Goal: Task Accomplishment & Management: Manage account settings

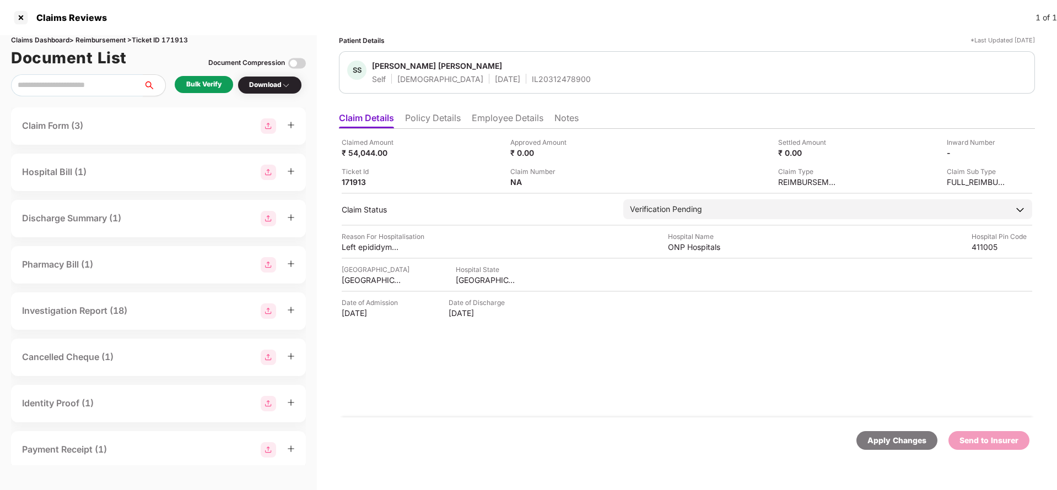
click at [456, 115] on li "Policy Details" at bounding box center [433, 120] width 56 height 16
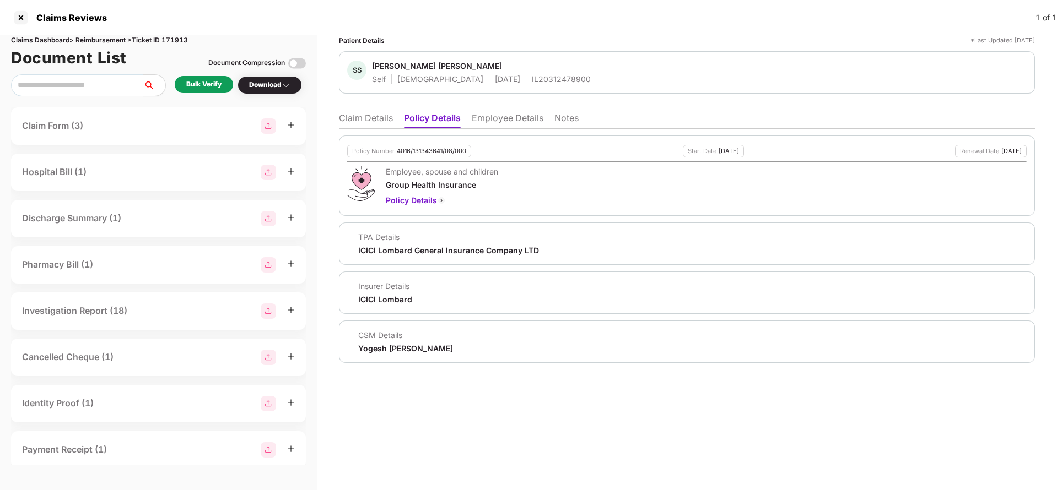
click at [447, 155] on div "Policy Number 4016/131343641/08/000" at bounding box center [409, 151] width 124 height 13
copy div "4016/131343641/08/000"
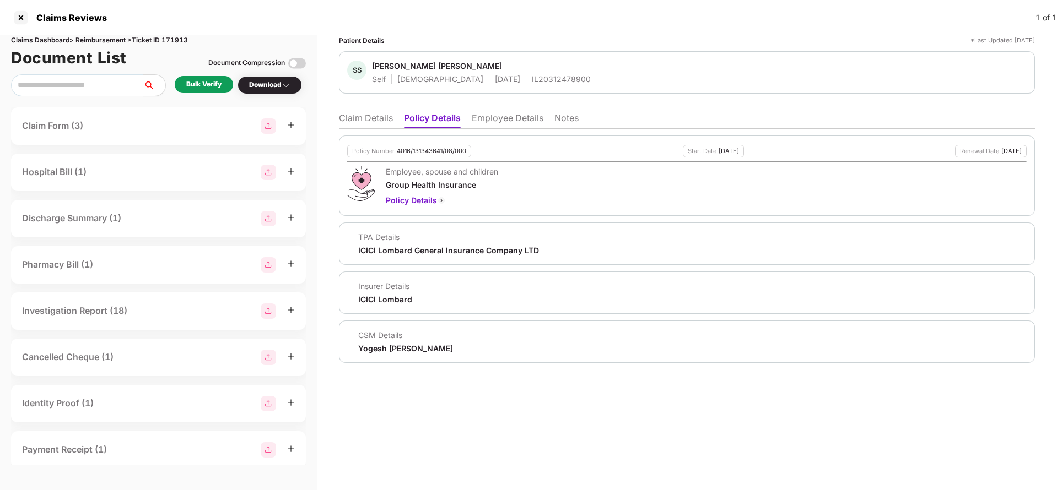
click at [532, 82] on div "IL20312478900" at bounding box center [561, 79] width 59 height 10
copy div "IL20312478900"
click at [381, 118] on li "Claim Details" at bounding box center [366, 120] width 54 height 16
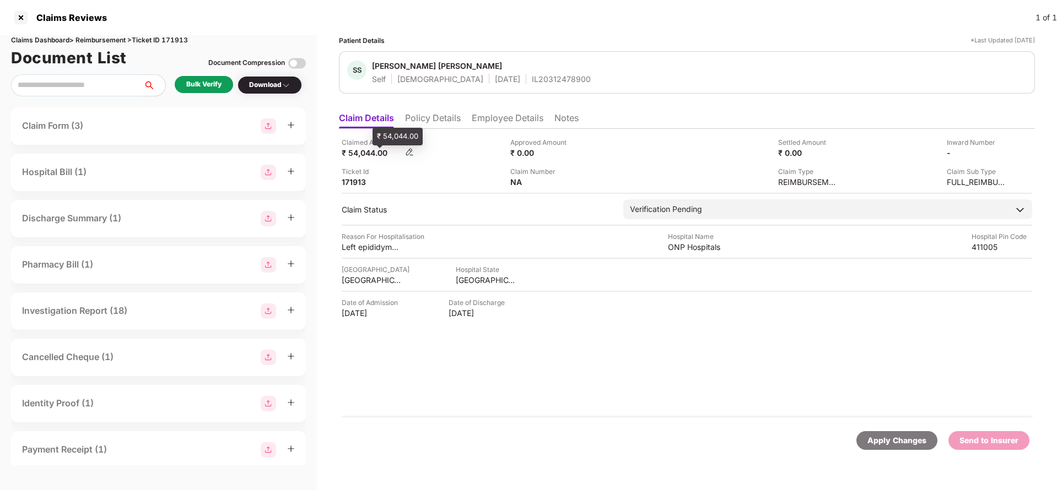
click at [368, 152] on div "₹ 54,044.00" at bounding box center [372, 153] width 61 height 10
copy div "54,044"
click at [685, 242] on div "ONP Hospitals" at bounding box center [698, 247] width 61 height 10
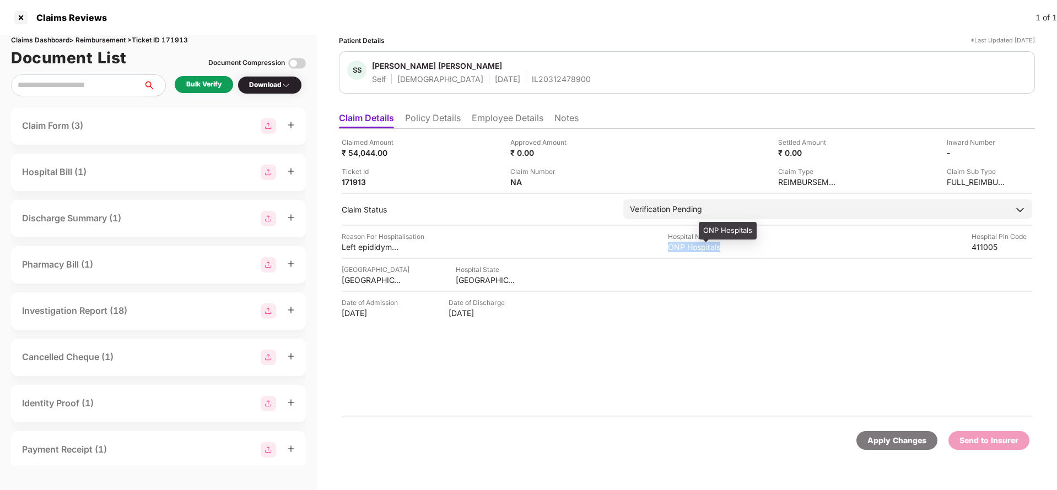
click at [685, 242] on div "ONP Hospitals" at bounding box center [698, 247] width 61 height 10
copy div "ONP Hospitals"
click at [211, 82] on div "Bulk Verify" at bounding box center [203, 84] width 35 height 10
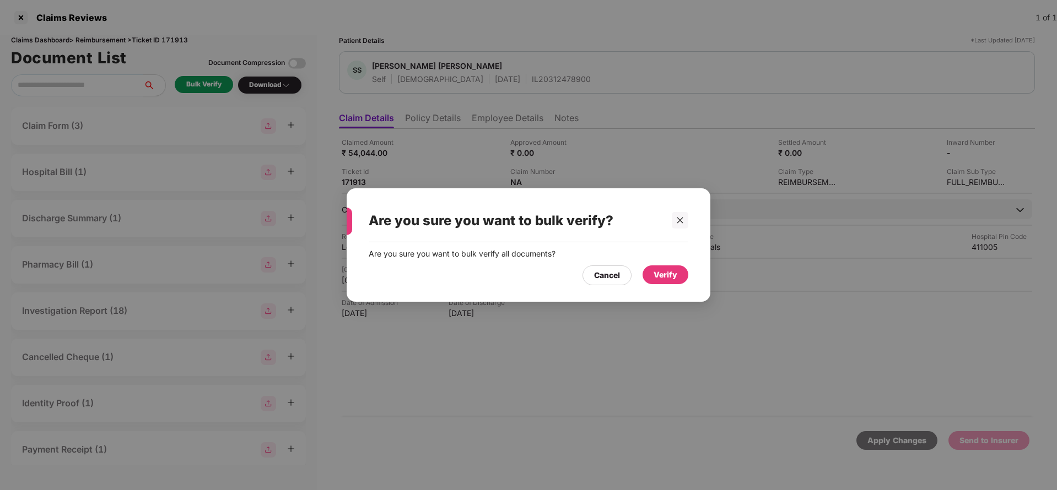
click at [670, 275] on div "Verify" at bounding box center [666, 275] width 24 height 12
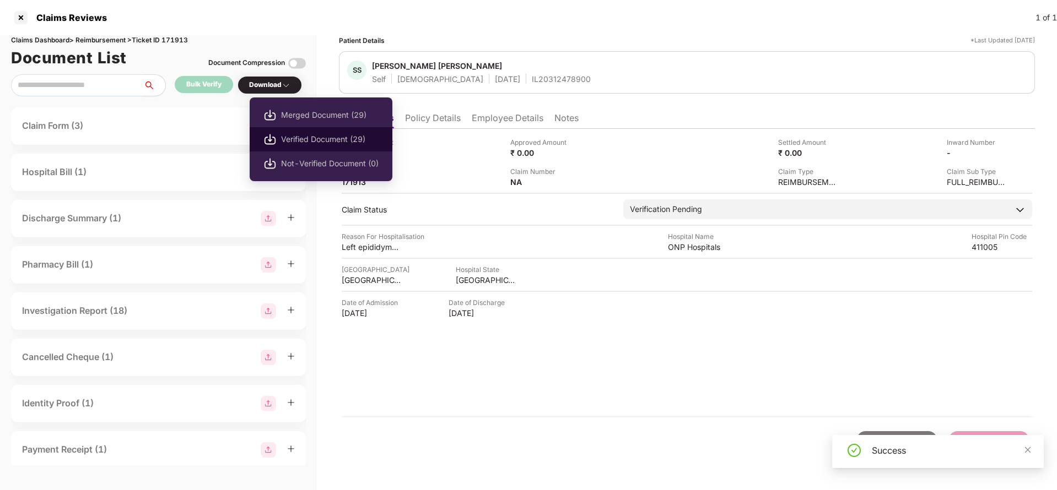
click at [311, 137] on span "Verified Document (29)" at bounding box center [330, 139] width 98 height 12
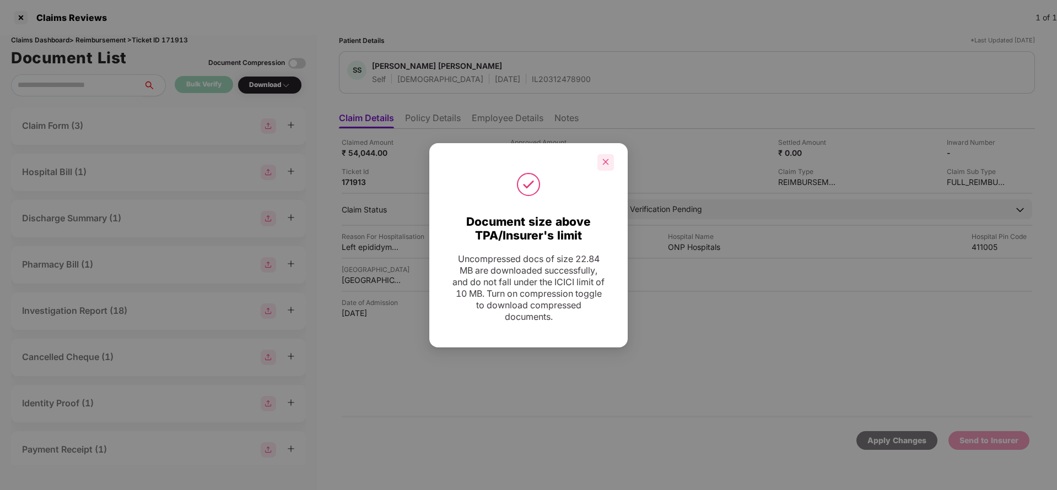
click at [600, 157] on div at bounding box center [605, 162] width 17 height 17
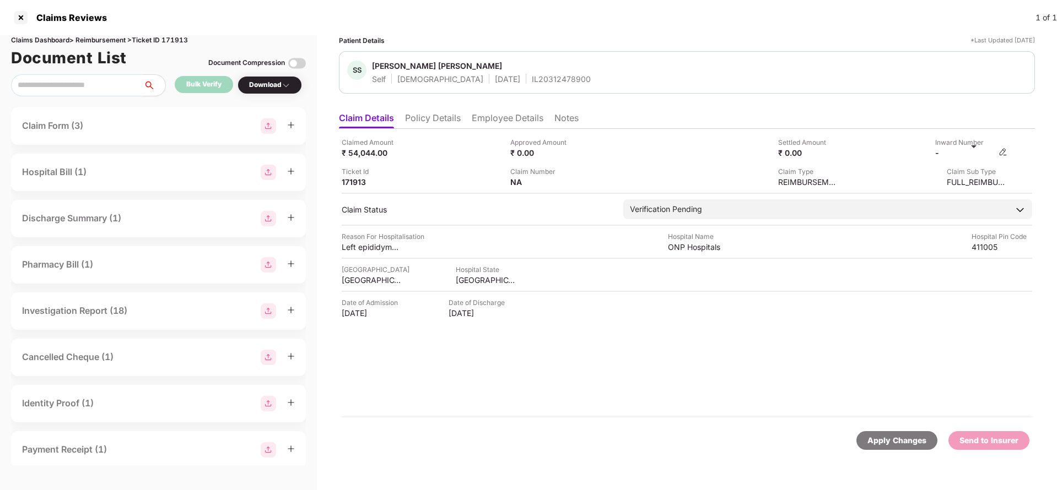
click at [999, 152] on img at bounding box center [1003, 152] width 9 height 9
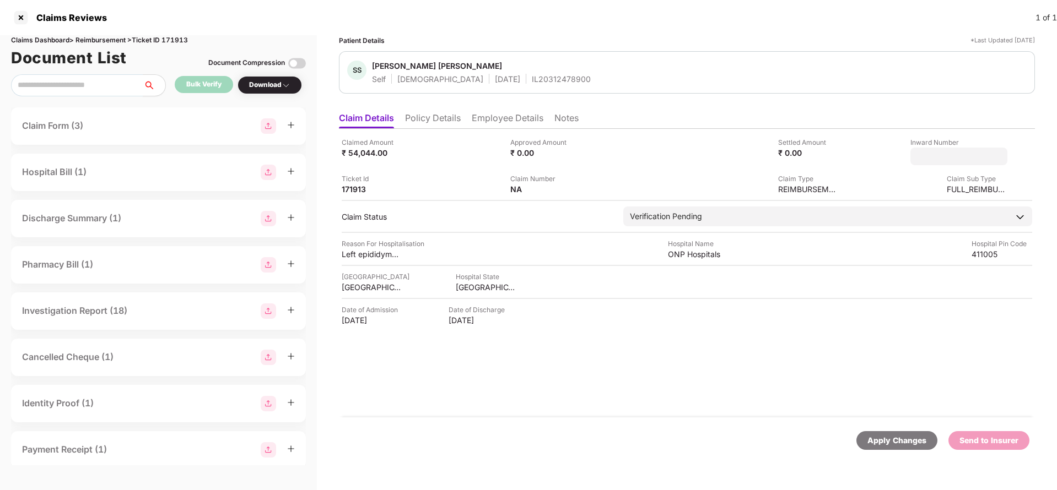
type input "**********"
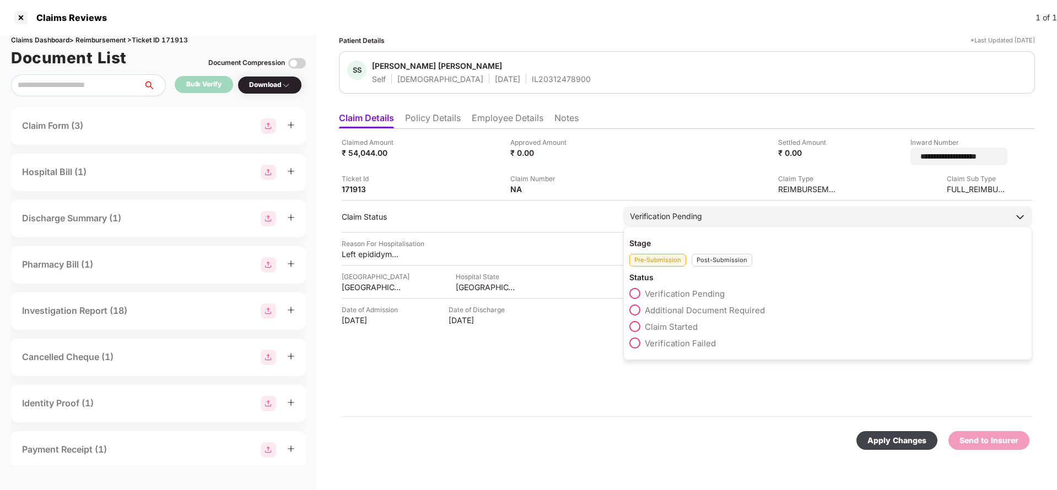
click at [730, 223] on div "Verification Pending Stage Pre-Submission Post-Submission Status Verification P…" at bounding box center [827, 217] width 409 height 20
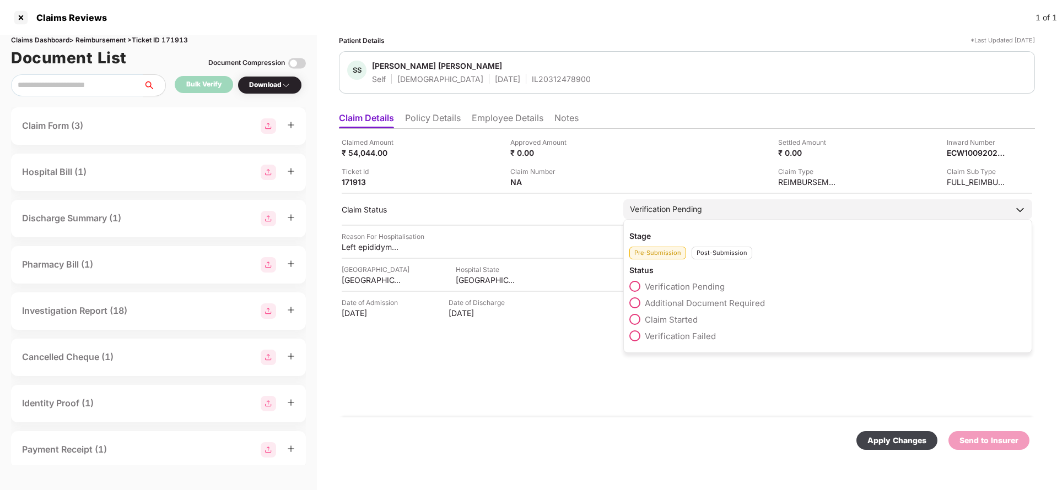
click at [734, 256] on div "Post-Submission" at bounding box center [722, 253] width 61 height 13
click at [700, 306] on span "Claim Under Process" at bounding box center [686, 303] width 83 height 10
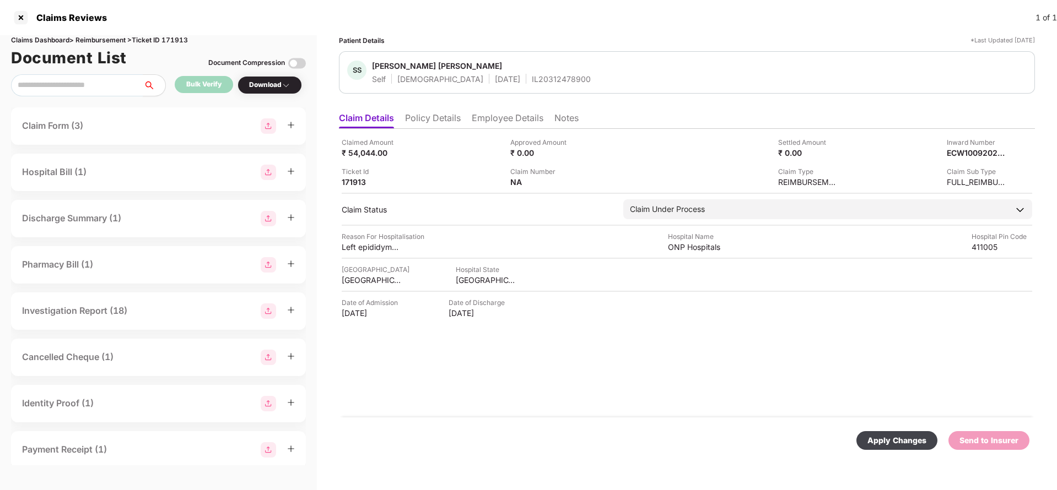
click at [869, 443] on div "Apply Changes" at bounding box center [896, 441] width 59 height 12
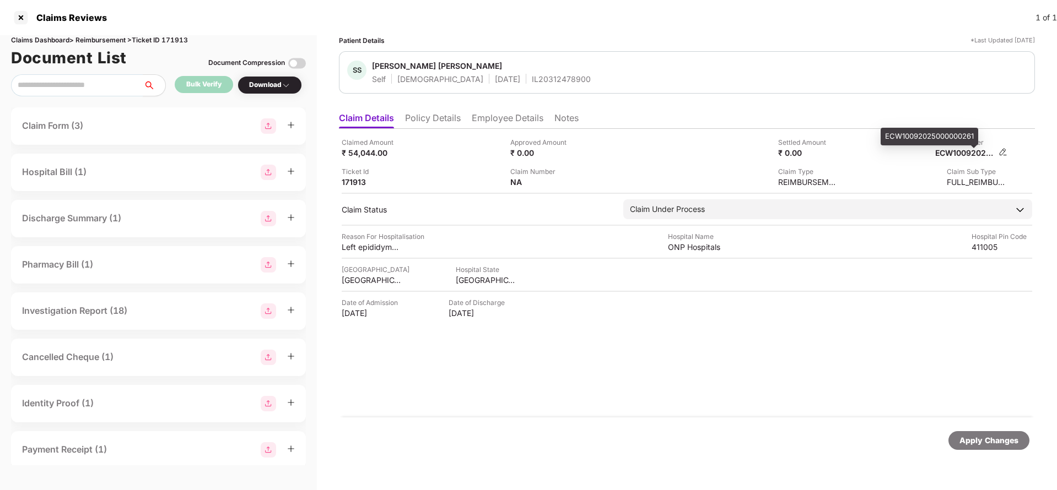
click at [980, 154] on div "ECW10092025000000261" at bounding box center [965, 153] width 61 height 10
copy div "ECW10092025000000261"
click at [532, 74] on div "IL20312478900" at bounding box center [561, 79] width 59 height 10
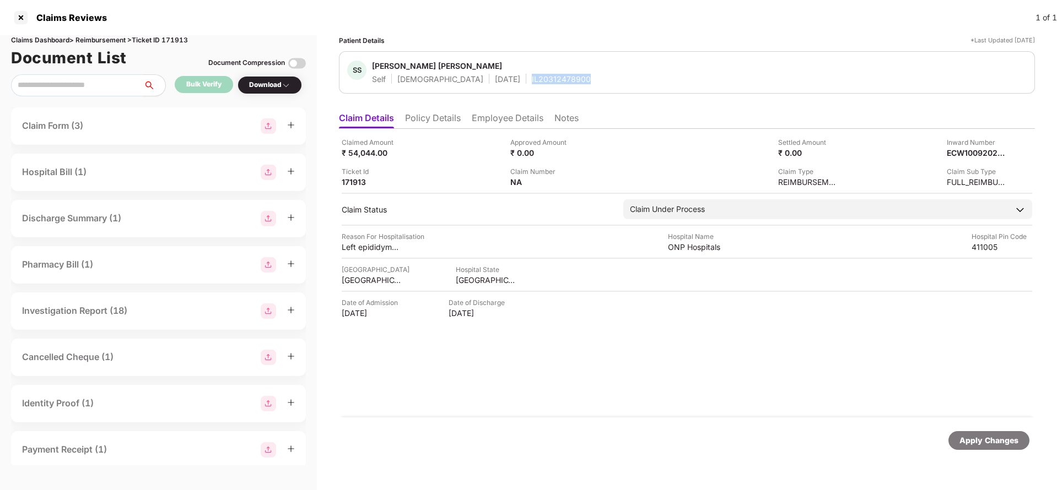
click at [532, 74] on div "IL20312478900" at bounding box center [561, 79] width 59 height 10
copy div "IL20312478900"
click at [961, 443] on div "Apply Changes" at bounding box center [988, 441] width 59 height 12
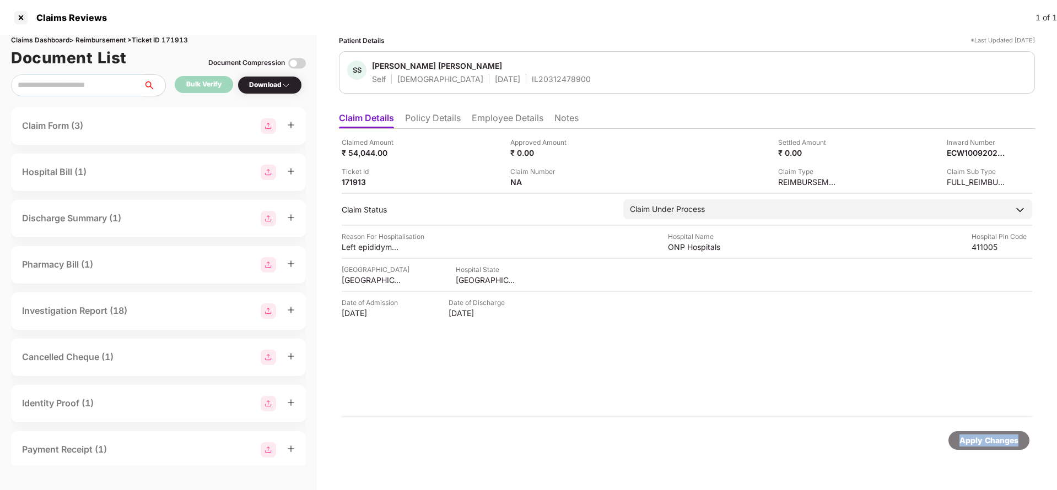
click at [961, 443] on div "Apply Changes" at bounding box center [988, 441] width 59 height 12
click at [180, 40] on div "Claims Dashboard > Reimbursement > Ticket ID 171913" at bounding box center [158, 40] width 295 height 10
copy div "171913"
click at [968, 438] on div "Apply Changes" at bounding box center [988, 441] width 59 height 12
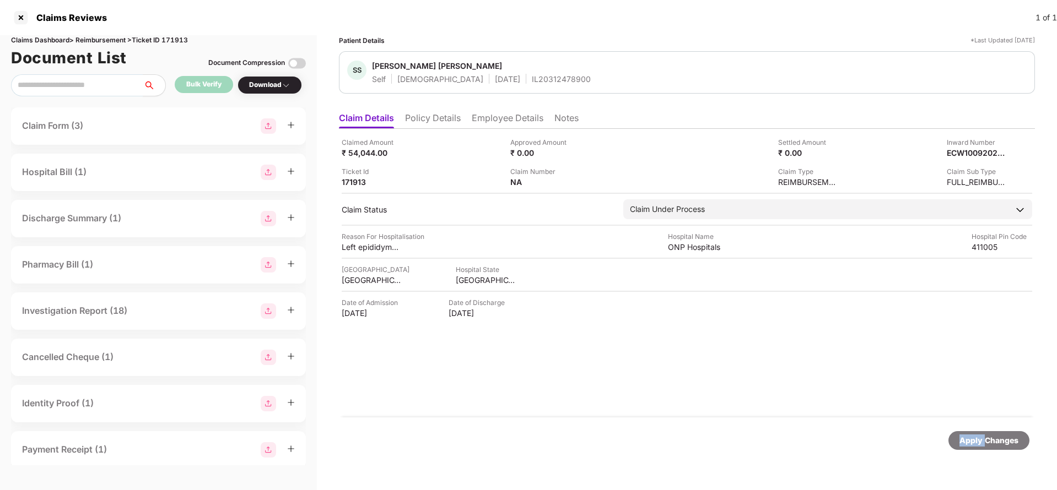
click at [968, 438] on div "Apply Changes" at bounding box center [988, 441] width 59 height 12
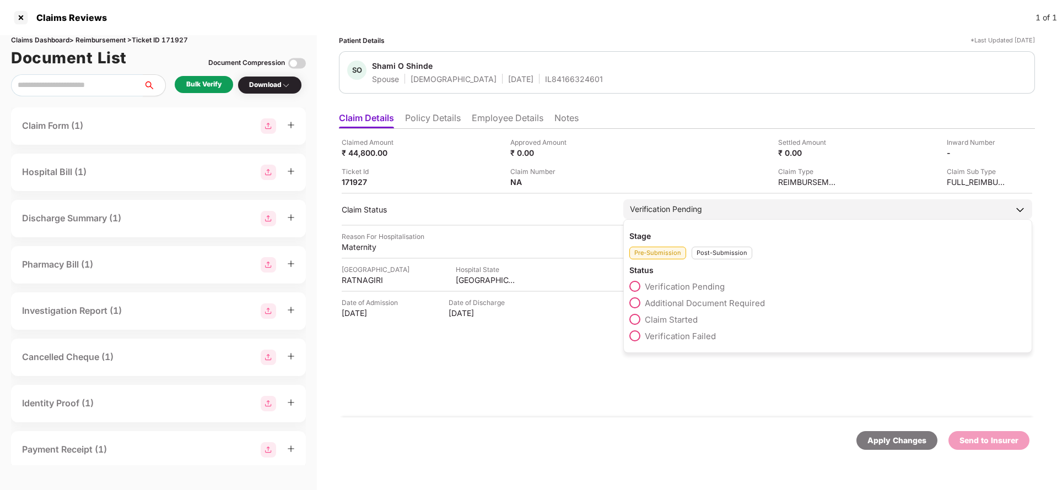
click at [674, 316] on span "Claim Started" at bounding box center [671, 320] width 53 height 10
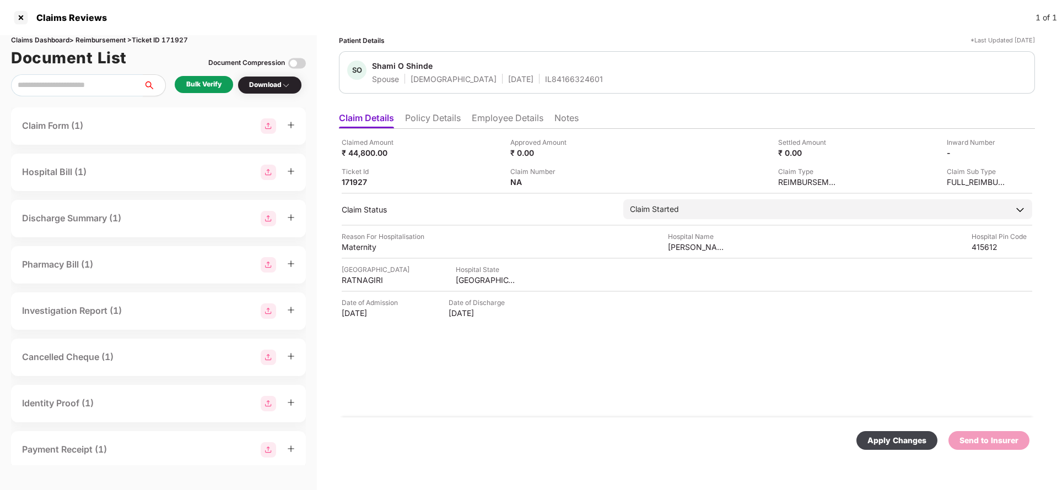
click at [878, 435] on div "Apply Changes" at bounding box center [896, 441] width 59 height 12
click at [456, 123] on li "Policy Details" at bounding box center [433, 120] width 56 height 16
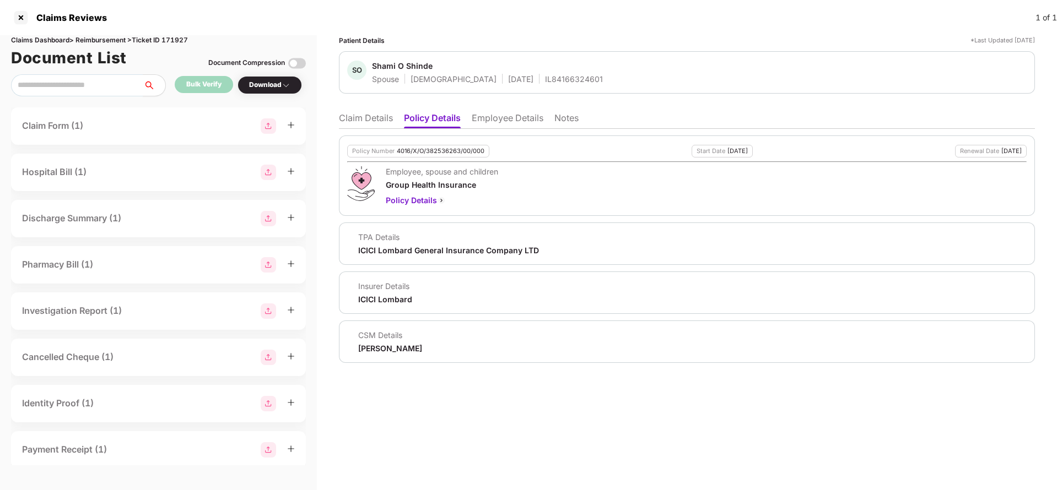
click at [451, 143] on div "Policy Number 4016/X/O/382536263/00/000 Start Date 28 Feb 2025 Renewal Date 27 …" at bounding box center [687, 176] width 696 height 80
copy div "4016/X/O/382536263/00/000"
click at [500, 120] on li "Employee Details" at bounding box center [508, 120] width 72 height 16
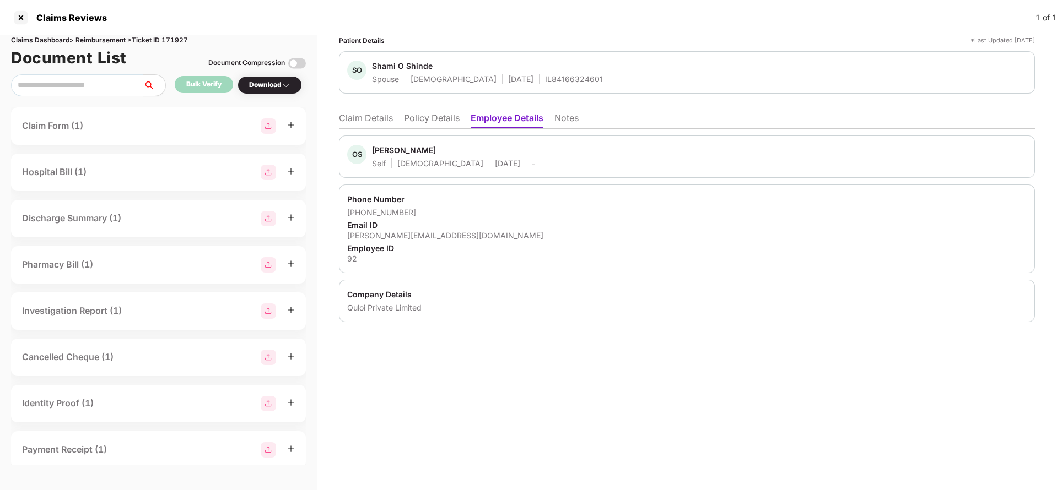
click at [369, 121] on li "Claim Details" at bounding box center [366, 120] width 54 height 16
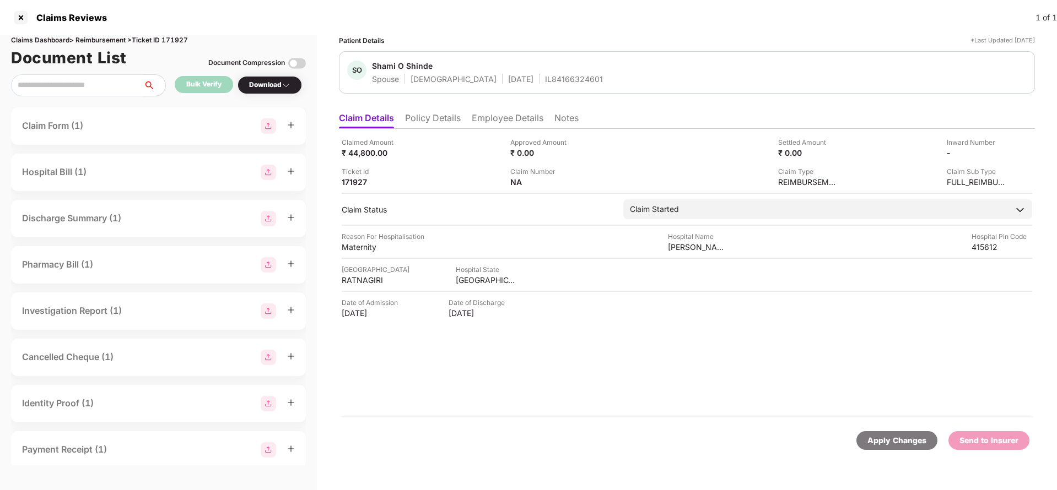
click at [891, 441] on div "Apply Changes" at bounding box center [896, 441] width 59 height 12
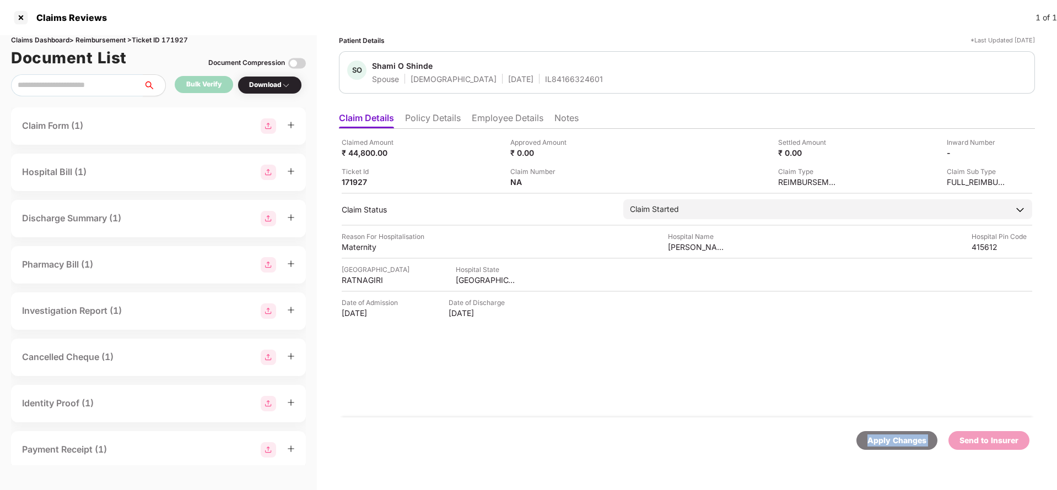
click at [891, 441] on div "Apply Changes" at bounding box center [896, 441] width 59 height 12
click at [177, 38] on div "Claims Dashboard > Reimbursement > Ticket ID 171927" at bounding box center [158, 40] width 295 height 10
copy div "171927"
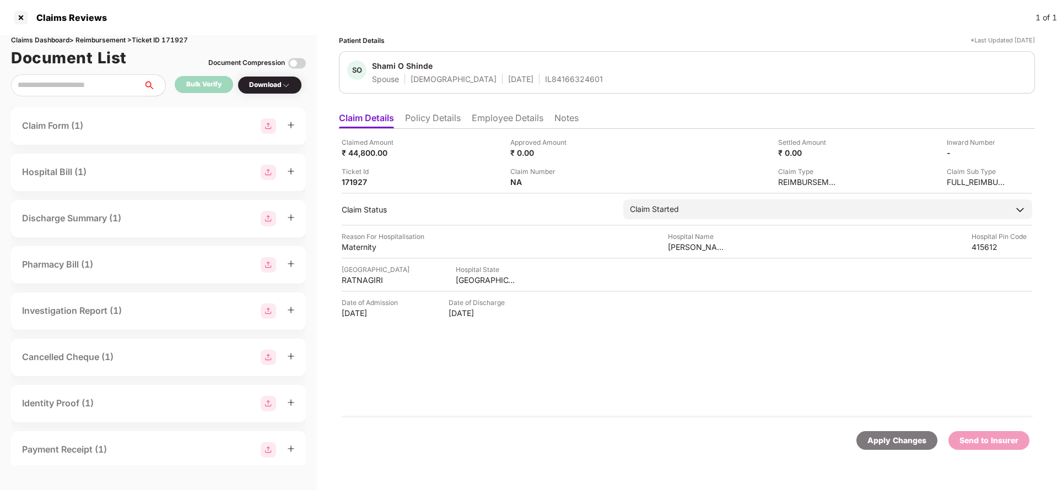
click at [894, 445] on div "Apply Changes" at bounding box center [896, 441] width 59 height 12
click at [444, 118] on li "Policy Details" at bounding box center [433, 120] width 56 height 16
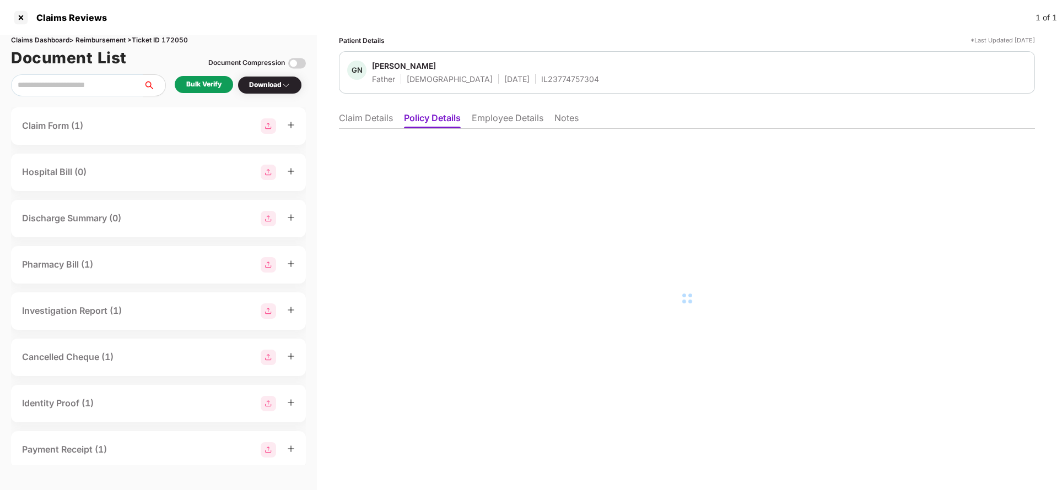
click at [502, 119] on li "Employee Details" at bounding box center [508, 120] width 72 height 16
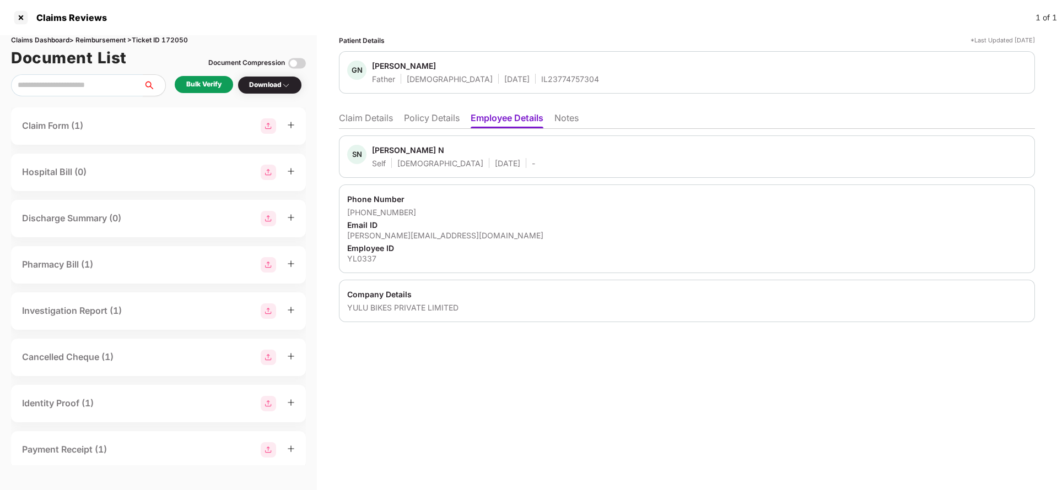
click at [368, 124] on li "Claim Details" at bounding box center [366, 120] width 54 height 16
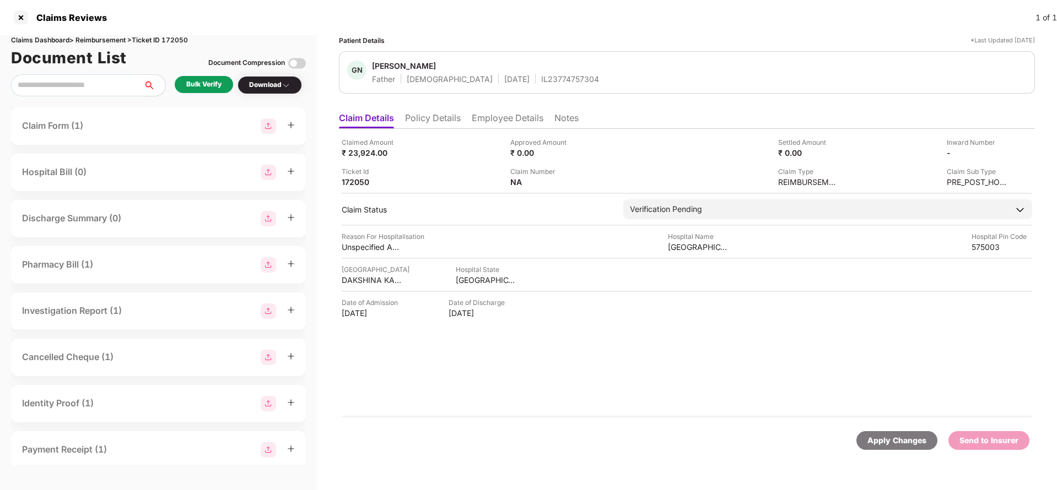
click at [420, 122] on li "Policy Details" at bounding box center [433, 120] width 56 height 16
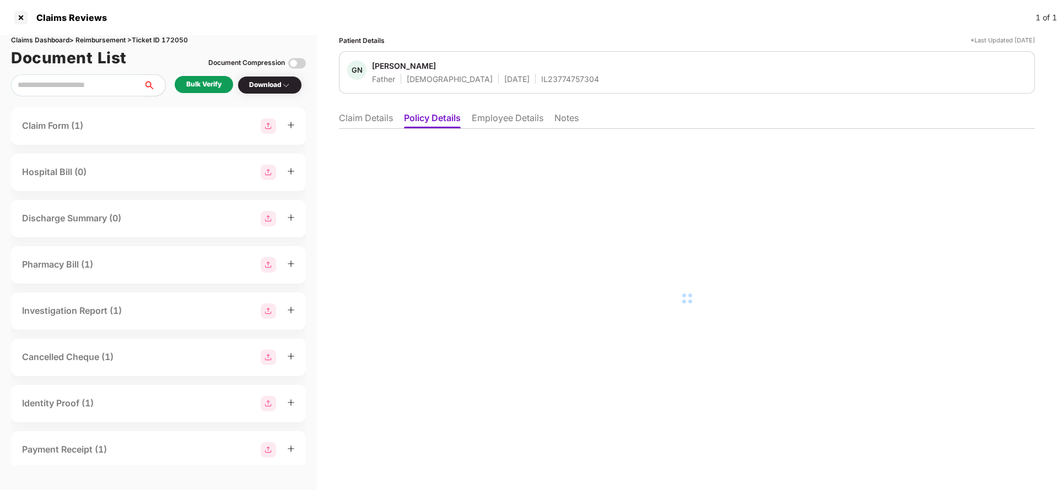
click at [541, 79] on div "IL23774757304" at bounding box center [570, 79] width 58 height 10
copy div "IL23774757304"
click at [507, 118] on li "Employee Details" at bounding box center [508, 120] width 72 height 16
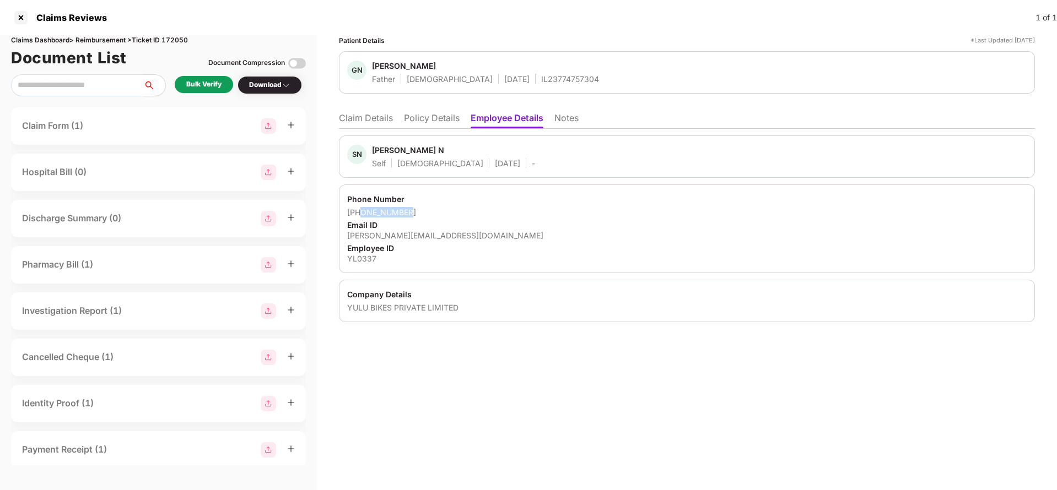
drag, startPoint x: 363, startPoint y: 212, endPoint x: 447, endPoint y: 205, distance: 84.6
click at [447, 205] on div "Phone Number +919964296204 Email ID sathvik.n@yulu.bike Employee ID YL0337" at bounding box center [687, 229] width 696 height 89
copy div "9964296204"
click at [379, 117] on li "Claim Details" at bounding box center [366, 120] width 54 height 16
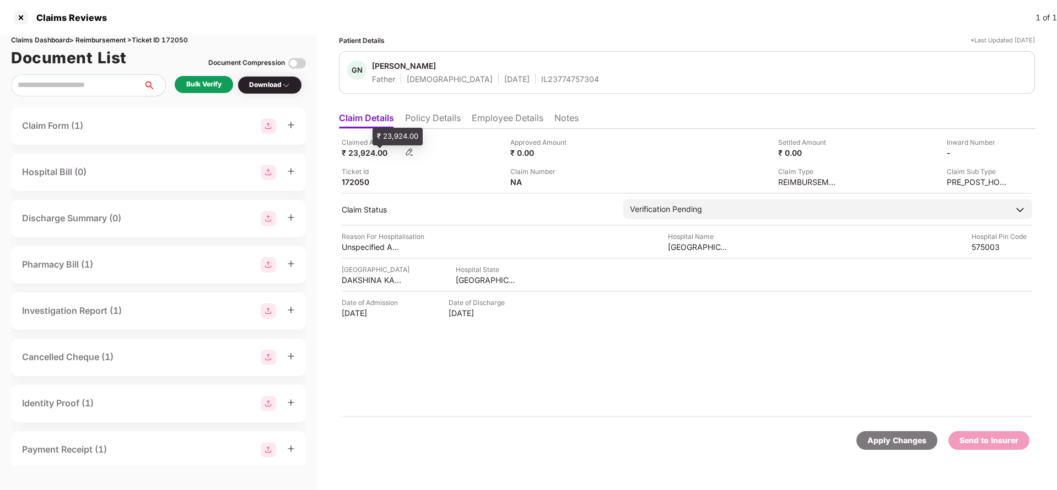
click at [376, 153] on div "₹ 23,924.00" at bounding box center [372, 153] width 61 height 10
copy div "23,924"
click at [692, 239] on div "Hospital Name" at bounding box center [698, 236] width 61 height 10
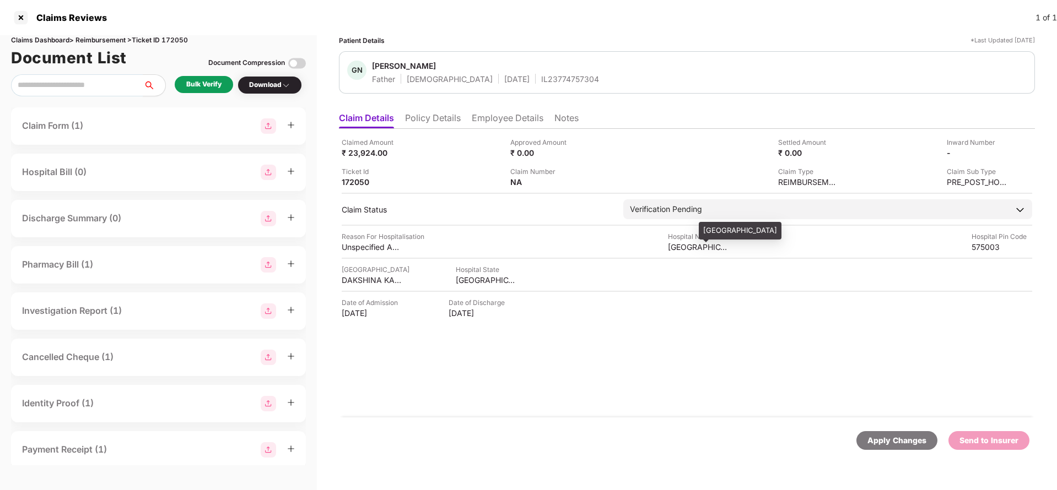
click at [693, 247] on div "Yenepoya Specialty Hospital" at bounding box center [698, 247] width 61 height 10
copy div "Yenepoya Specialty Hospital"
click at [196, 85] on div "Bulk Verify" at bounding box center [203, 84] width 35 height 10
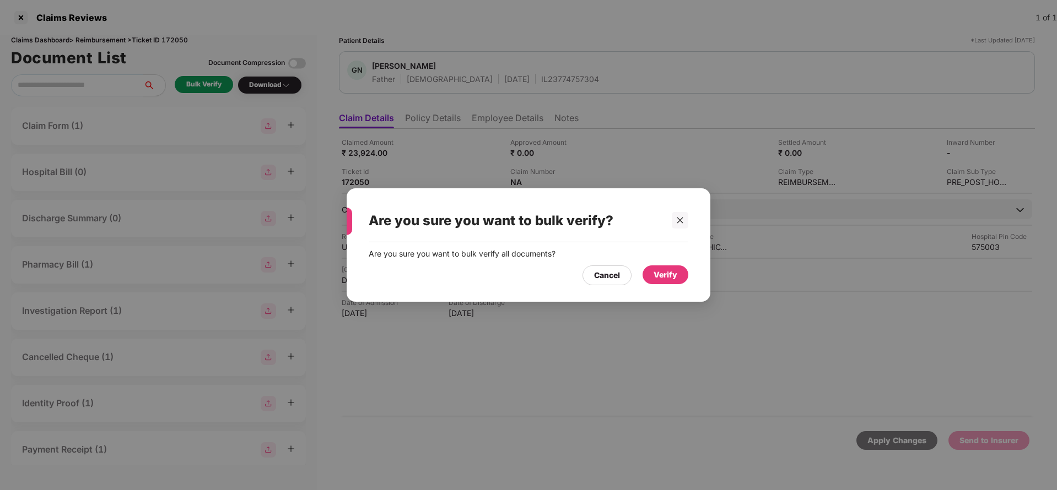
click at [672, 276] on div "Verify" at bounding box center [666, 275] width 24 height 12
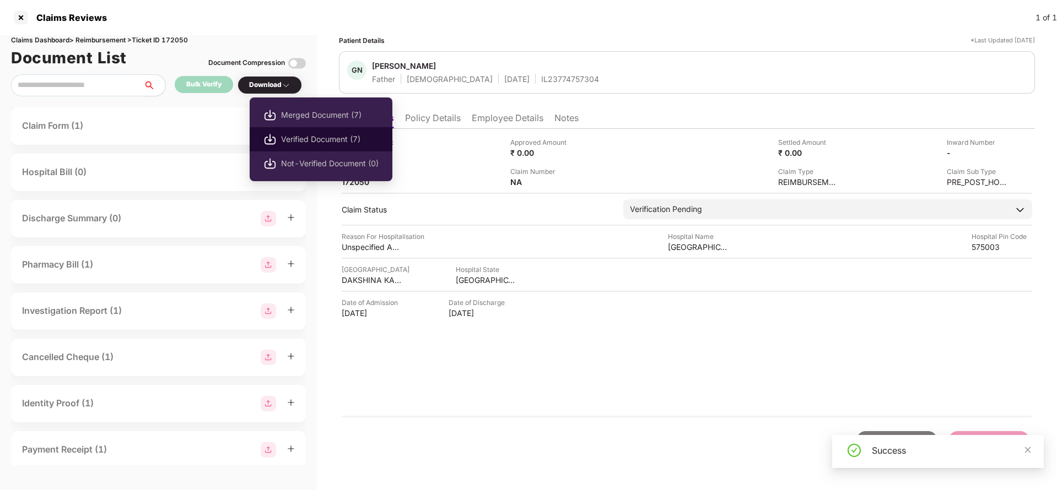
click at [293, 133] on span "Verified Document (7)" at bounding box center [330, 139] width 98 height 12
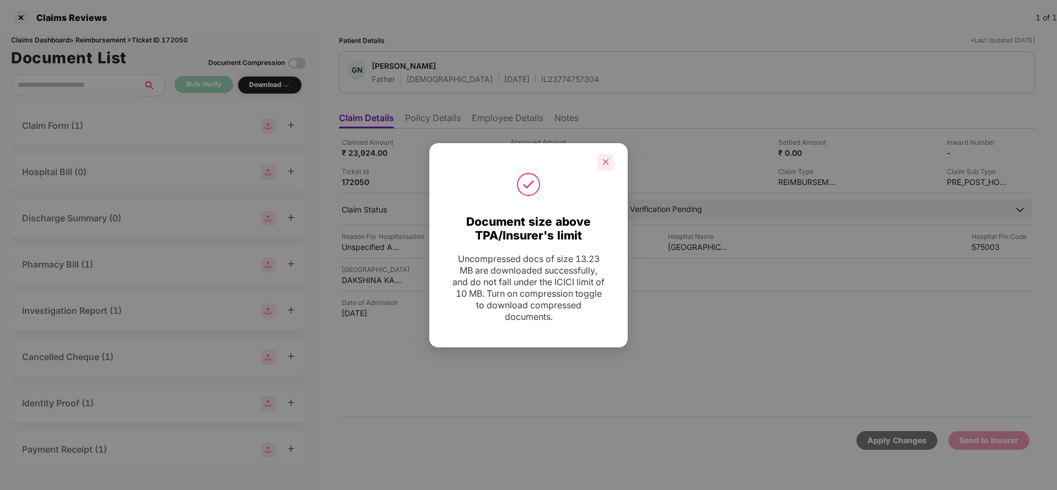
click at [605, 164] on icon "close" at bounding box center [606, 162] width 8 height 8
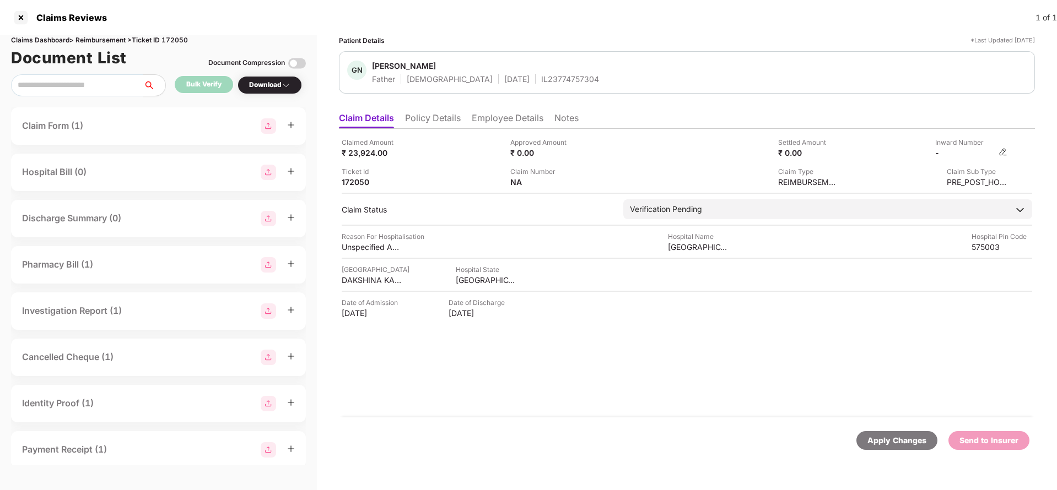
click at [1006, 152] on img at bounding box center [1003, 152] width 9 height 9
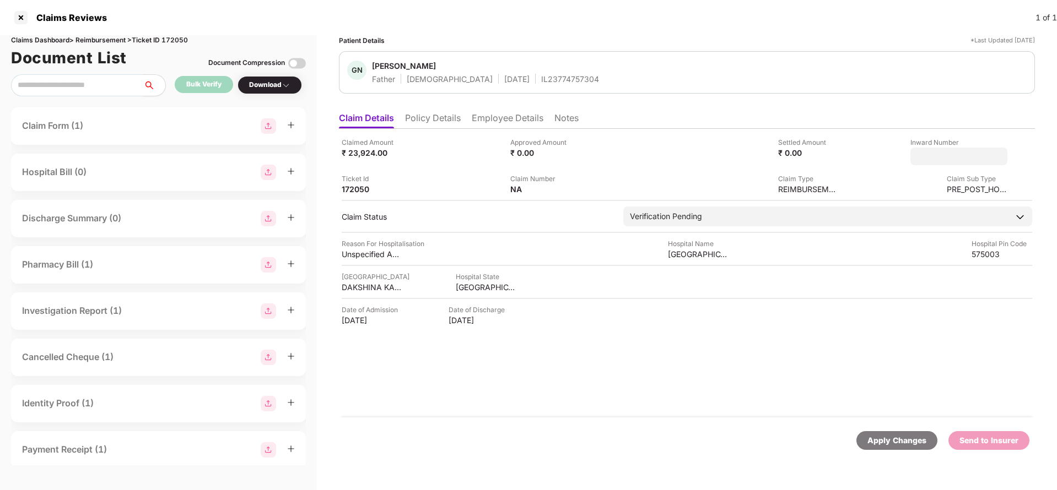
type input "**********"
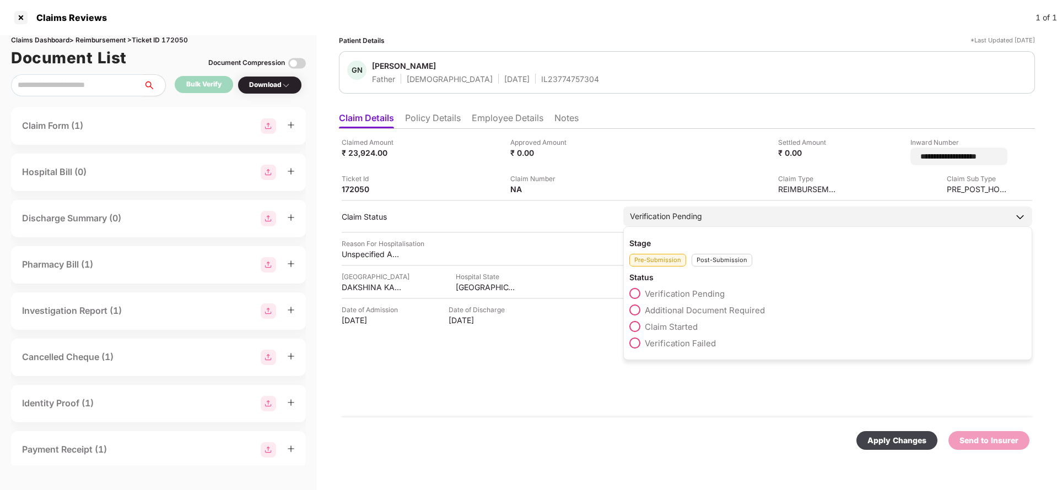
click at [730, 228] on div "Stage Pre-Submission Post-Submission Status Verification Pending Additional Doc…" at bounding box center [827, 294] width 409 height 134
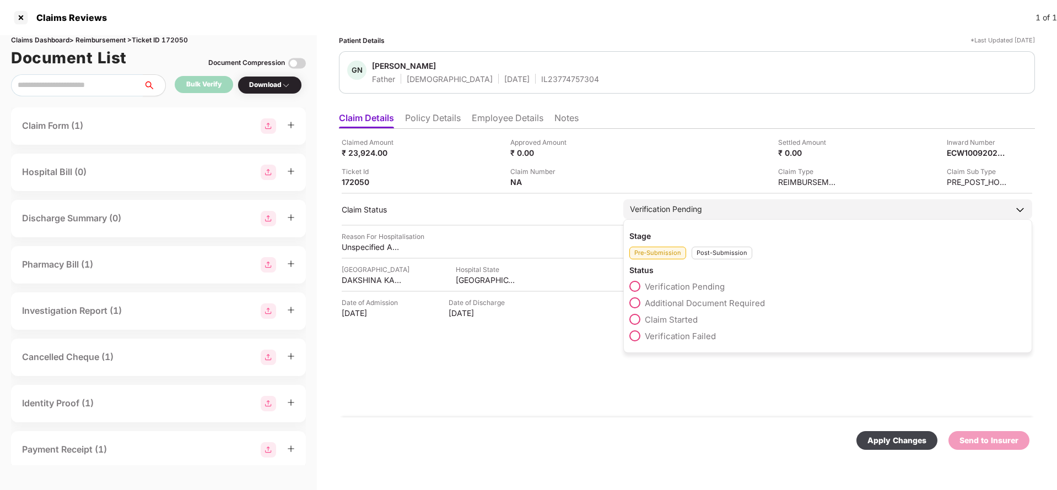
click at [729, 249] on div "Post-Submission" at bounding box center [722, 253] width 61 height 13
click at [697, 311] on div "Claim Under Process" at bounding box center [827, 306] width 397 height 17
click at [697, 304] on span "Claim Under Process" at bounding box center [686, 303] width 83 height 10
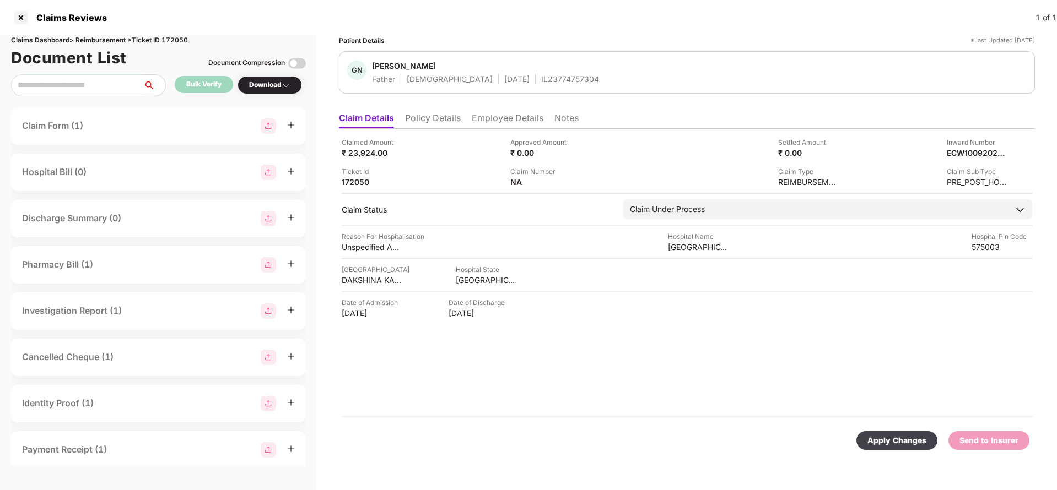
click at [915, 440] on div "Apply Changes" at bounding box center [896, 441] width 59 height 12
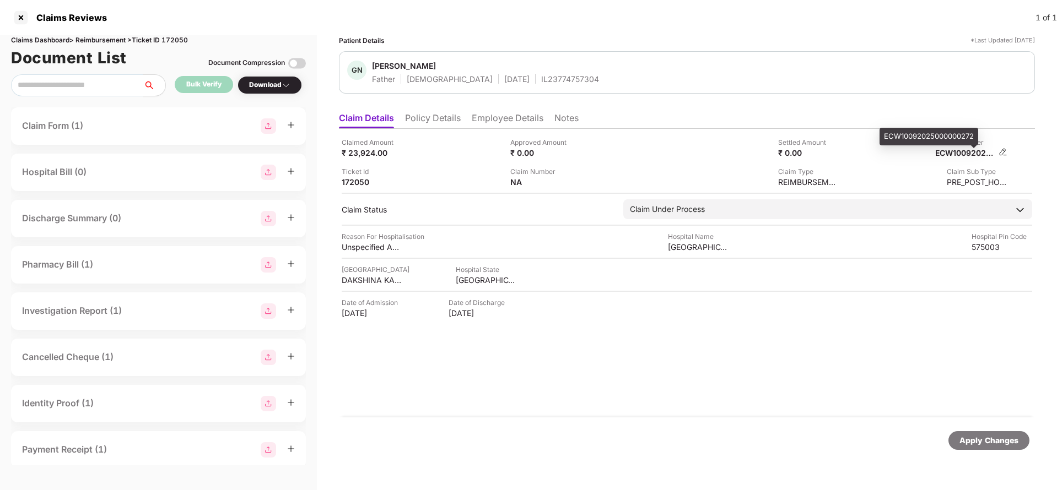
click at [976, 152] on div "ECW10092025000000272" at bounding box center [965, 153] width 61 height 10
copy div "ECW10092025000000272"
click at [541, 78] on div "IL23774757304" at bounding box center [570, 79] width 58 height 10
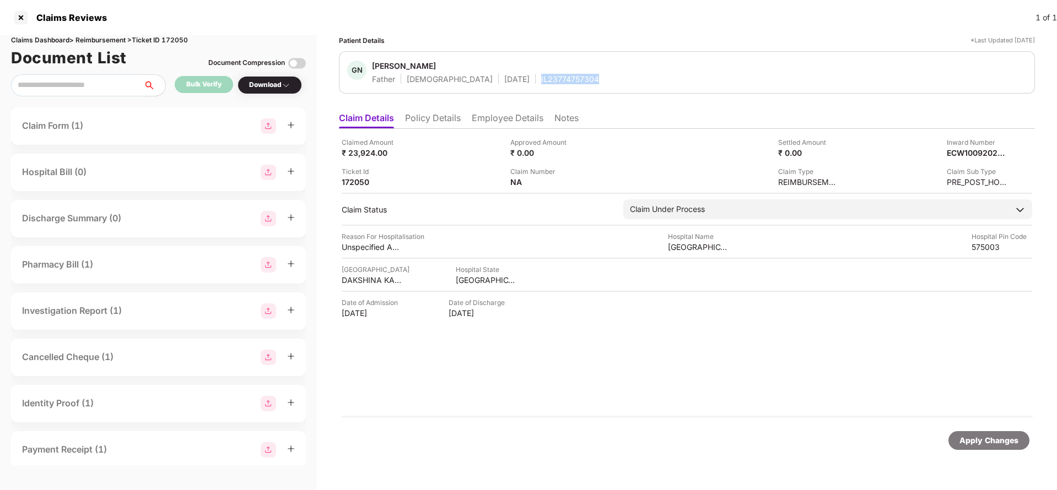
click at [541, 78] on div "IL23774757304" at bounding box center [570, 79] width 58 height 10
copy div "IL23774757304"
click at [989, 445] on div "Apply Changes" at bounding box center [988, 441] width 59 height 12
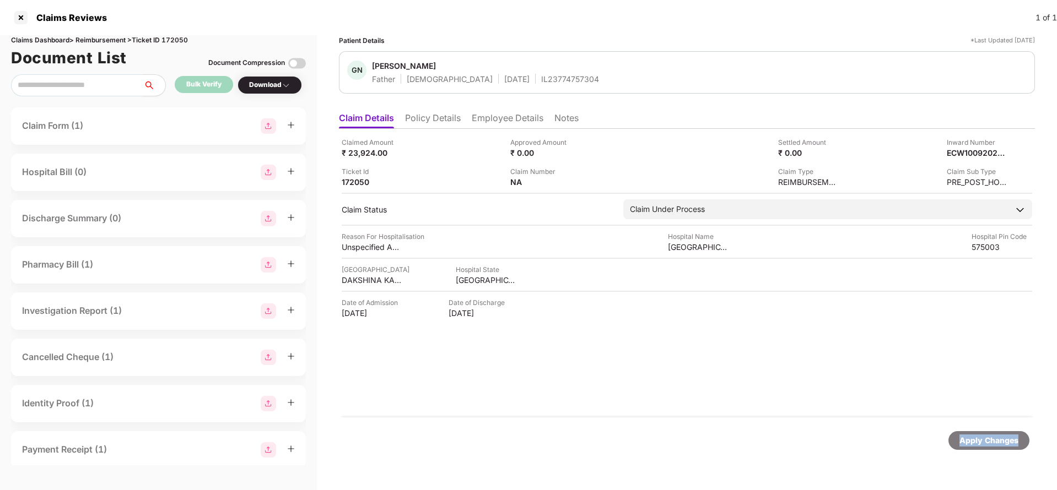
click at [989, 445] on div "Apply Changes" at bounding box center [988, 441] width 59 height 12
click at [185, 41] on div "Claims Dashboard > Reimbursement > Ticket ID 172050" at bounding box center [158, 40] width 295 height 10
copy div "172050"
click at [969, 441] on div "Apply Changes" at bounding box center [988, 441] width 59 height 12
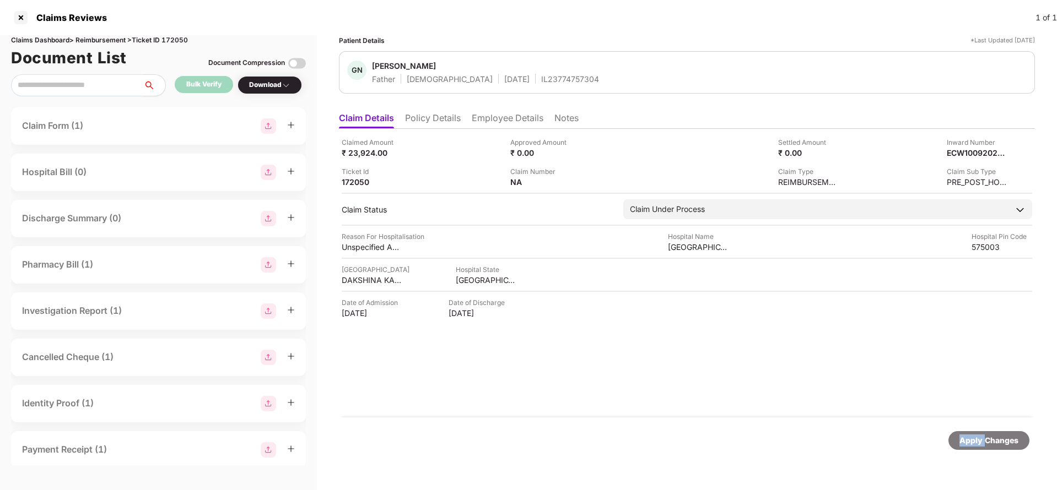
click at [969, 441] on div "Apply Changes" at bounding box center [988, 441] width 59 height 12
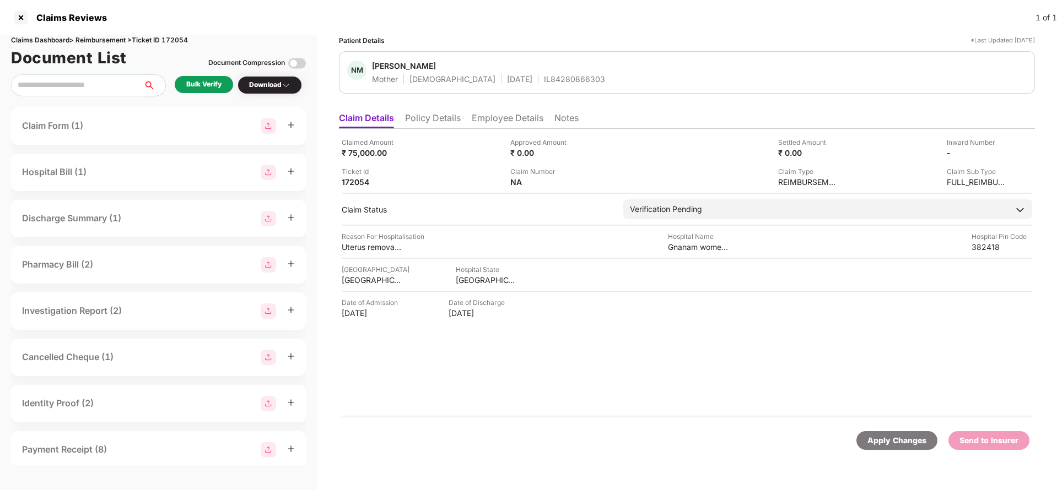
click at [423, 117] on li "Policy Details" at bounding box center [433, 120] width 56 height 16
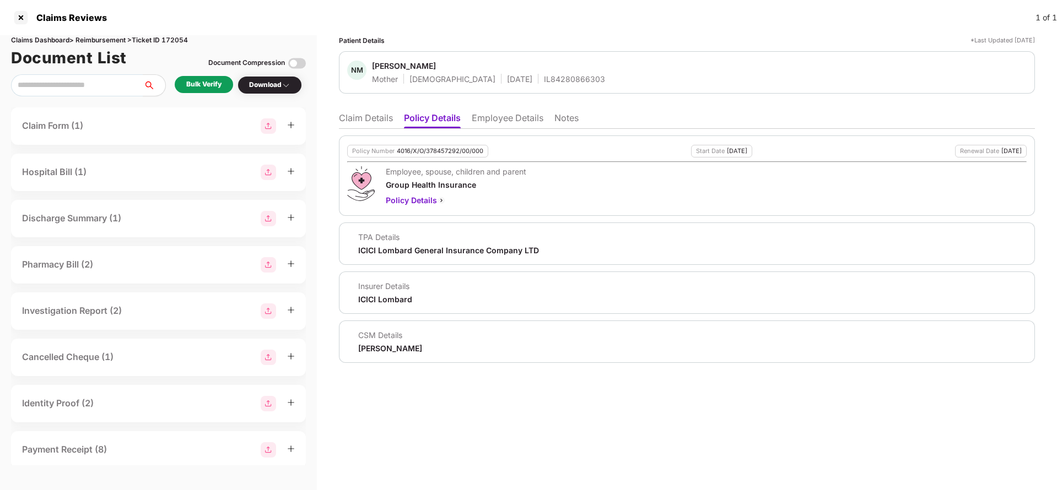
click at [439, 149] on div "4016/X/O/378457292/00/000" at bounding box center [440, 151] width 87 height 7
copy div "4016/X/O/378457292/00/000"
click at [544, 84] on div "IL84280866303" at bounding box center [574, 79] width 61 height 10
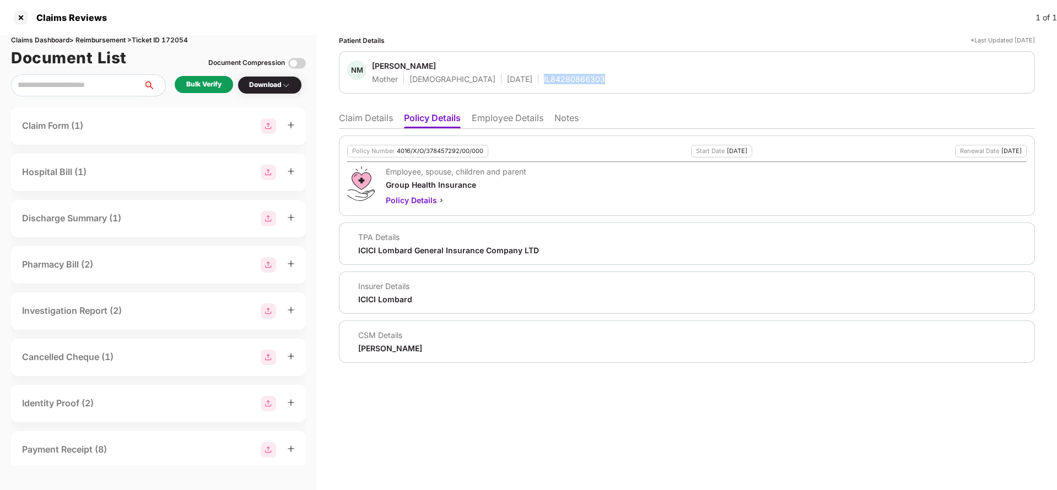
click at [544, 84] on div "IL84280866303" at bounding box center [574, 79] width 61 height 10
copy div "IL84280866303"
click at [498, 114] on li "Employee Details" at bounding box center [508, 120] width 72 height 16
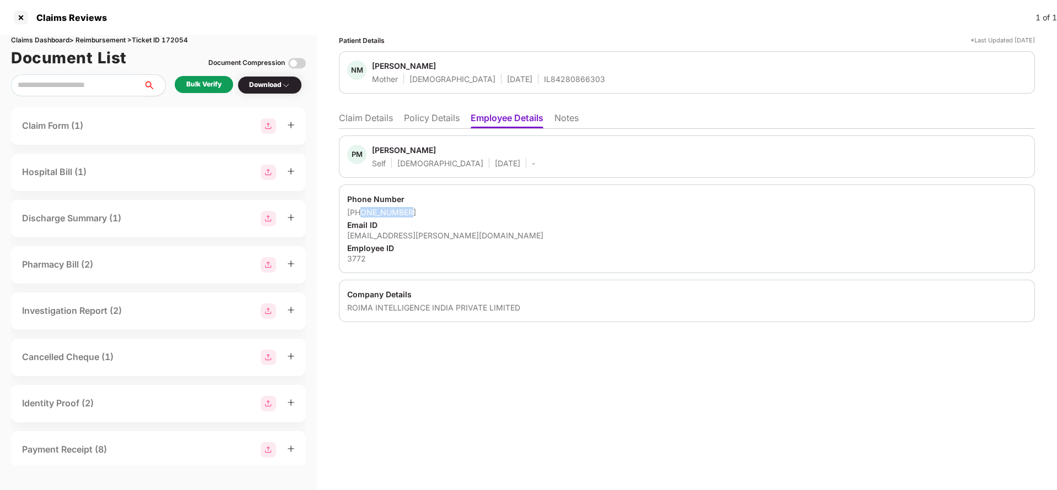
drag, startPoint x: 362, startPoint y: 213, endPoint x: 450, endPoint y: 211, distance: 88.2
click at [450, 211] on div "+916355451508" at bounding box center [687, 212] width 680 height 10
copy div "6355451508"
click at [422, 233] on div "priya.mistry@roimaint.com" at bounding box center [687, 235] width 680 height 10
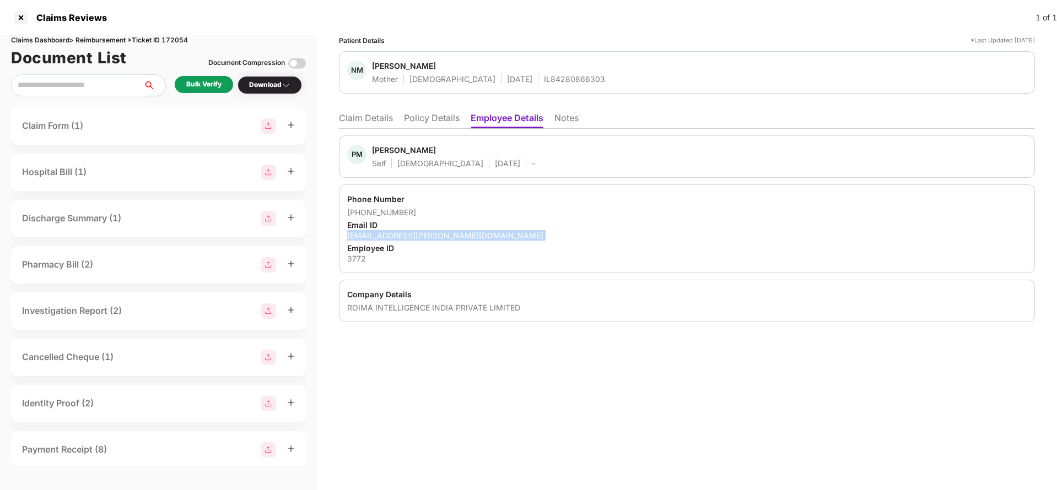
click at [422, 233] on div "priya.mistry@roimaint.com" at bounding box center [687, 235] width 680 height 10
copy div "priya.mistry@roimaint.com"
click at [352, 120] on li "Claim Details" at bounding box center [366, 120] width 54 height 16
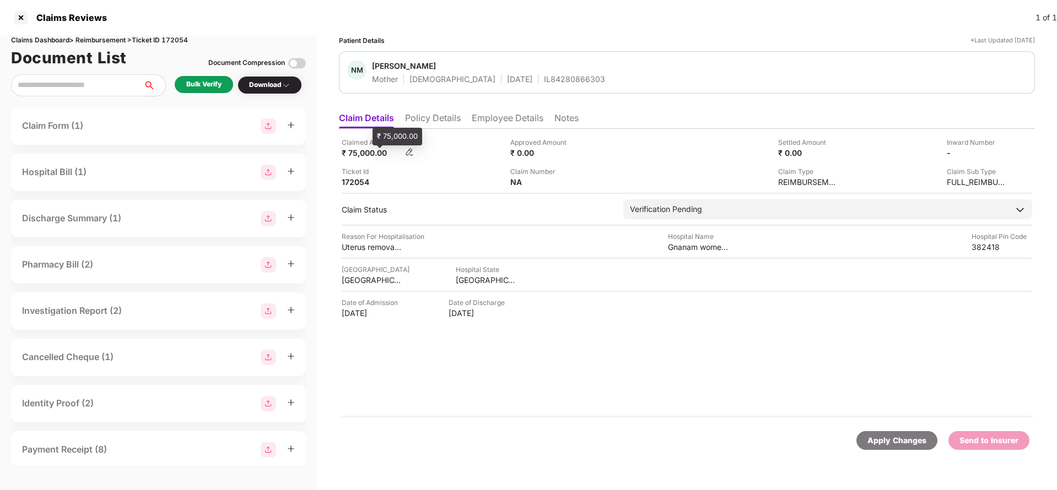
click at [366, 155] on div "₹ 75,000.00" at bounding box center [372, 153] width 61 height 10
copy div "75,000"
click at [691, 249] on div "Gnanam womens hospital" at bounding box center [698, 247] width 61 height 10
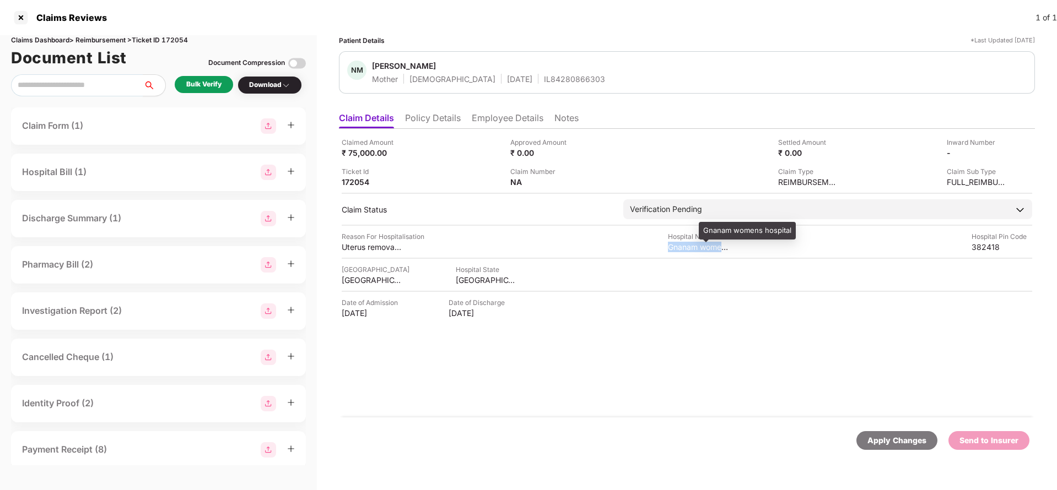
click at [691, 249] on div "Gnanam womens hospital" at bounding box center [698, 247] width 61 height 10
copy div "Gnanam womens hospital"
click at [218, 83] on div "Bulk Verify" at bounding box center [203, 84] width 35 height 10
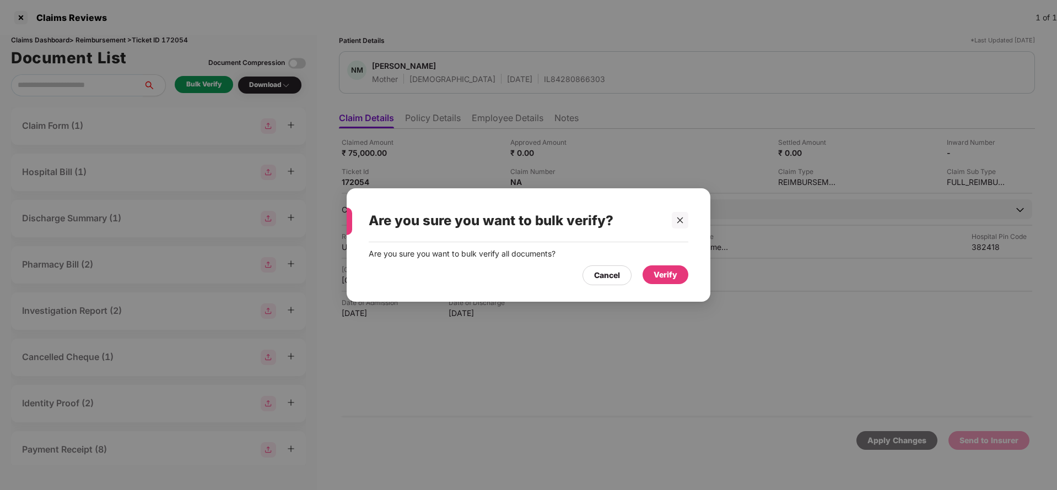
click at [672, 270] on div "Verify" at bounding box center [666, 275] width 24 height 12
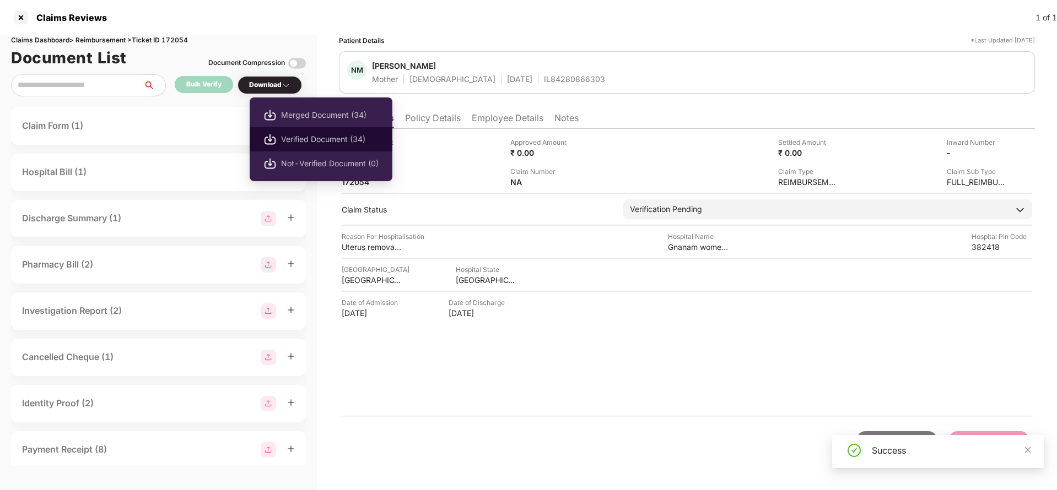
click at [288, 137] on span "Verified Document (34)" at bounding box center [330, 139] width 98 height 12
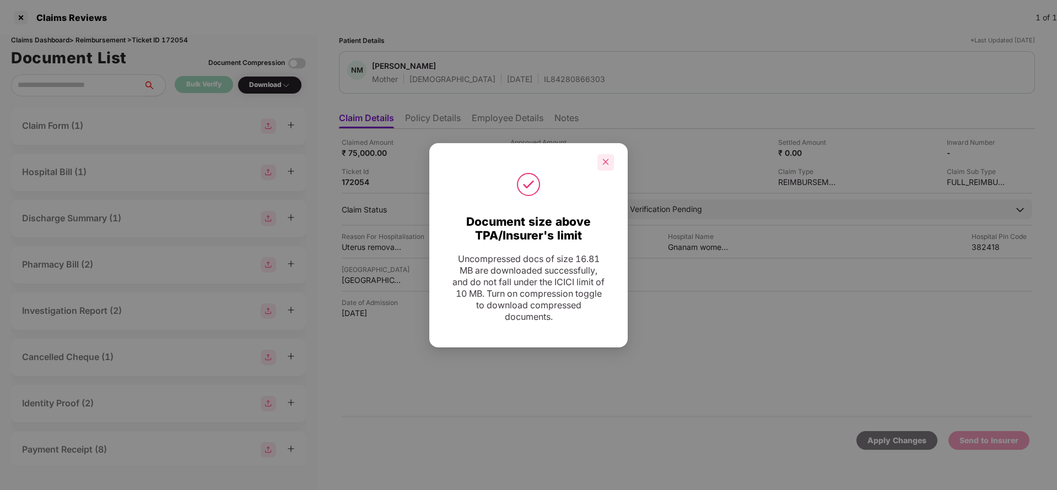
click at [601, 166] on div at bounding box center [605, 162] width 17 height 17
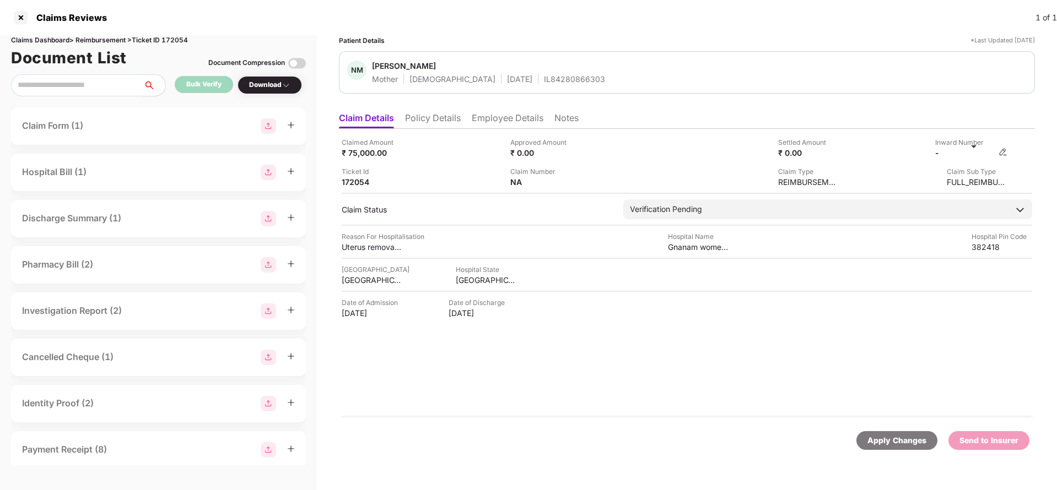
click at [1004, 149] on img at bounding box center [1003, 152] width 9 height 9
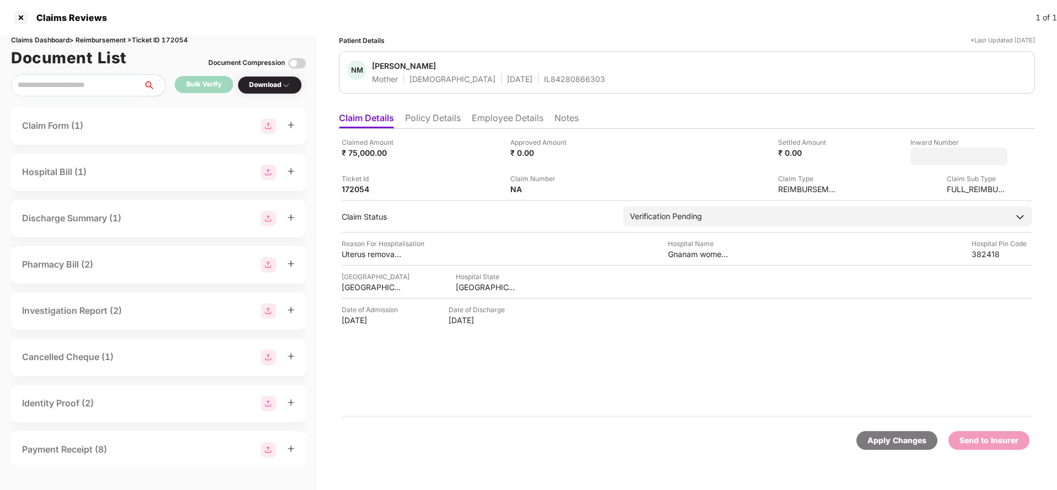
type input "**********"
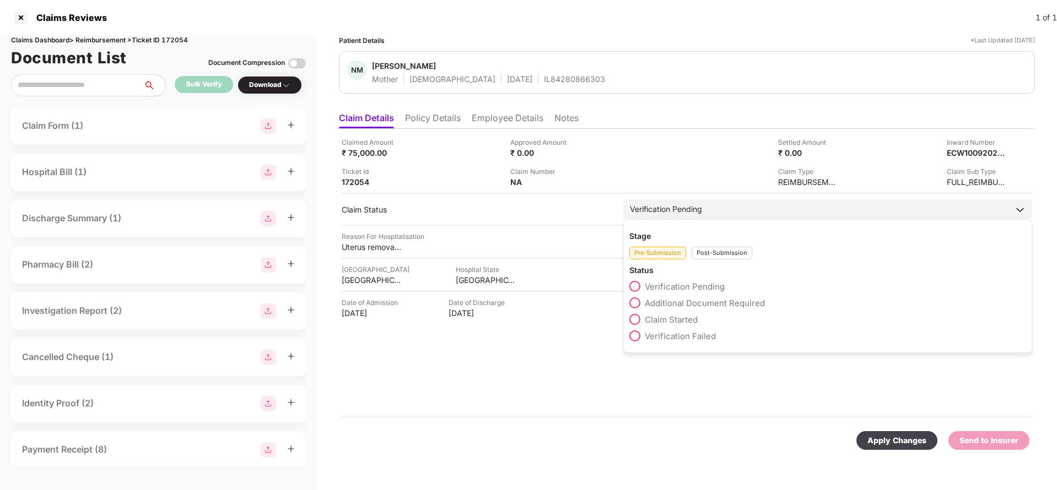
click at [728, 229] on div "Stage Pre-Submission Post-Submission Status Verification Pending Additional Doc…" at bounding box center [827, 286] width 409 height 134
click at [731, 254] on div "Post-Submission" at bounding box center [722, 253] width 61 height 13
click at [702, 304] on span "Claim Under Process" at bounding box center [686, 303] width 83 height 10
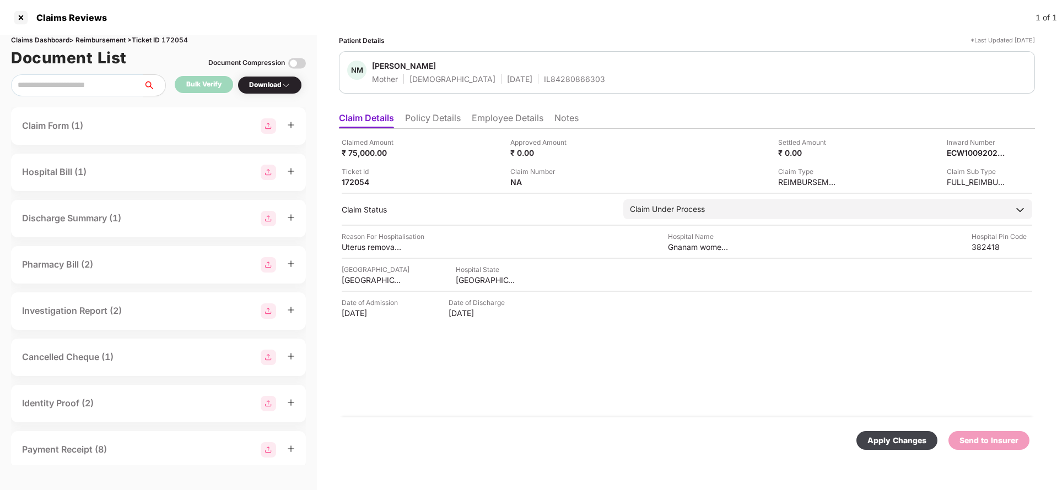
click at [900, 443] on div "Apply Changes" at bounding box center [896, 441] width 59 height 12
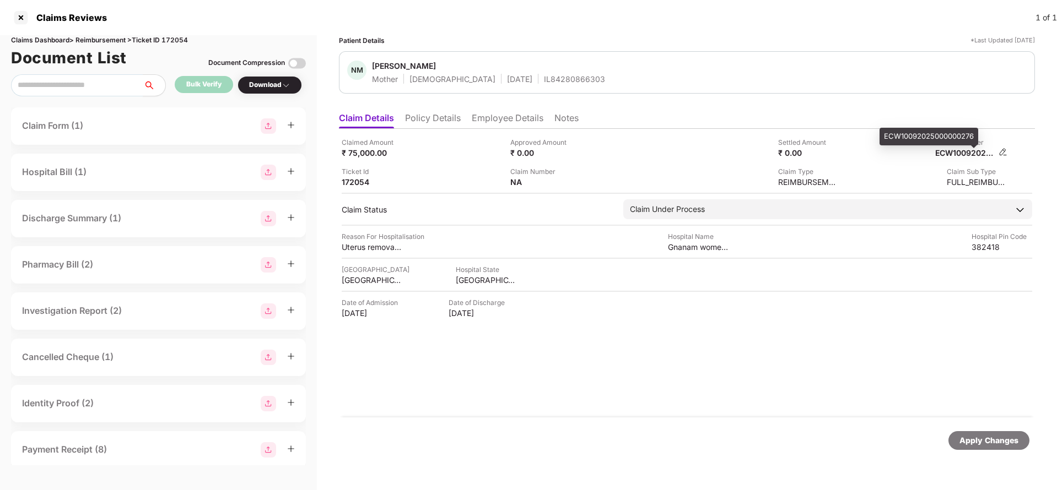
click at [974, 148] on div "ECW10092025000000276" at bounding box center [965, 153] width 61 height 10
copy div "ECW10092025000000276"
click at [544, 74] on div "IL84280866303" at bounding box center [574, 79] width 61 height 10
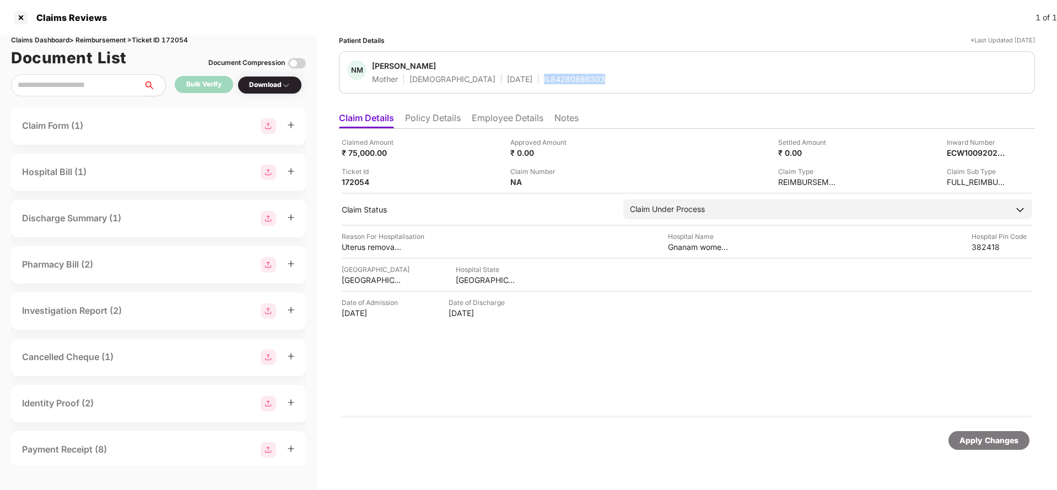
click at [544, 74] on div "IL84280866303" at bounding box center [574, 79] width 61 height 10
copy div "IL84280866303"
click at [1002, 445] on div "Apply Changes" at bounding box center [988, 441] width 59 height 12
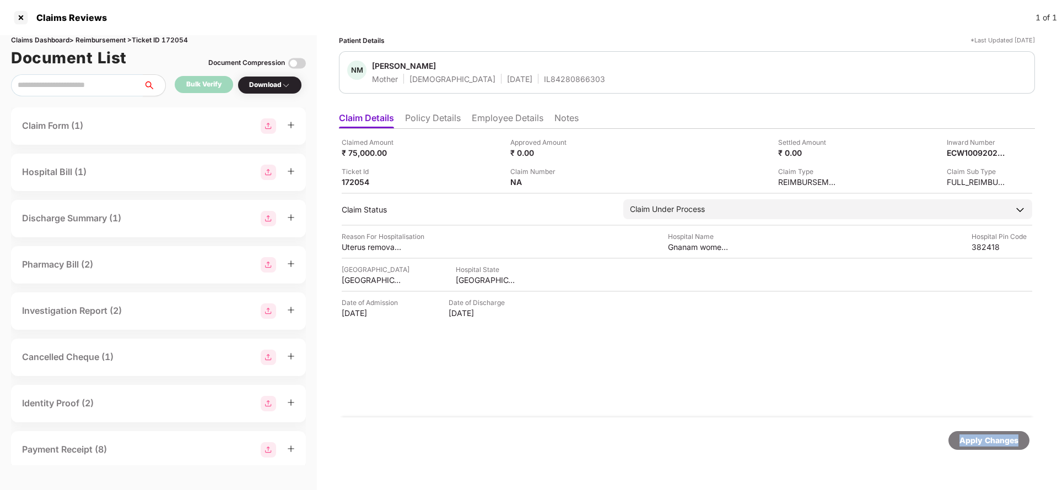
click at [1002, 445] on div "Apply Changes" at bounding box center [988, 441] width 59 height 12
click at [179, 40] on div "Claims Dashboard > Reimbursement > Ticket ID 172054" at bounding box center [158, 40] width 295 height 10
copy div "172054"
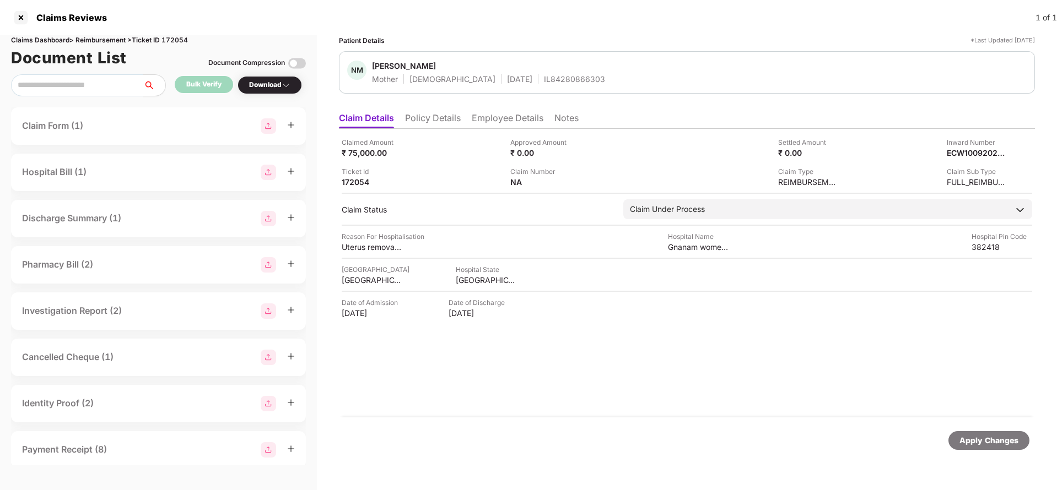
click at [989, 443] on div "Apply Changes" at bounding box center [988, 441] width 59 height 12
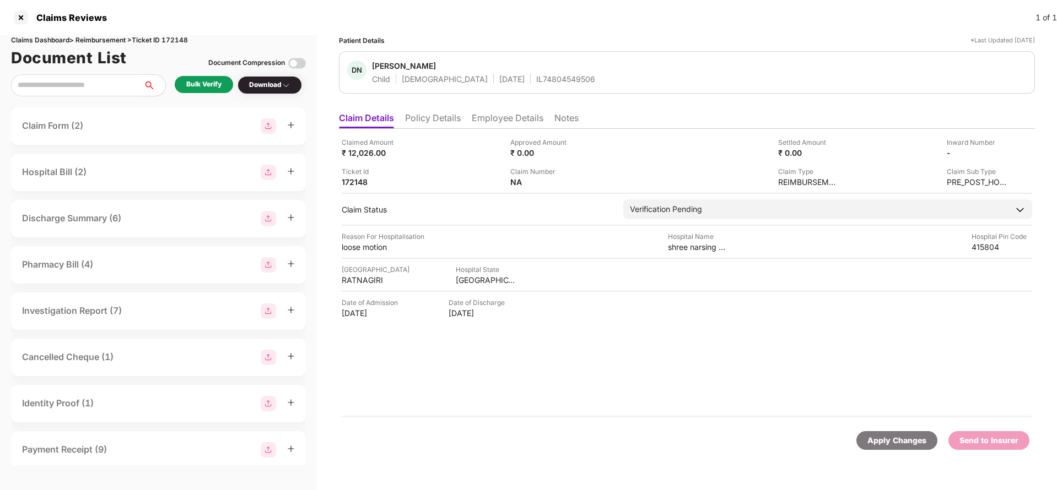
click at [444, 125] on li "Policy Details" at bounding box center [433, 120] width 56 height 16
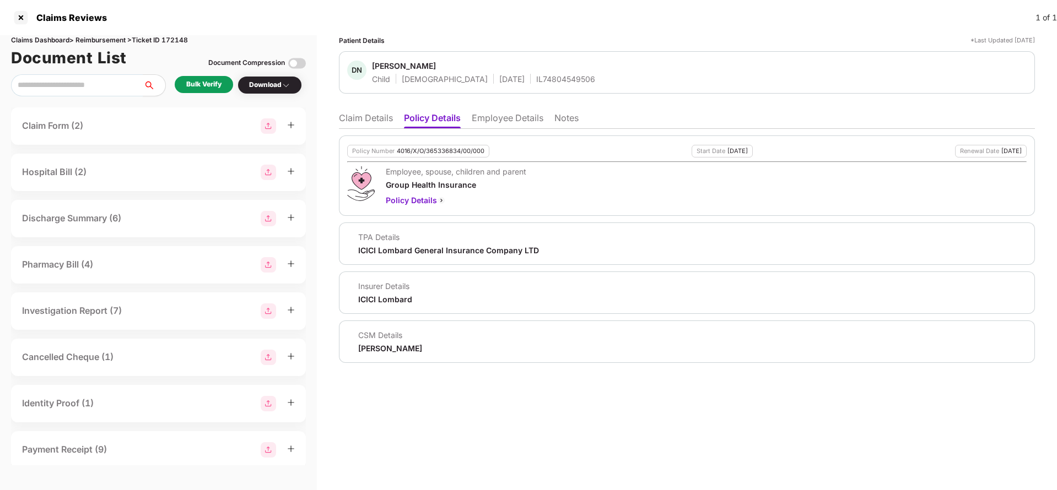
click at [433, 153] on div "4016/X/O/365336834/00/000" at bounding box center [441, 151] width 88 height 7
copy div "4016/X/O/365336834/00/000"
click at [528, 85] on div "DN [PERSON_NAME] Child [DEMOGRAPHIC_DATA] [DATE] IL74804549506" at bounding box center [687, 72] width 696 height 42
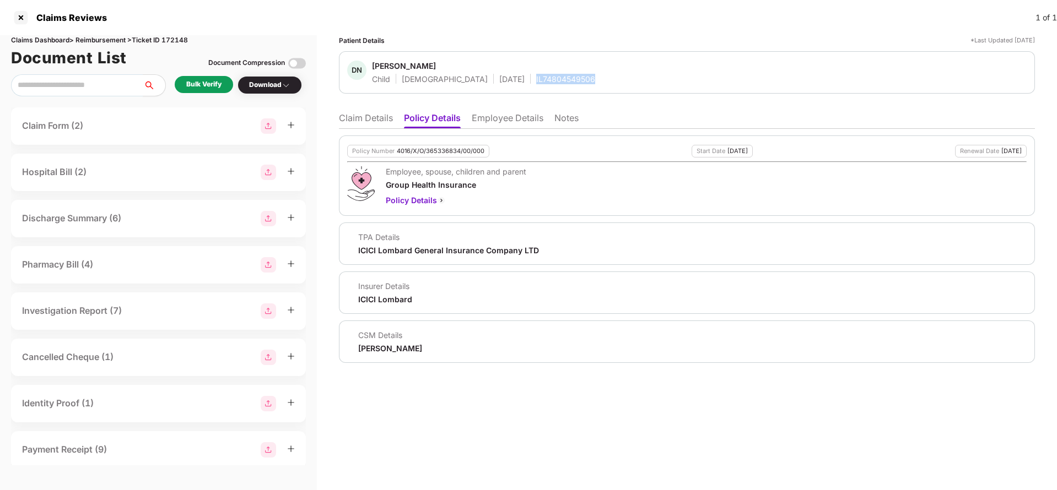
click at [528, 85] on div "DN [PERSON_NAME] Child [DEMOGRAPHIC_DATA] [DATE] IL74804549506" at bounding box center [687, 72] width 696 height 42
copy div "IL74804549506"
click at [502, 124] on li "Employee Details" at bounding box center [508, 120] width 72 height 16
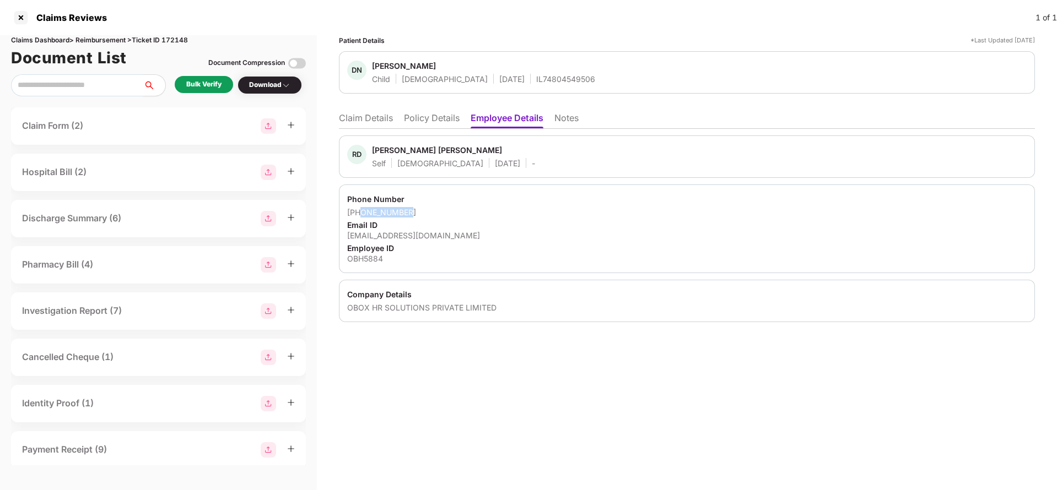
drag, startPoint x: 360, startPoint y: 212, endPoint x: 456, endPoint y: 212, distance: 95.9
click at [456, 212] on div "[PHONE_NUMBER]" at bounding box center [687, 212] width 680 height 10
copy div "7738504378"
click at [408, 239] on div "[EMAIL_ADDRESS][DOMAIN_NAME]" at bounding box center [687, 235] width 680 height 10
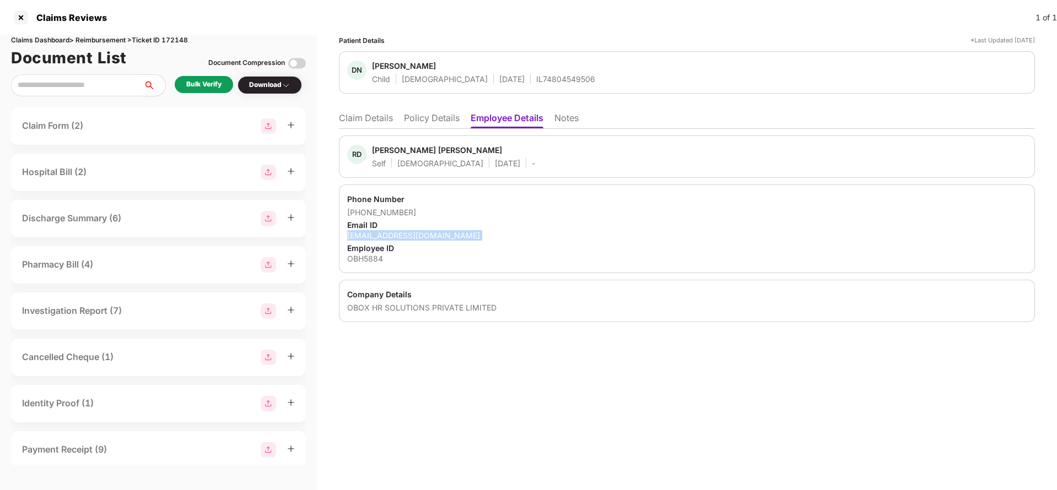
click at [408, 239] on div "[EMAIL_ADDRESS][DOMAIN_NAME]" at bounding box center [687, 235] width 680 height 10
copy div "[EMAIL_ADDRESS][DOMAIN_NAME]"
click at [375, 122] on li "Claim Details" at bounding box center [366, 120] width 54 height 16
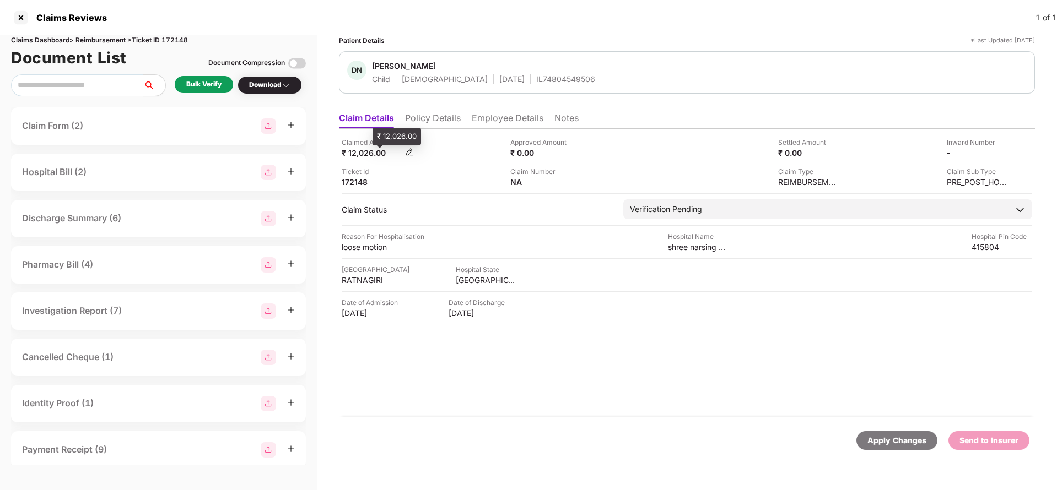
click at [365, 155] on div "₹ 12,026.00" at bounding box center [372, 153] width 61 height 10
copy div "12,026"
click at [705, 245] on div "shree narsing home sadwali" at bounding box center [698, 247] width 61 height 10
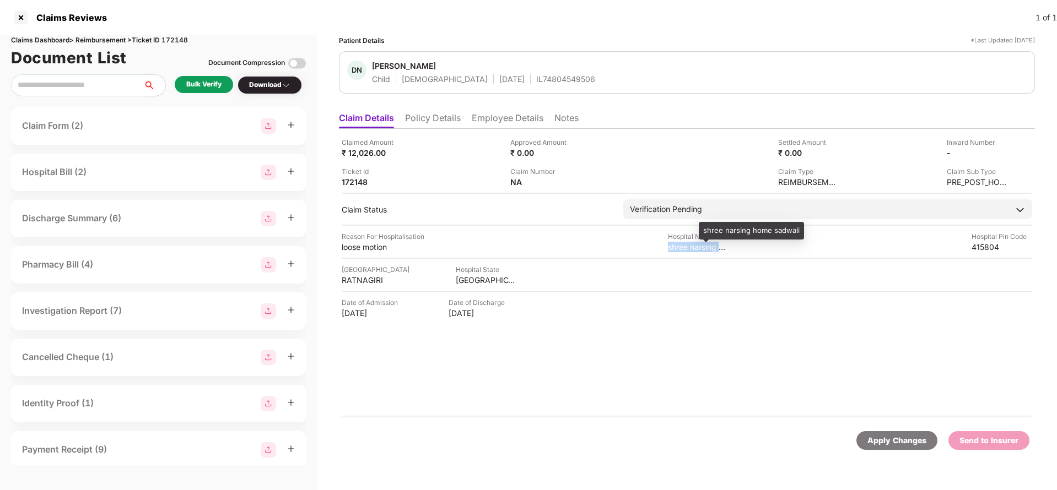
click at [705, 245] on div "shree narsing home sadwali" at bounding box center [698, 247] width 61 height 10
copy div "shree narsing home sadwali"
click at [219, 87] on div "Bulk Verify" at bounding box center [203, 84] width 35 height 10
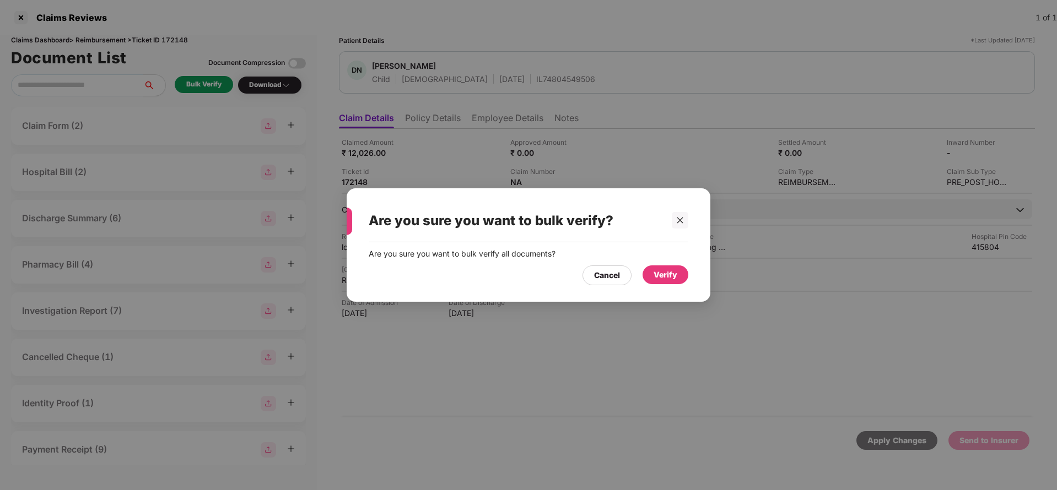
click at [649, 269] on div "Verify" at bounding box center [666, 275] width 46 height 19
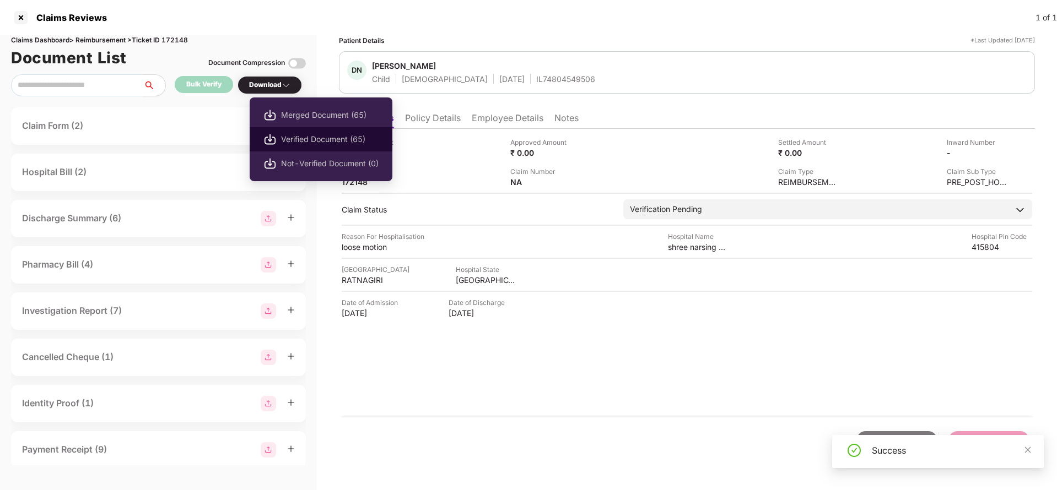
click at [292, 139] on span "Verified Document (65)" at bounding box center [330, 139] width 98 height 12
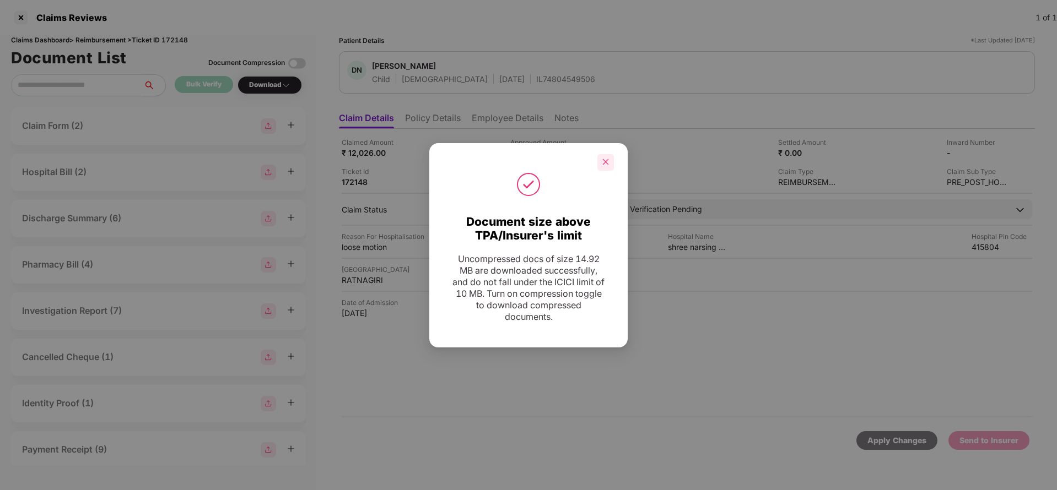
click at [610, 161] on div at bounding box center [605, 162] width 17 height 17
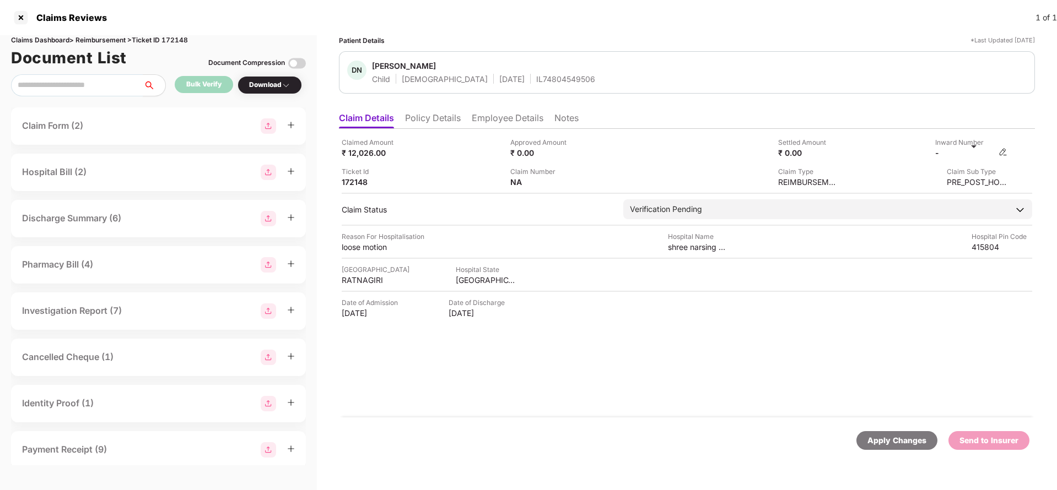
click at [1006, 155] on img at bounding box center [1003, 152] width 9 height 9
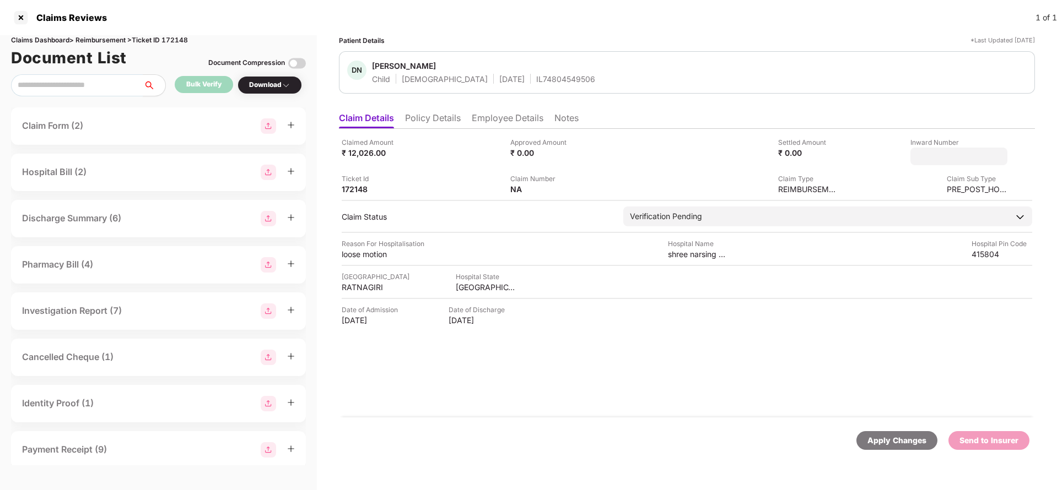
type input "**********"
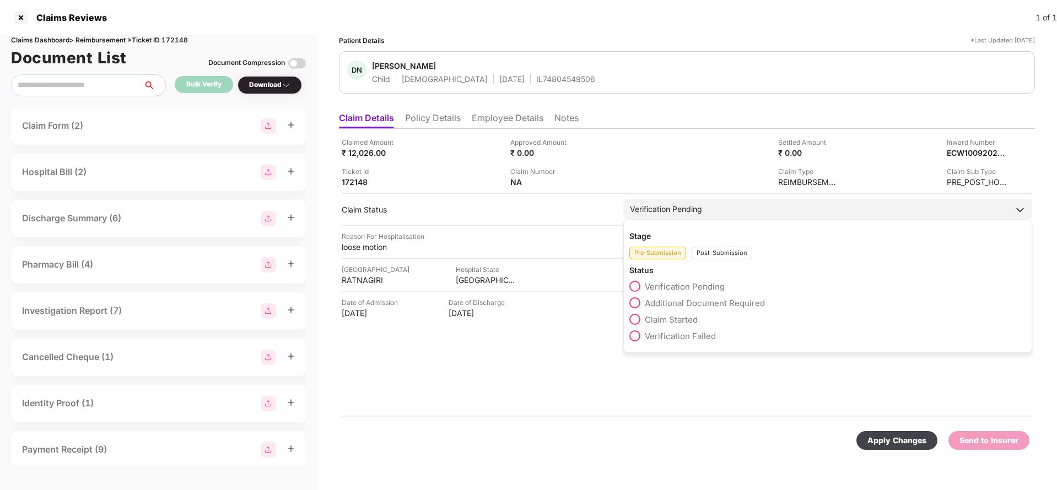
click at [691, 218] on div "Verification Pending" at bounding box center [827, 209] width 409 height 20
click at [708, 249] on div "Post-Submission" at bounding box center [722, 253] width 61 height 13
click at [694, 300] on span "Claim Under Process" at bounding box center [686, 303] width 83 height 10
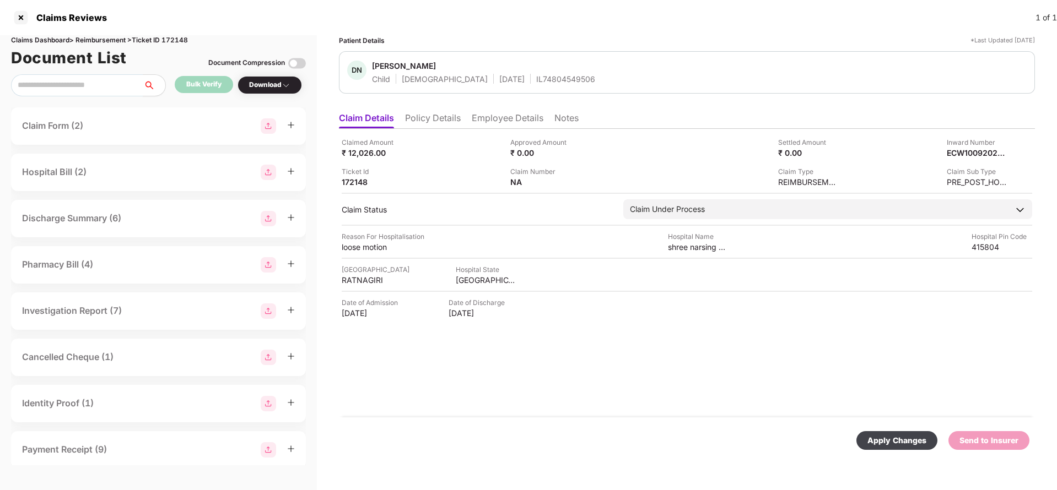
click at [897, 435] on div "Apply Changes" at bounding box center [896, 441] width 59 height 12
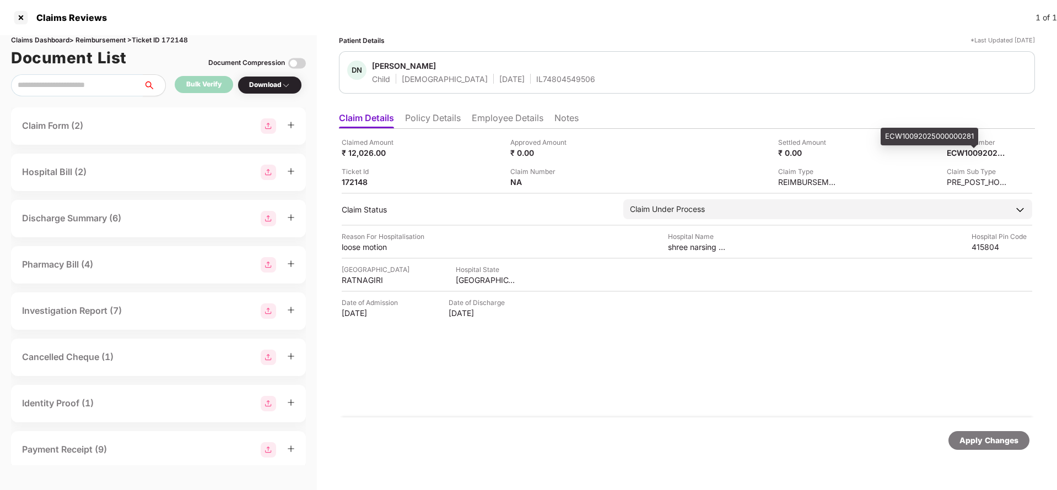
click at [974, 148] on span at bounding box center [974, 146] width 6 height 3
click at [974, 151] on div "ECW10092025000000281" at bounding box center [965, 153] width 61 height 10
copy div "ECW10092025000000281"
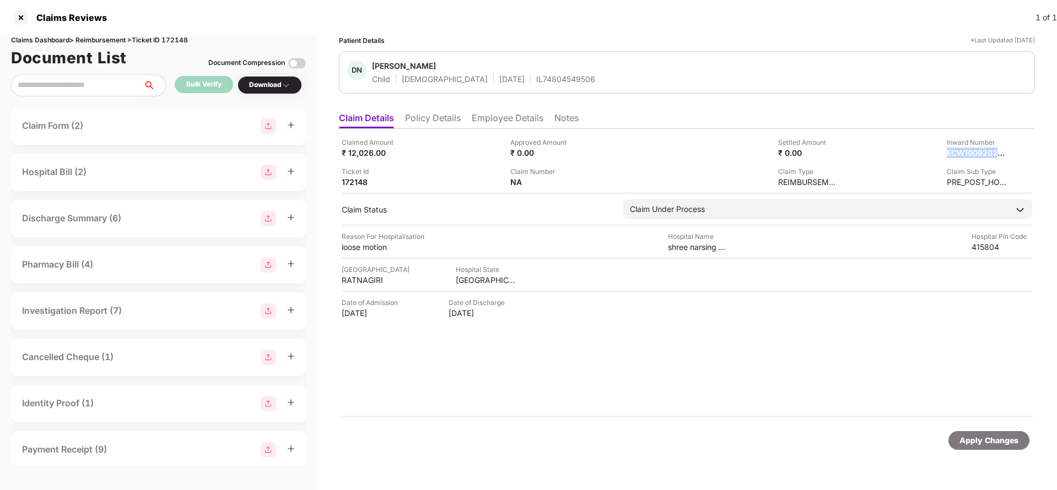
copy div "ECW10092025000000281"
click at [529, 88] on div "DN daksh Navele Child Male 09 Oct 2024 IL74804549506" at bounding box center [687, 72] width 696 height 42
copy div "IL74804549506"
click at [966, 439] on div "Apply Changes" at bounding box center [988, 441] width 59 height 12
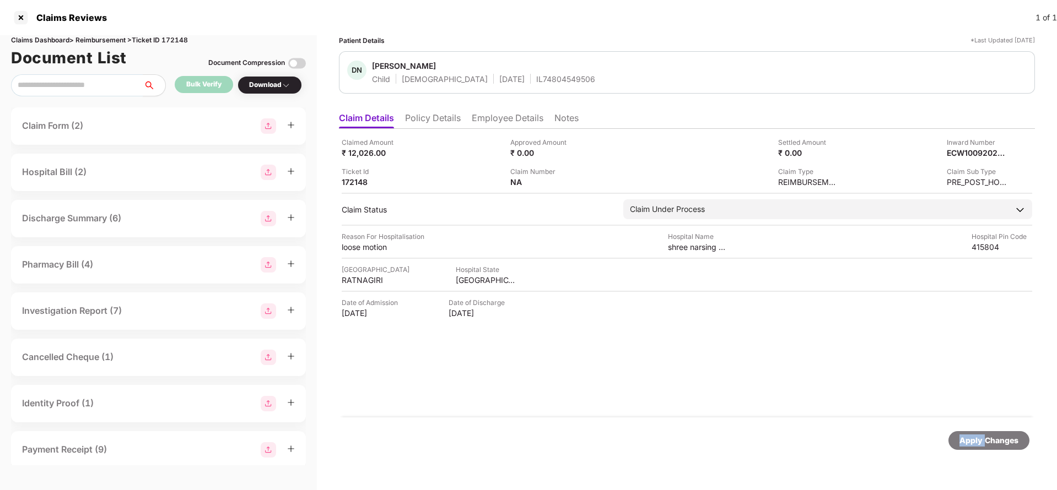
click at [966, 439] on div "Apply Changes" at bounding box center [988, 441] width 59 height 12
click at [179, 35] on div "Claims Dashboard > Reimbursement > Ticket ID 172148" at bounding box center [158, 40] width 295 height 10
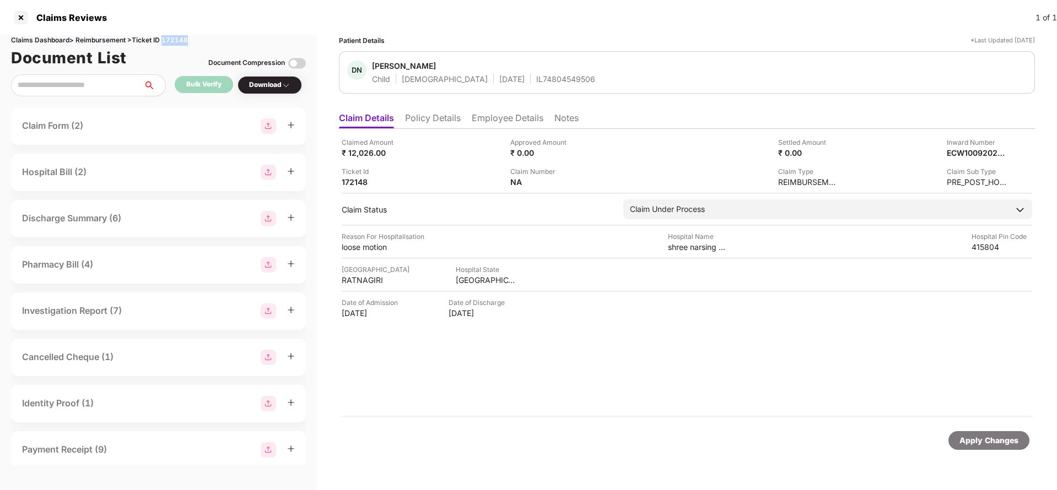
copy div "172148"
click at [999, 442] on div "Apply Changes" at bounding box center [988, 441] width 59 height 12
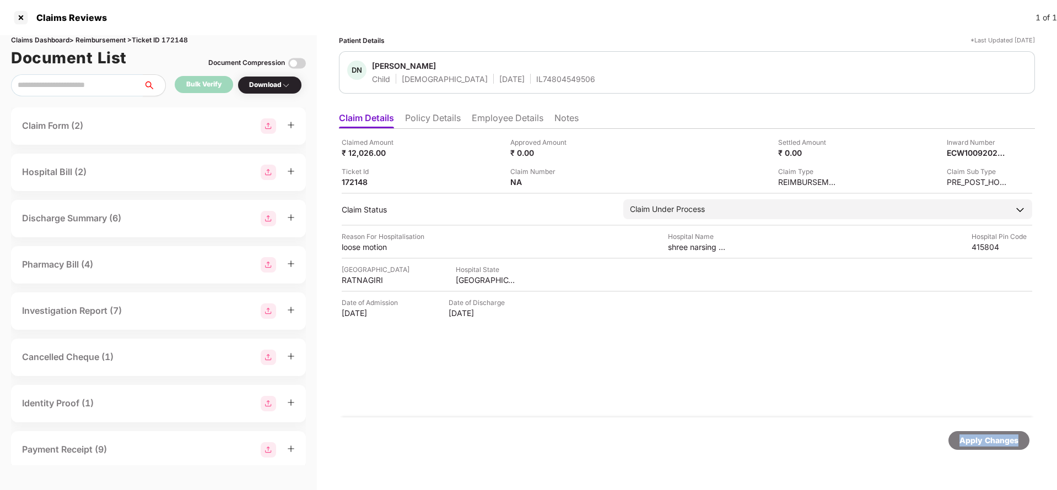
click at [999, 442] on div "Apply Changes" at bounding box center [988, 441] width 59 height 12
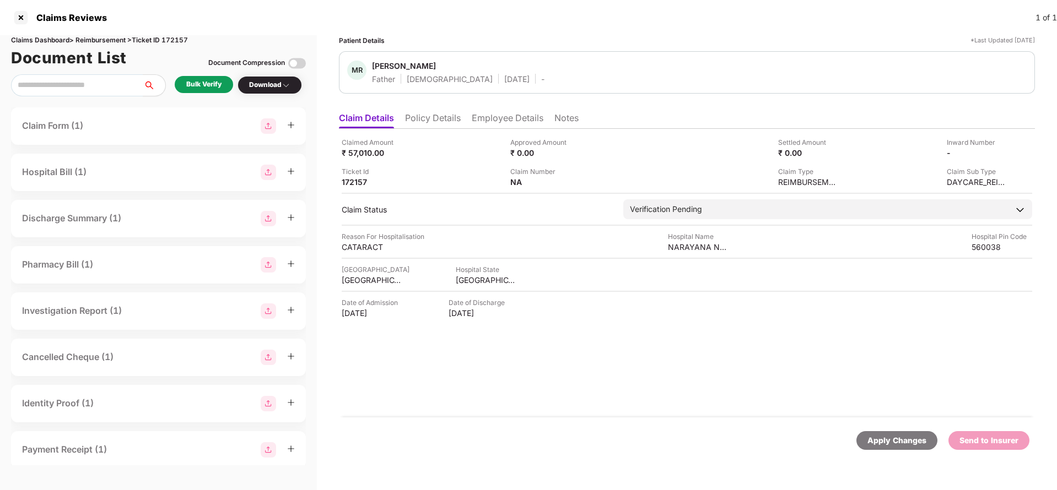
click at [439, 120] on li "Policy Details" at bounding box center [433, 120] width 56 height 16
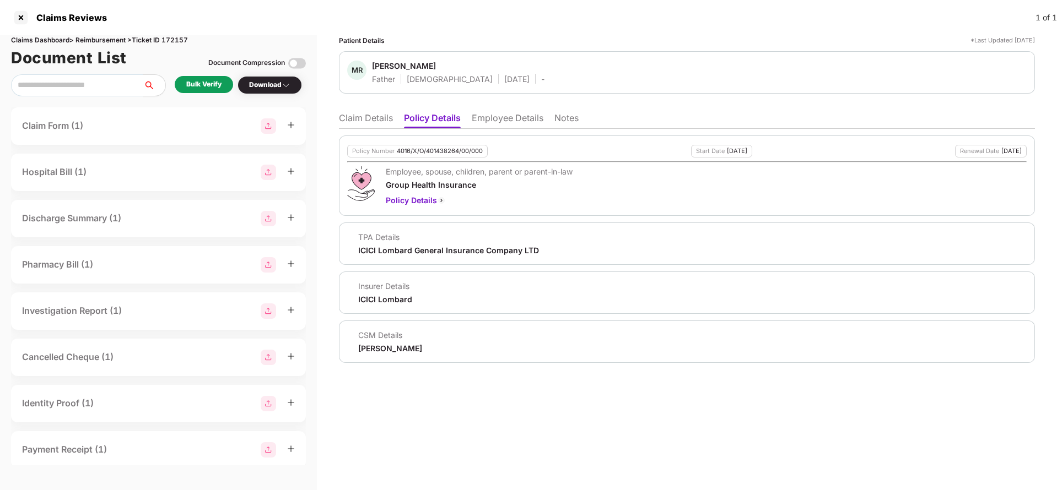
click at [364, 120] on li "Claim Details" at bounding box center [366, 120] width 54 height 16
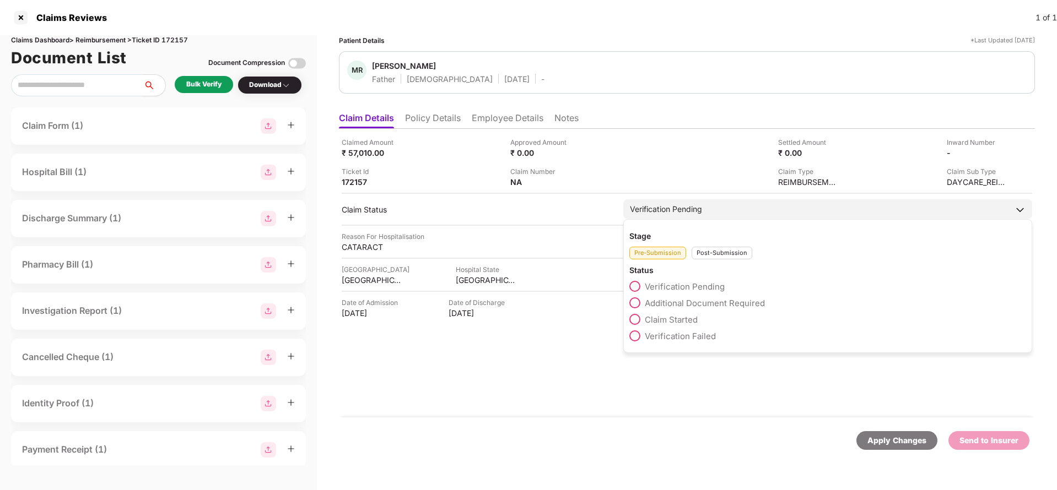
click at [665, 321] on span "Claim Started" at bounding box center [671, 320] width 53 height 10
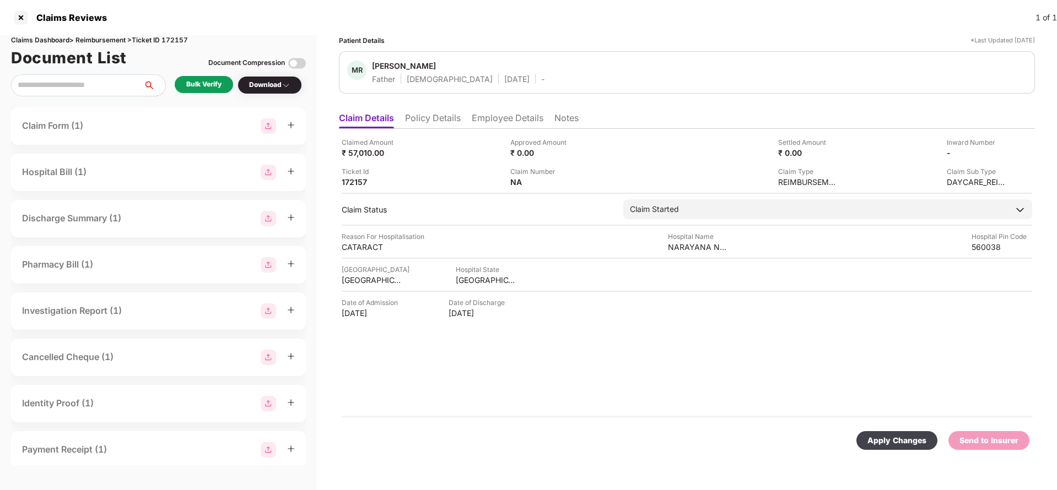
click at [918, 439] on div "Apply Changes" at bounding box center [896, 441] width 59 height 12
click at [436, 123] on li "Policy Details" at bounding box center [433, 120] width 56 height 16
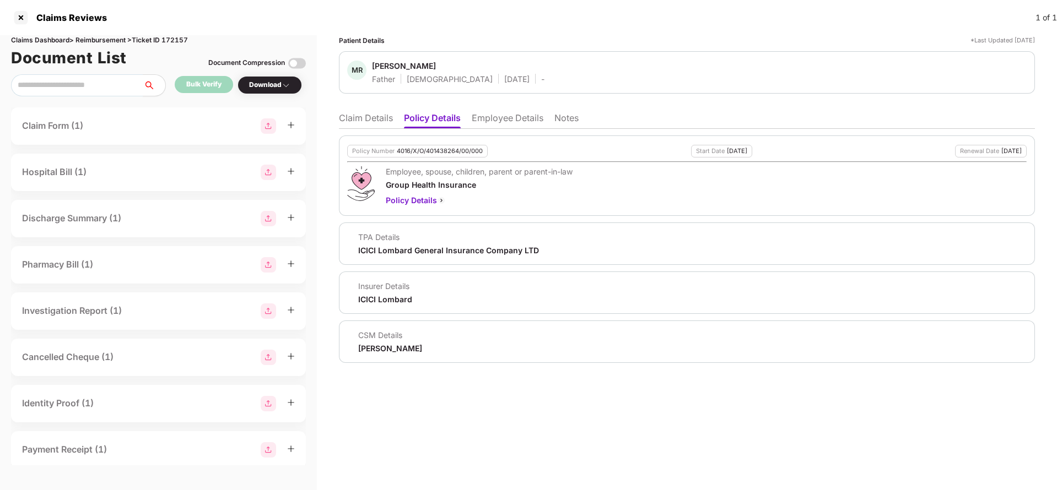
click at [355, 119] on li "Claim Details" at bounding box center [366, 120] width 54 height 16
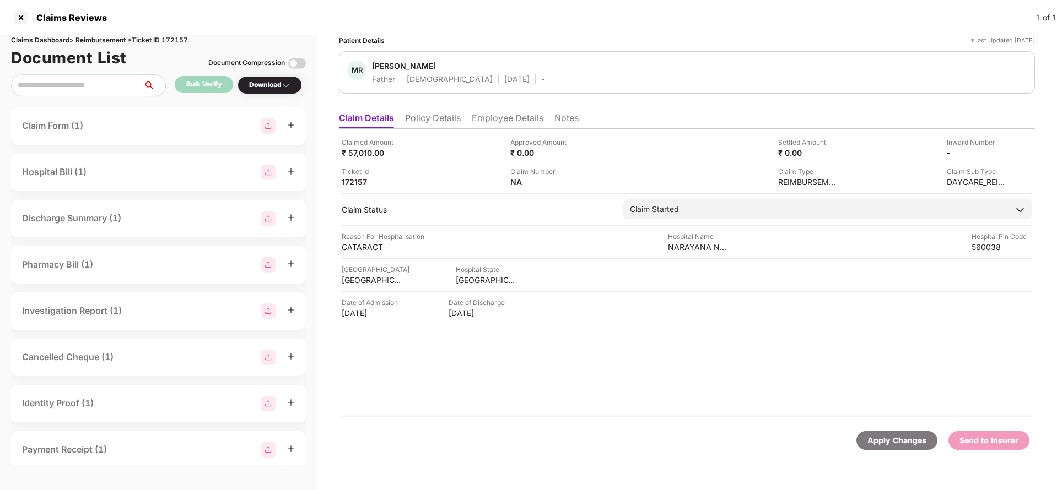
click at [492, 116] on li "Employee Details" at bounding box center [508, 120] width 72 height 16
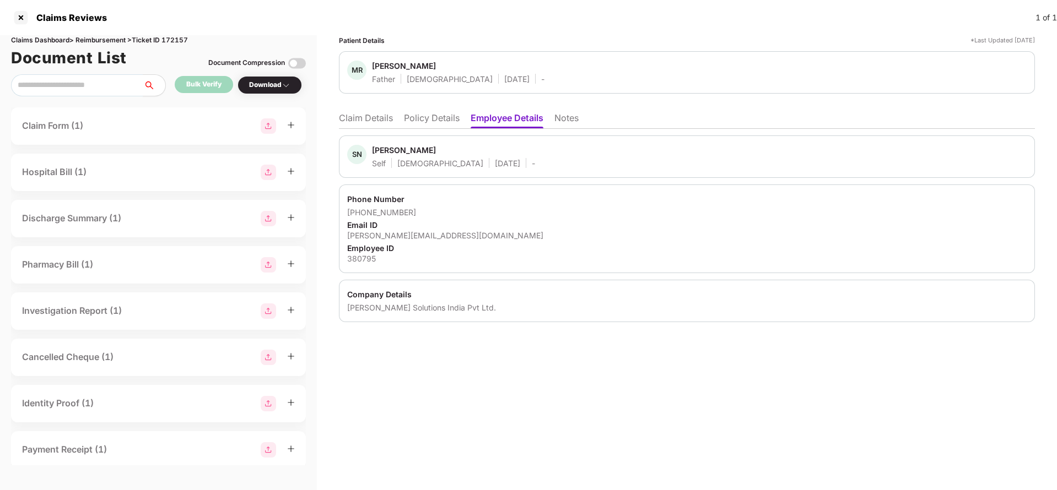
click at [412, 129] on div "SN Shiva N Self Male 24 June 1996 - Phone Number +918050171138 Email ID shiva@b…" at bounding box center [687, 225] width 696 height 193
click at [418, 125] on li "Policy Details" at bounding box center [432, 120] width 56 height 16
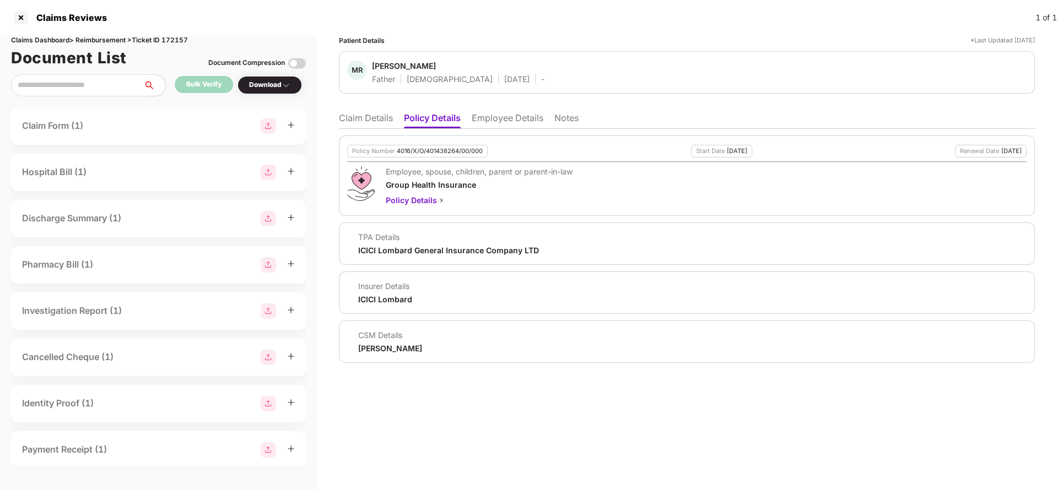
click at [404, 247] on div "ICICI Lombard General Insurance Company LTD" at bounding box center [448, 250] width 181 height 10
copy div "ICICI Lombard General Insurance Company LTD"
click at [520, 124] on li "Employee Details" at bounding box center [508, 120] width 72 height 16
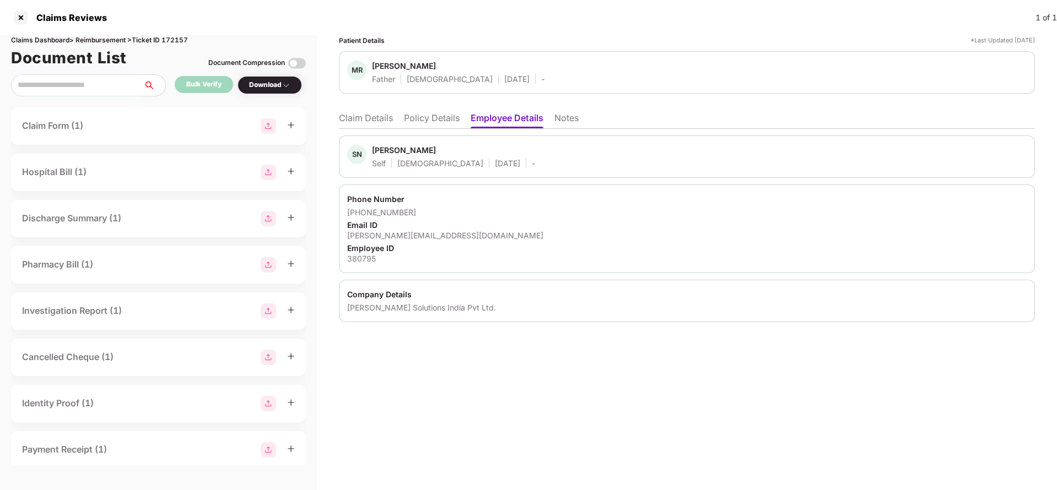
click at [368, 117] on li "Claim Details" at bounding box center [366, 120] width 54 height 16
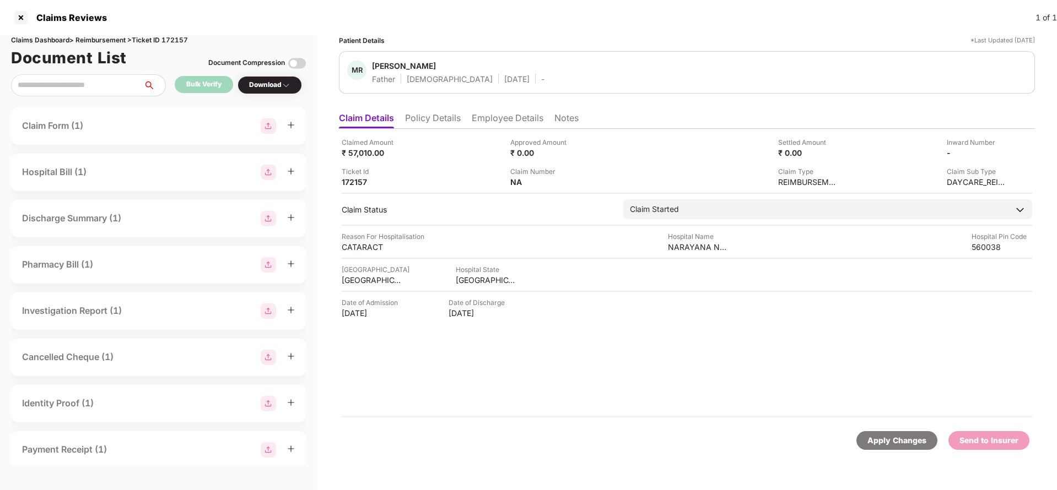
click at [900, 444] on div "Apply Changes" at bounding box center [896, 441] width 59 height 12
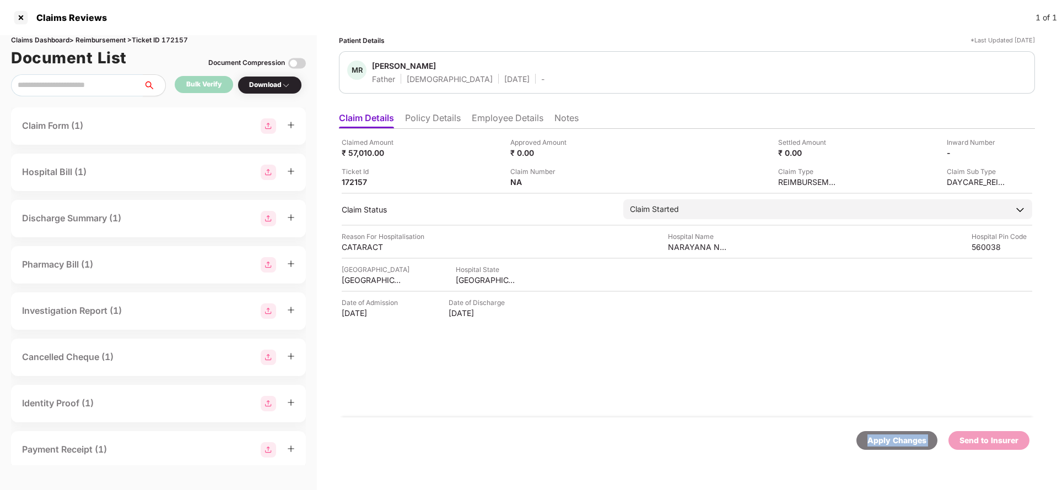
click at [900, 444] on div "Apply Changes" at bounding box center [896, 441] width 59 height 12
click at [168, 37] on div "Claims Dashboard > Reimbursement > Ticket ID 172157" at bounding box center [158, 40] width 295 height 10
copy div "172157"
click at [898, 439] on div "Apply Changes" at bounding box center [896, 441] width 59 height 12
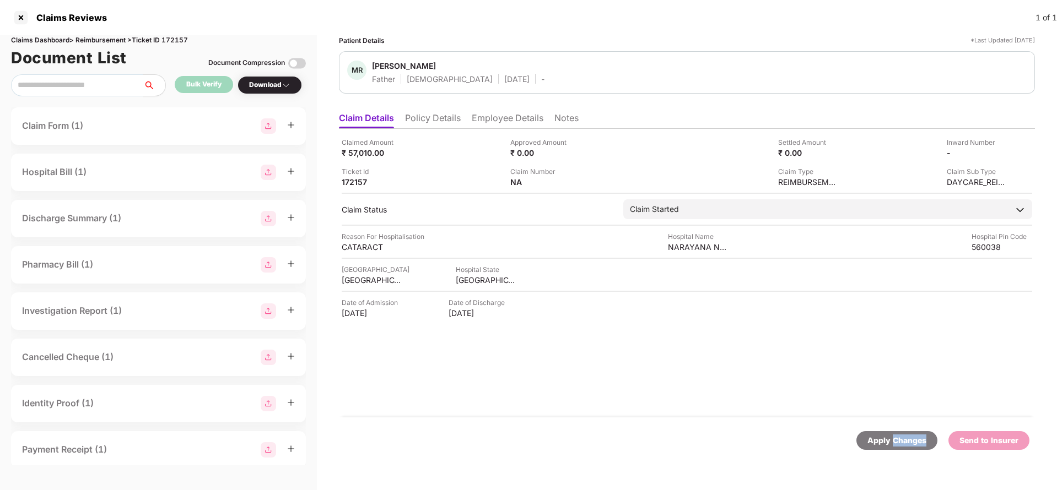
click at [898, 439] on div "Apply Changes" at bounding box center [896, 441] width 59 height 12
click at [417, 111] on ul "Claim Details Policy Details Employee Details Notes" at bounding box center [687, 118] width 696 height 22
click at [441, 122] on li "Policy Details" at bounding box center [433, 120] width 56 height 16
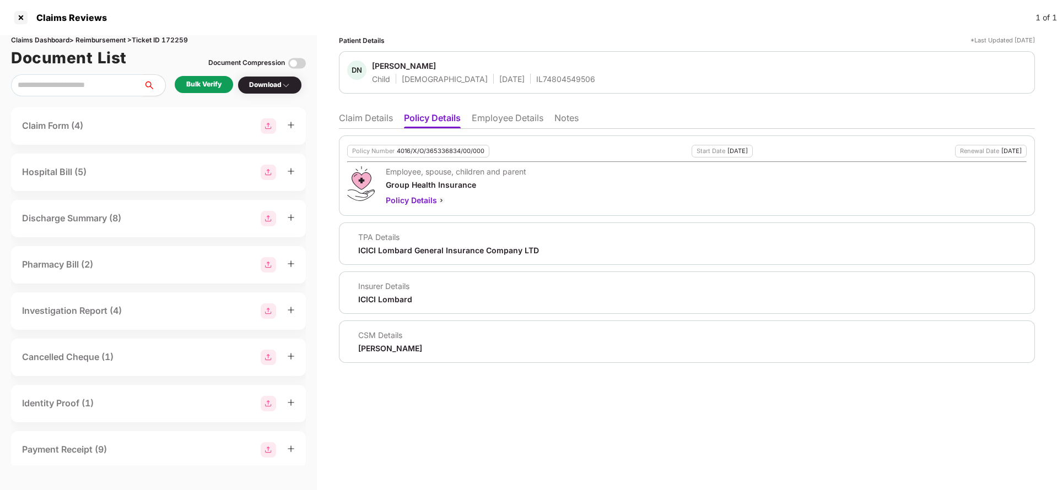
click at [430, 145] on div "Policy Number 4016/X/O/365336834/00/000" at bounding box center [418, 151] width 142 height 13
copy div "4016/X/O/365336834/00/000"
click at [536, 82] on div "IL74804549506" at bounding box center [565, 79] width 59 height 10
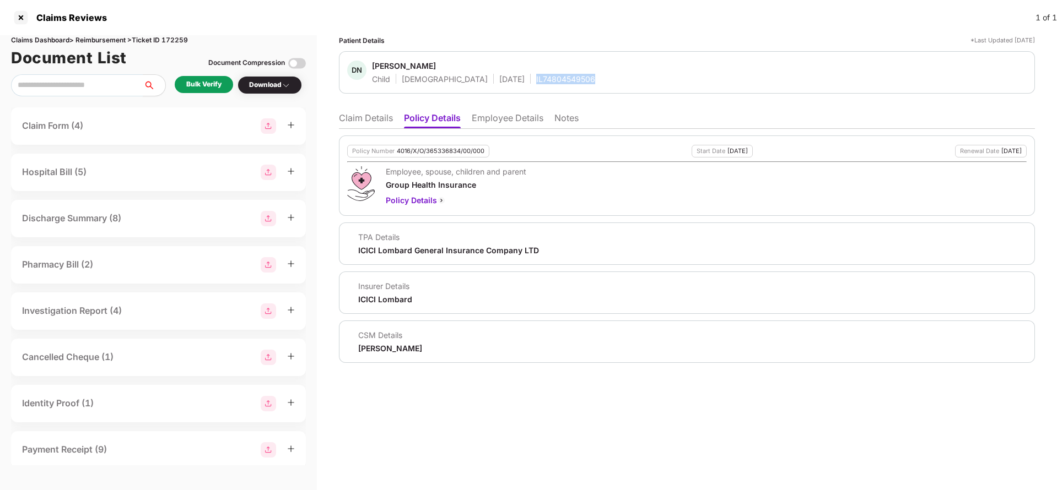
click at [536, 82] on div "IL74804549506" at bounding box center [565, 79] width 59 height 10
copy div "IL74804549506"
click at [510, 120] on li "Employee Details" at bounding box center [508, 120] width 72 height 16
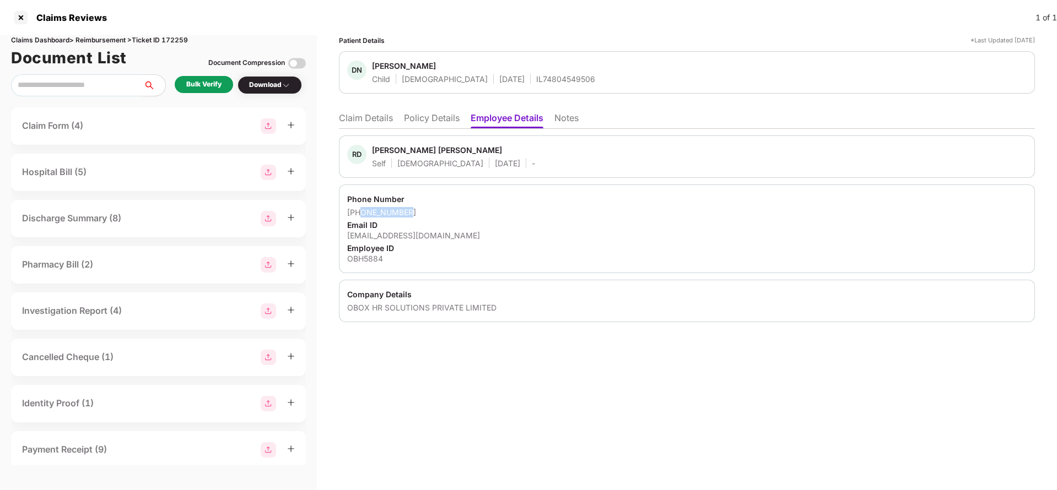
drag, startPoint x: 363, startPoint y: 210, endPoint x: 454, endPoint y: 213, distance: 91.0
click at [454, 213] on div "+917738504378" at bounding box center [687, 212] width 680 height 10
copy div "7738504378"
click at [406, 236] on div "ravindranavele1@gmail.com" at bounding box center [687, 235] width 680 height 10
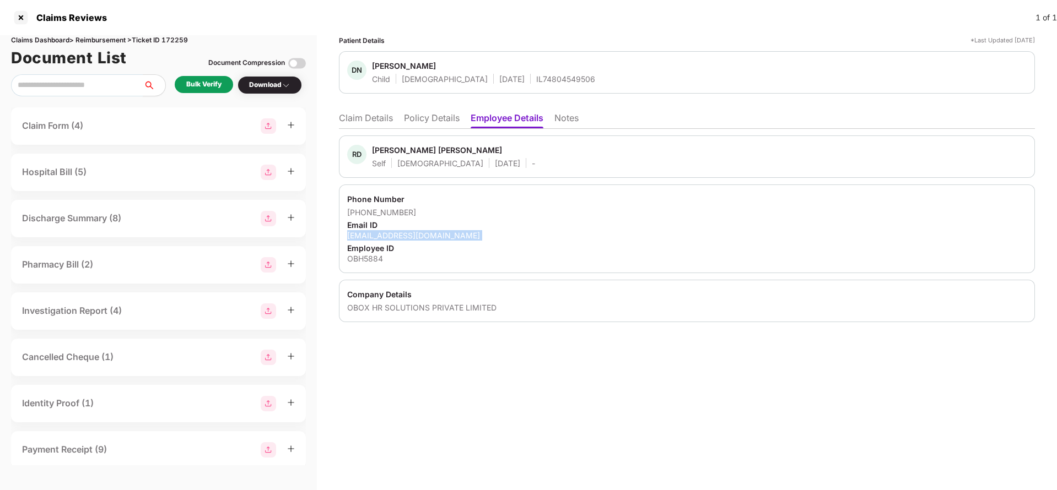
click at [406, 236] on div "ravindranavele1@gmail.com" at bounding box center [687, 235] width 680 height 10
copy div "ravindranavele1@gmail.com"
click at [363, 121] on li "Claim Details" at bounding box center [366, 120] width 54 height 16
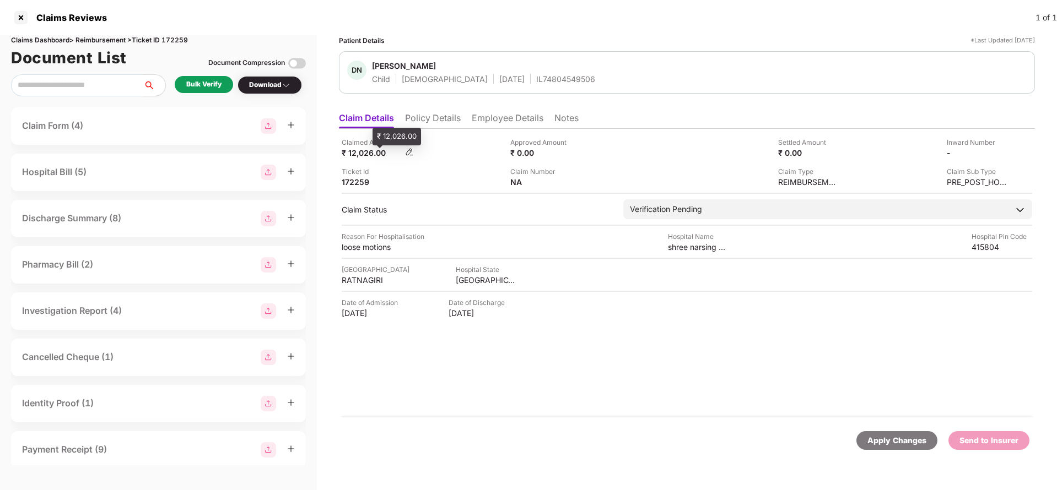
click at [370, 151] on div "₹ 12,026.00" at bounding box center [372, 153] width 61 height 10
copy div "12,026"
click at [692, 247] on div "shree narsing home sadwali" at bounding box center [698, 247] width 61 height 10
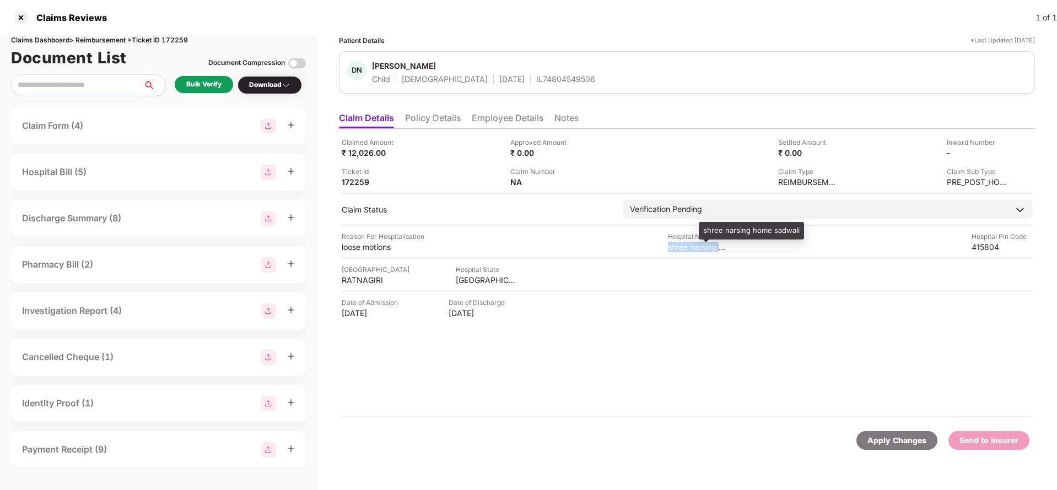
click at [692, 247] on div "shree narsing home sadwali" at bounding box center [698, 247] width 61 height 10
copy div "shree narsing home sadwali"
click at [193, 88] on div "Bulk Verify" at bounding box center [203, 84] width 35 height 10
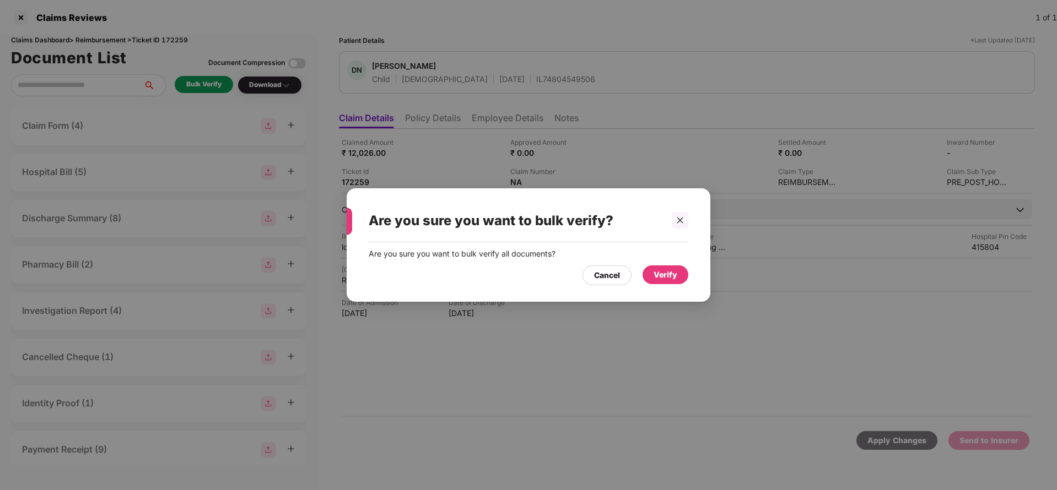
click at [682, 272] on div "Verify" at bounding box center [666, 275] width 46 height 19
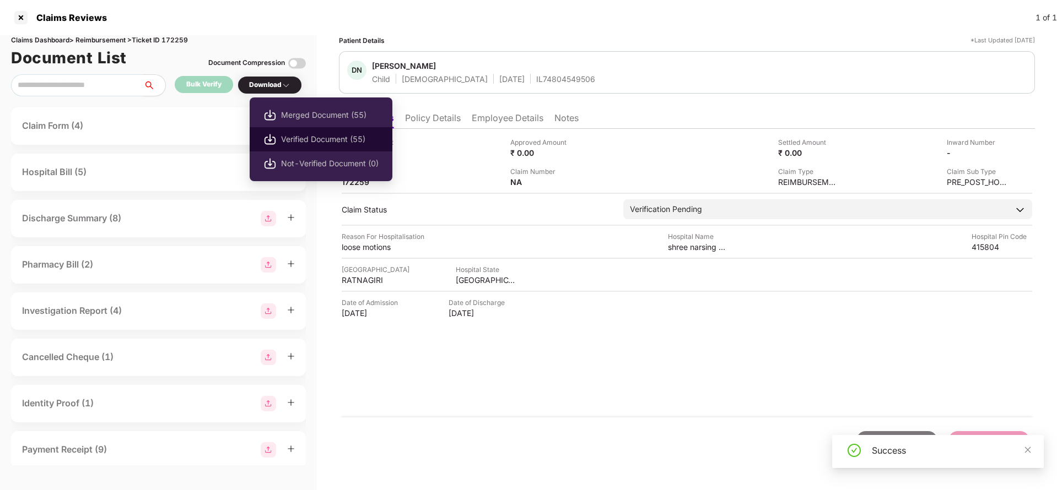
click at [314, 139] on span "Verified Document (55)" at bounding box center [330, 139] width 98 height 12
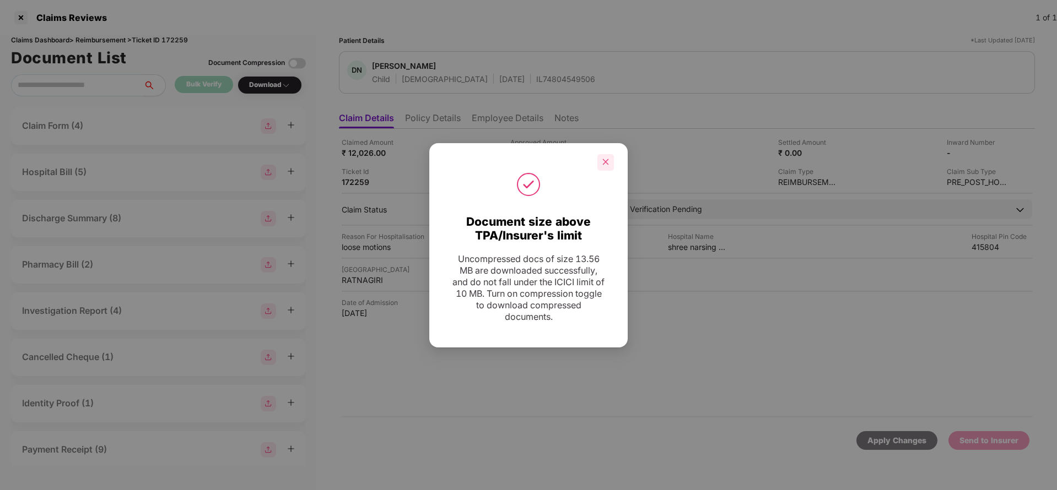
click at [609, 165] on icon "close" at bounding box center [606, 162] width 8 height 8
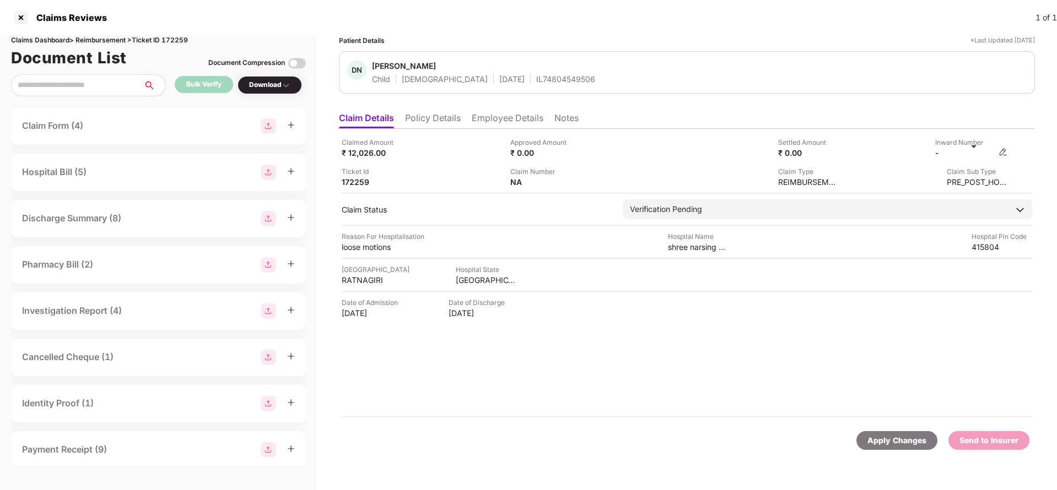
click at [1005, 149] on img at bounding box center [1003, 152] width 9 height 9
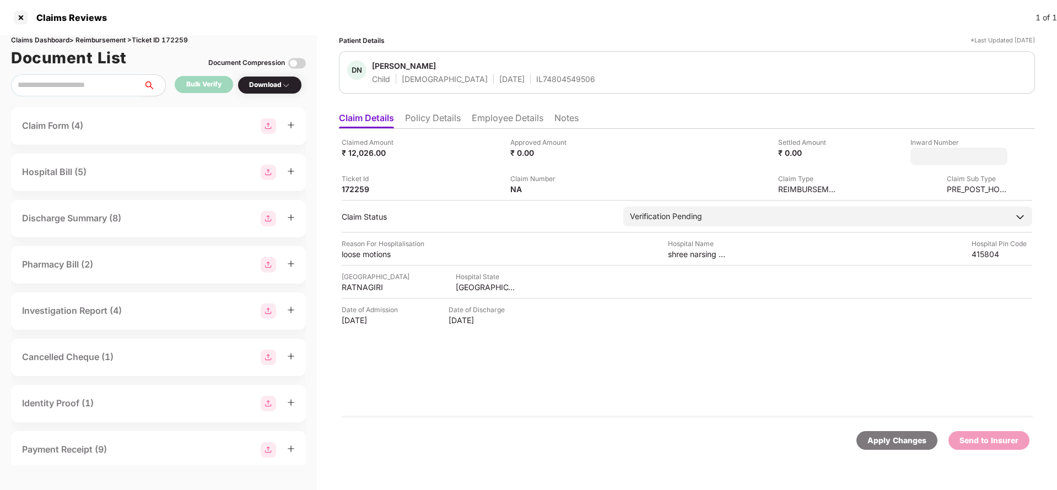
type input "**********"
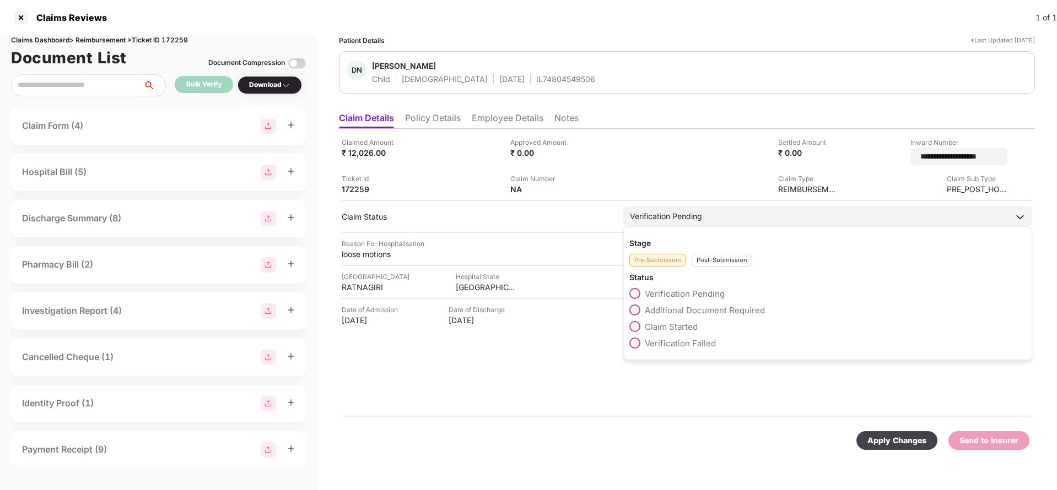
click at [730, 228] on div "Stage Pre-Submission Post-Submission Status Verification Pending Additional Doc…" at bounding box center [827, 294] width 409 height 134
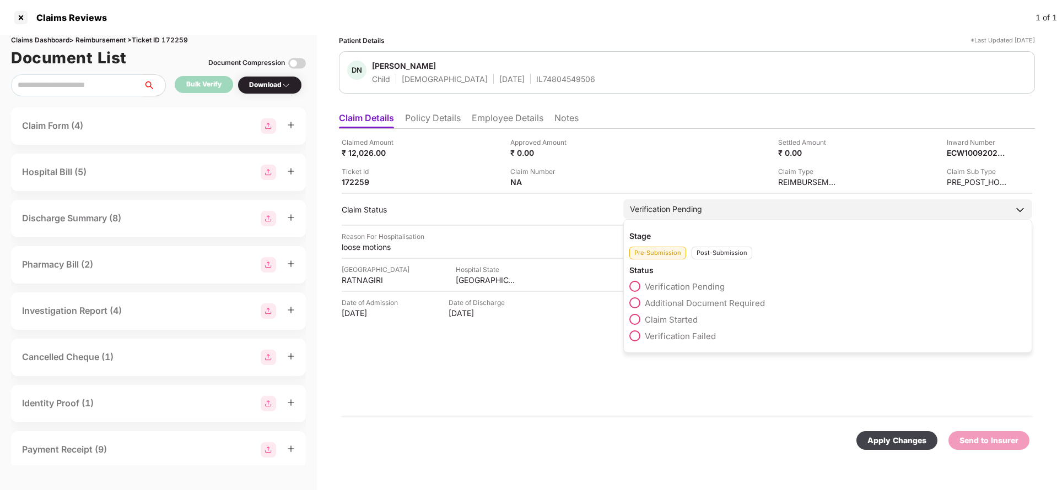
click at [730, 249] on div "Post-Submission" at bounding box center [722, 253] width 61 height 13
click at [708, 305] on span "Claim Under Process" at bounding box center [686, 303] width 83 height 10
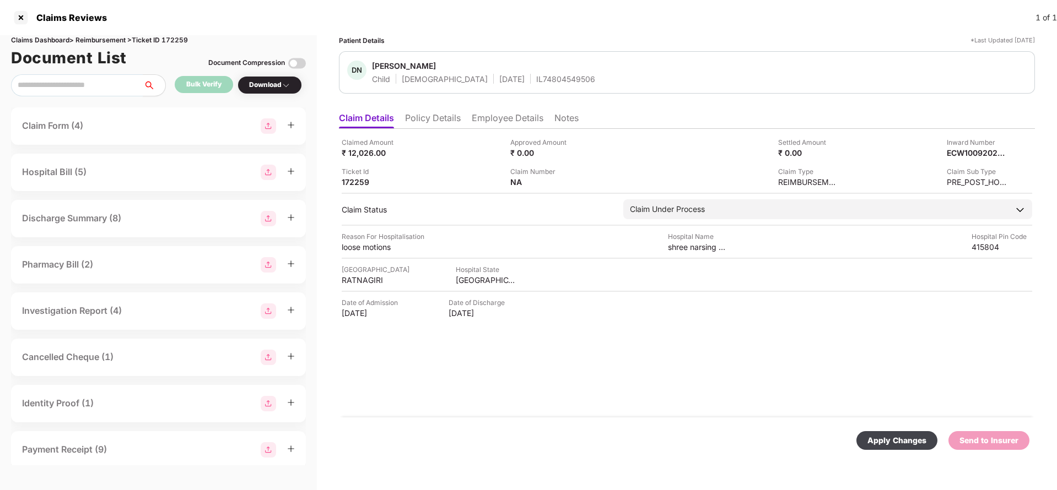
click at [901, 435] on div "Apply Changes" at bounding box center [896, 441] width 59 height 12
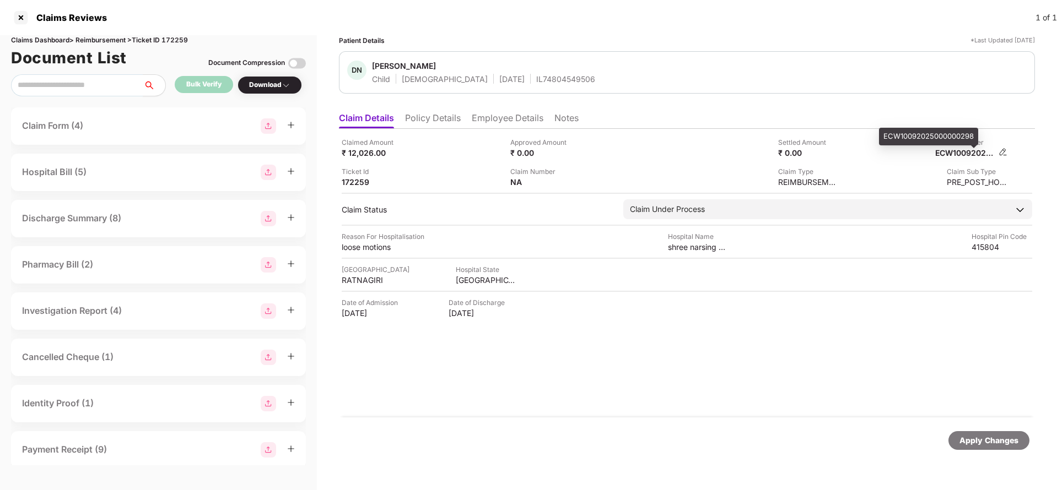
click at [985, 155] on div "ECW10092025000000298" at bounding box center [965, 153] width 61 height 10
copy div "ECW10092025000000298"
click at [522, 86] on div "DN daksh Navele Child Male 09 Oct 2024 IL74804549506" at bounding box center [687, 72] width 696 height 42
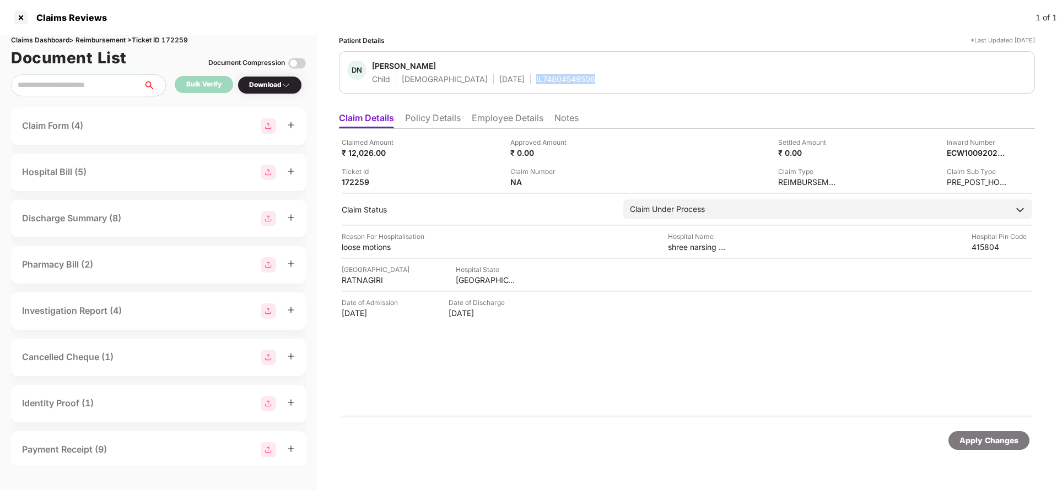
click at [522, 86] on div "DN daksh Navele Child Male 09 Oct 2024 IL74804549506" at bounding box center [687, 72] width 696 height 42
copy div "IL74804549506"
click at [1008, 443] on div "Apply Changes" at bounding box center [988, 441] width 59 height 12
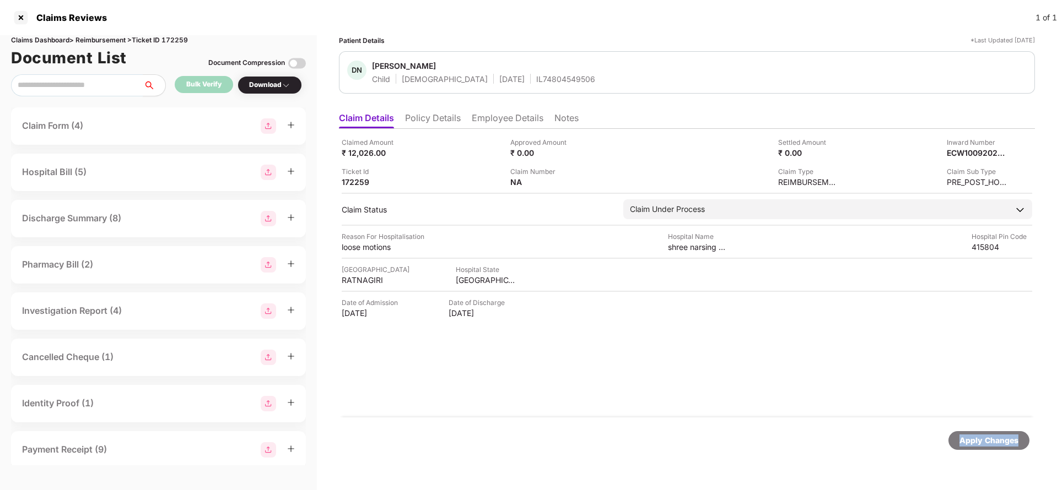
click at [1008, 443] on div "Apply Changes" at bounding box center [988, 441] width 59 height 12
click at [186, 40] on div "Claims Dashboard > Reimbursement > Ticket ID 172259" at bounding box center [158, 40] width 295 height 10
copy div "172259"
click at [993, 443] on div "Apply Changes" at bounding box center [988, 441] width 59 height 12
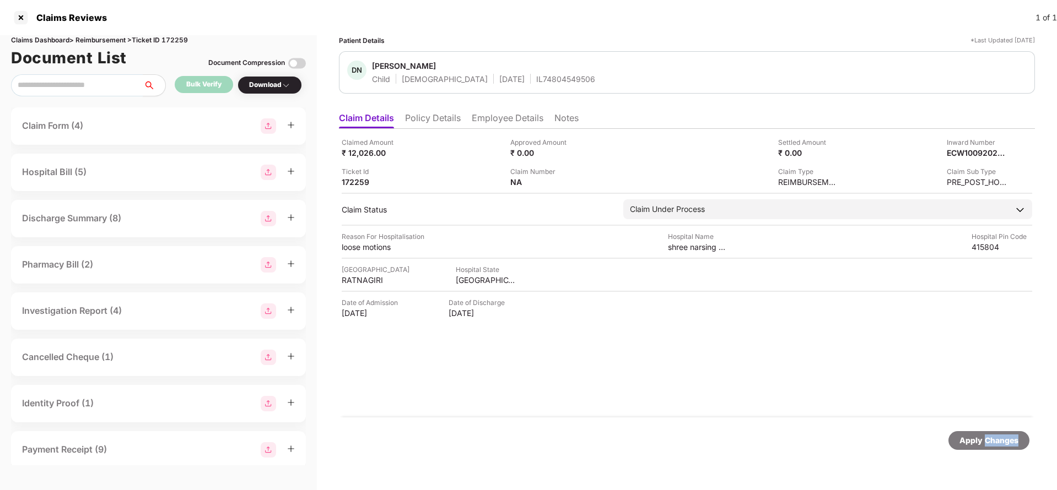
click at [993, 443] on div "Apply Changes" at bounding box center [988, 441] width 59 height 12
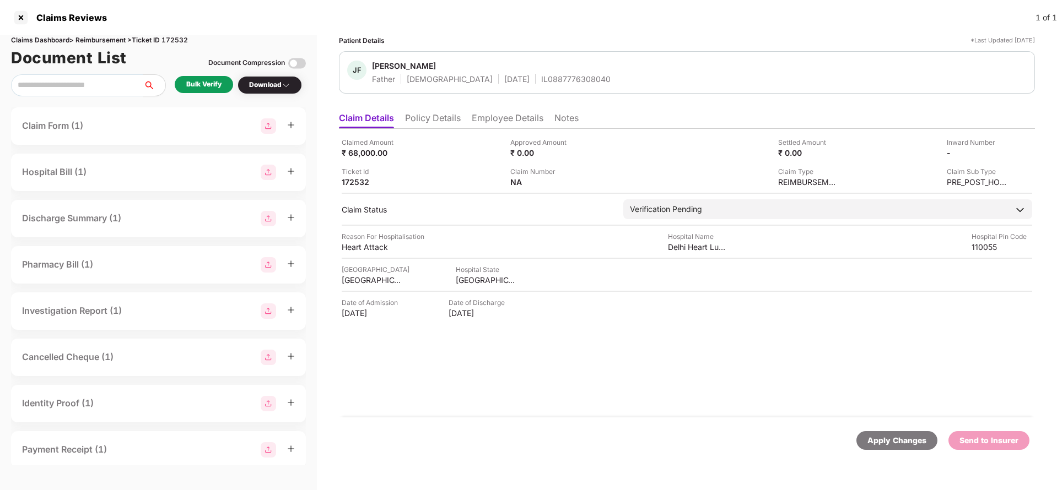
click at [444, 112] on li "Policy Details" at bounding box center [433, 120] width 56 height 16
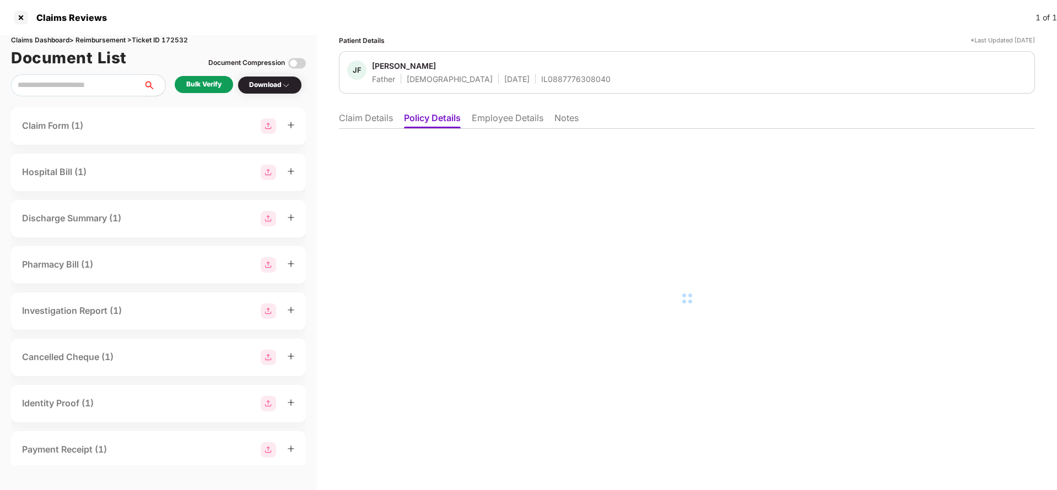
click at [509, 117] on li "Employee Details" at bounding box center [508, 120] width 72 height 16
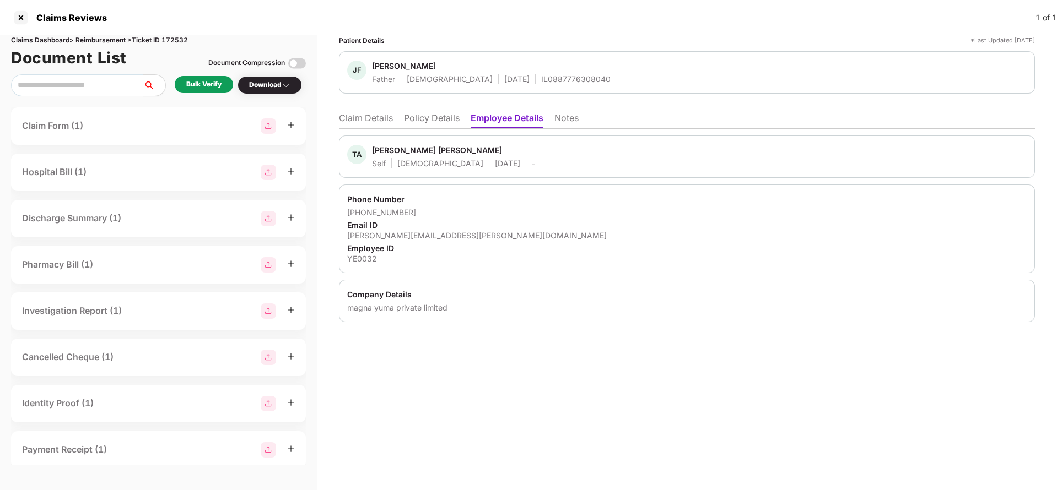
click at [369, 123] on li "Claim Details" at bounding box center [366, 120] width 54 height 16
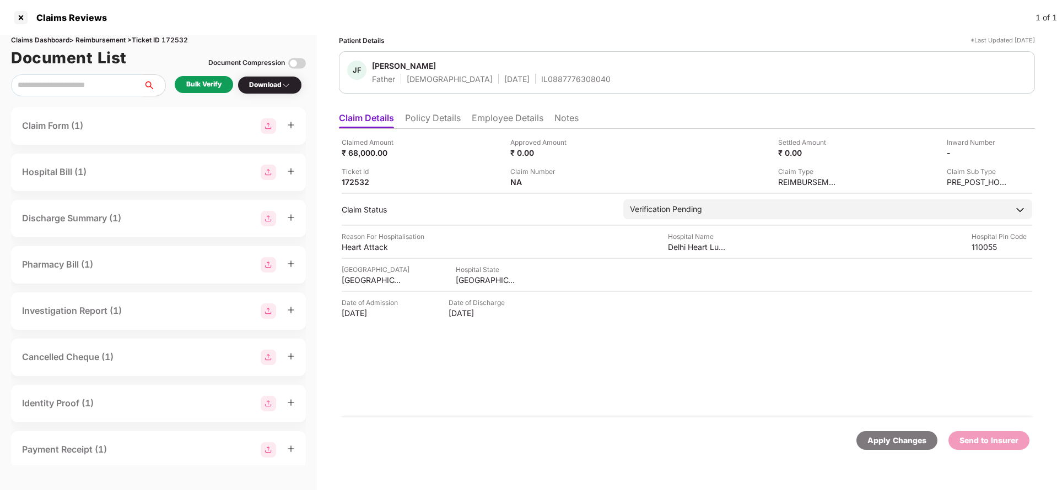
click at [541, 78] on div "IL0887776308040" at bounding box center [575, 79] width 69 height 10
copy div "IL0887776308040"
click at [520, 125] on li "Employee Details" at bounding box center [508, 120] width 72 height 16
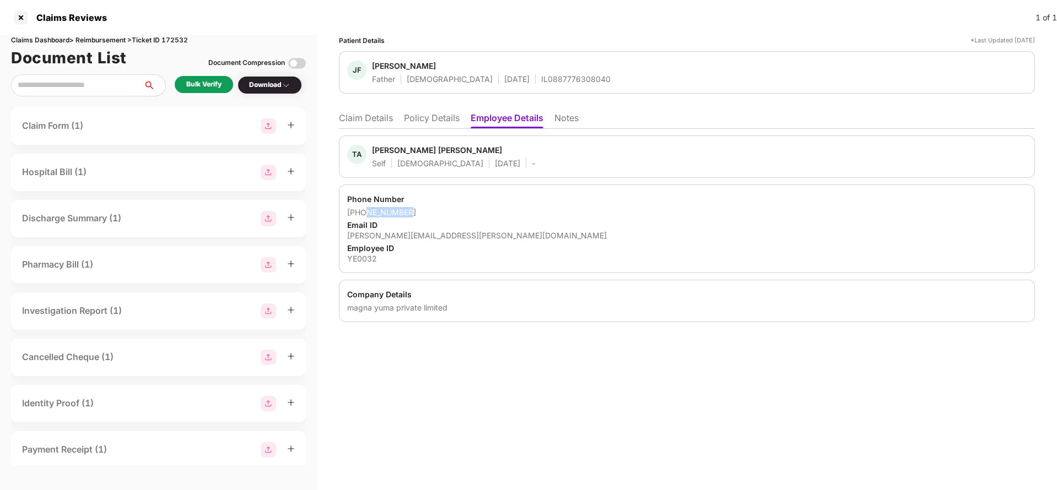
drag, startPoint x: 363, startPoint y: 212, endPoint x: 456, endPoint y: 212, distance: 93.1
click at [456, 212] on div "+918939500651" at bounding box center [687, 212] width 680 height 10
drag, startPoint x: 362, startPoint y: 211, endPoint x: 443, endPoint y: 208, distance: 80.5
click at [443, 208] on div "+918939500651" at bounding box center [687, 212] width 680 height 10
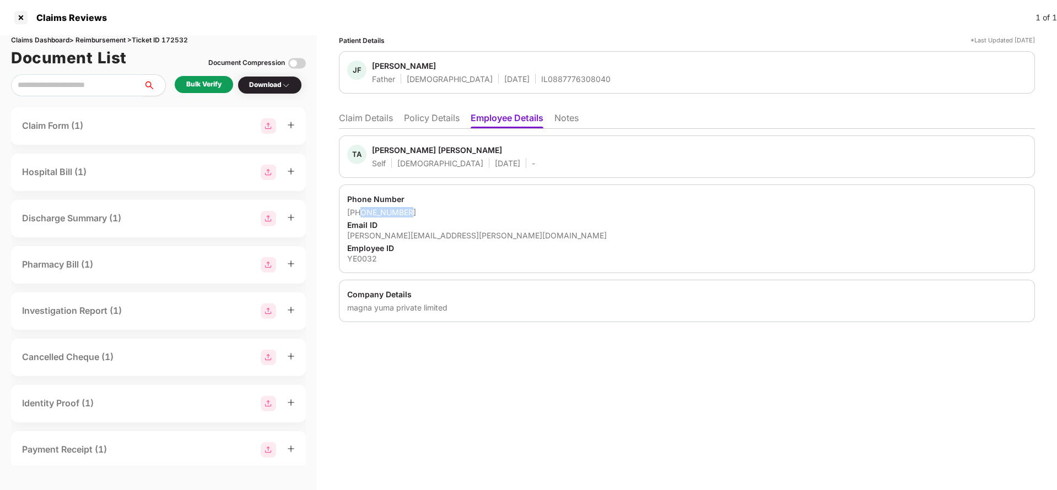
copy div "8939500651"
click at [355, 115] on li "Claim Details" at bounding box center [366, 120] width 54 height 16
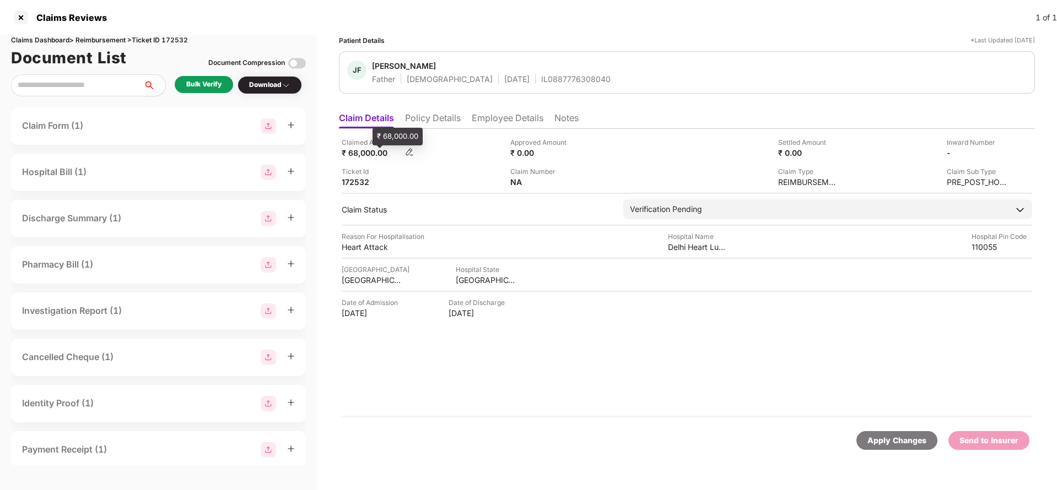
click at [364, 149] on div "₹ 68,000.00" at bounding box center [372, 153] width 61 height 10
copy div "68,000"
click at [699, 245] on div "Delhi Heart Lung Institute" at bounding box center [698, 247] width 61 height 10
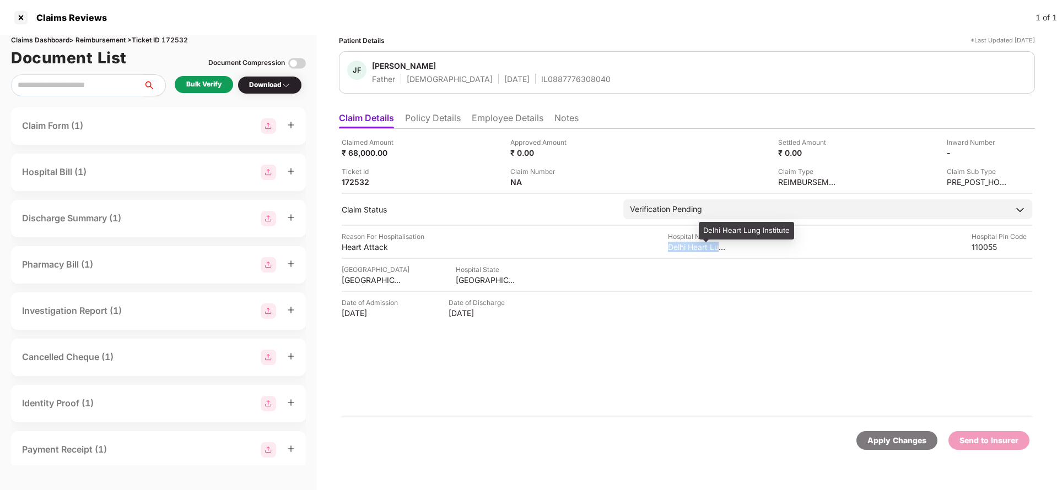
click at [699, 245] on div "Delhi Heart Lung Institute" at bounding box center [698, 247] width 61 height 10
copy div "Delhi Heart Lung Institute"
click at [201, 86] on div "Bulk Verify" at bounding box center [203, 84] width 35 height 10
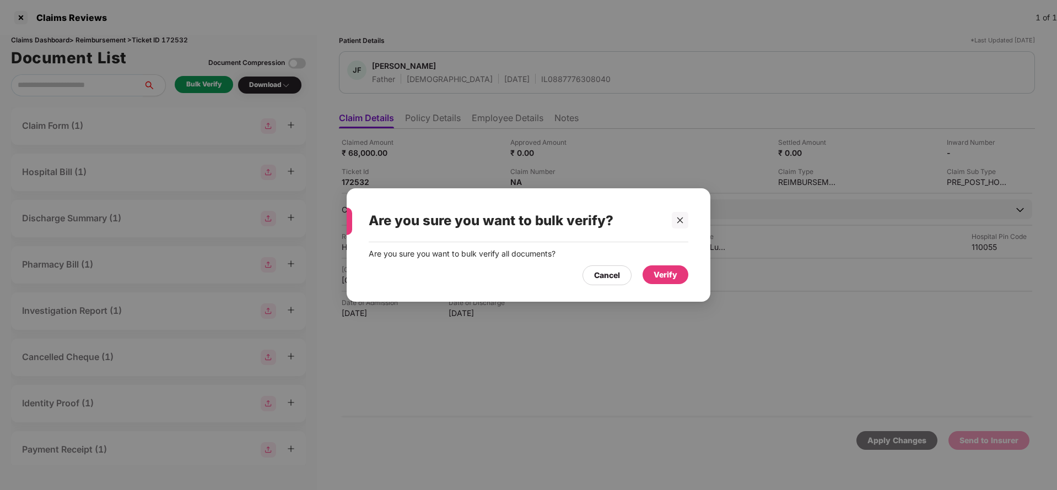
click at [683, 278] on div "Verify" at bounding box center [666, 275] width 46 height 19
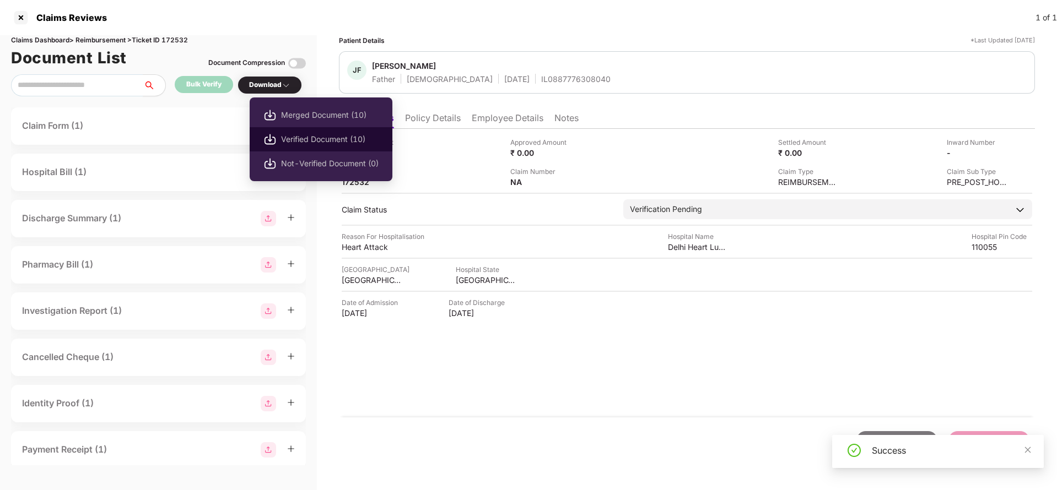
click at [310, 131] on li "Verified Document (10)" at bounding box center [321, 139] width 143 height 24
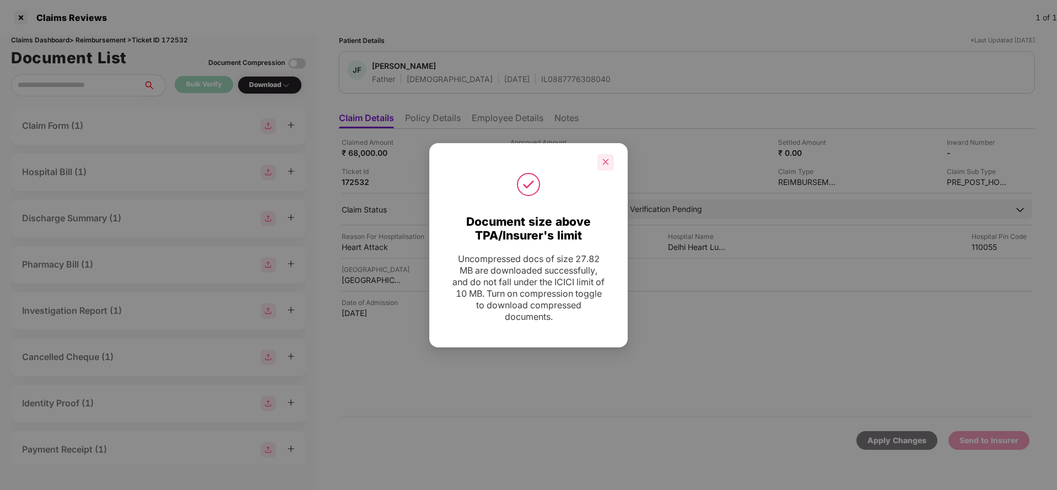
click at [601, 164] on div at bounding box center [605, 162] width 17 height 17
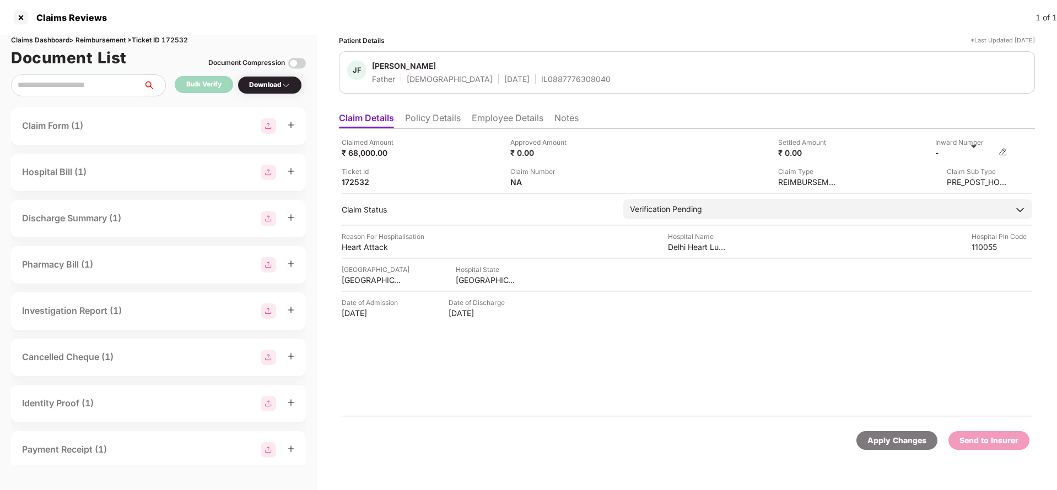
click at [1004, 154] on img at bounding box center [1003, 152] width 9 height 9
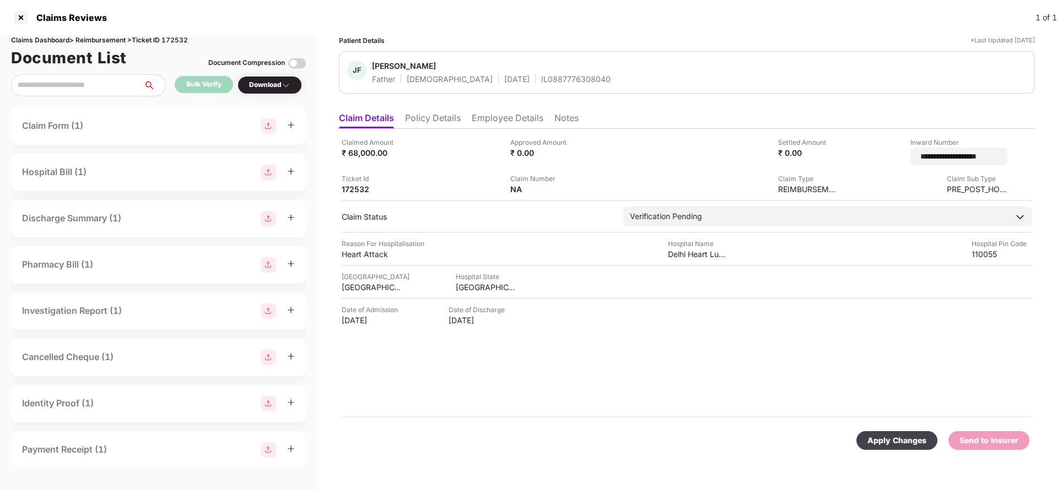
type input "**********"
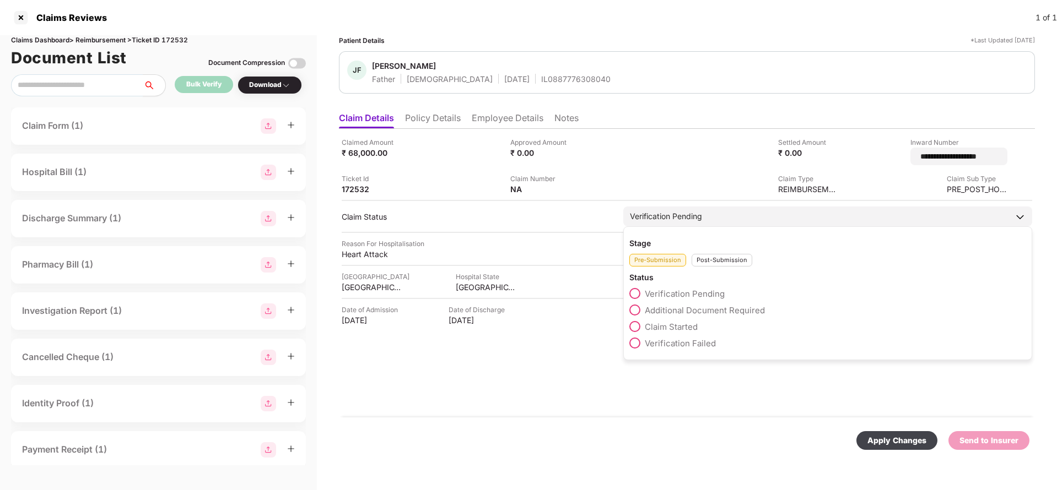
click at [722, 230] on div "Stage Pre-Submission Post-Submission Status Verification Pending Additional Doc…" at bounding box center [827, 294] width 409 height 134
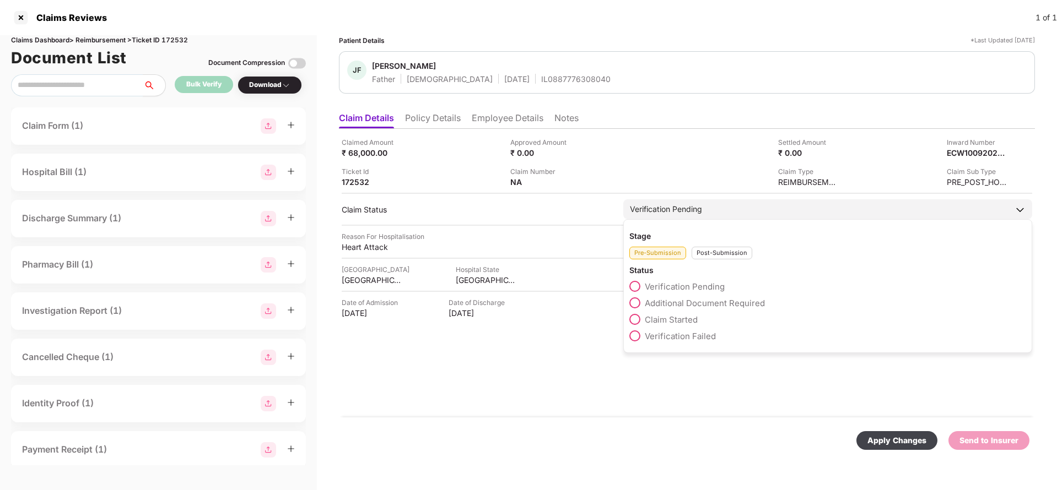
click at [729, 261] on div "Stage Pre-Submission Post-Submission Status Verification Pending Additional Doc…" at bounding box center [827, 286] width 409 height 134
click at [732, 256] on div "Post-Submission" at bounding box center [722, 253] width 61 height 13
click at [698, 303] on span "Claim Under Process" at bounding box center [686, 303] width 83 height 10
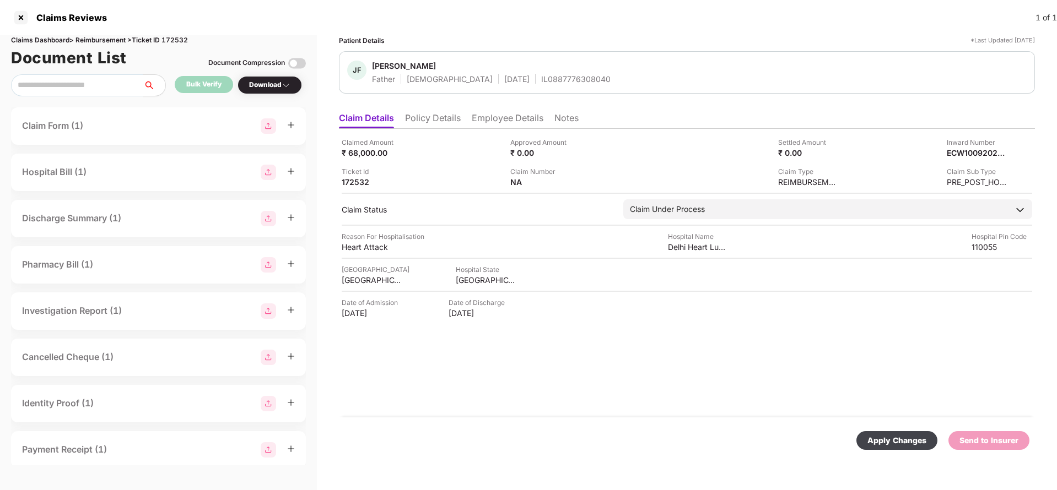
click at [885, 441] on div "Apply Changes" at bounding box center [896, 441] width 59 height 12
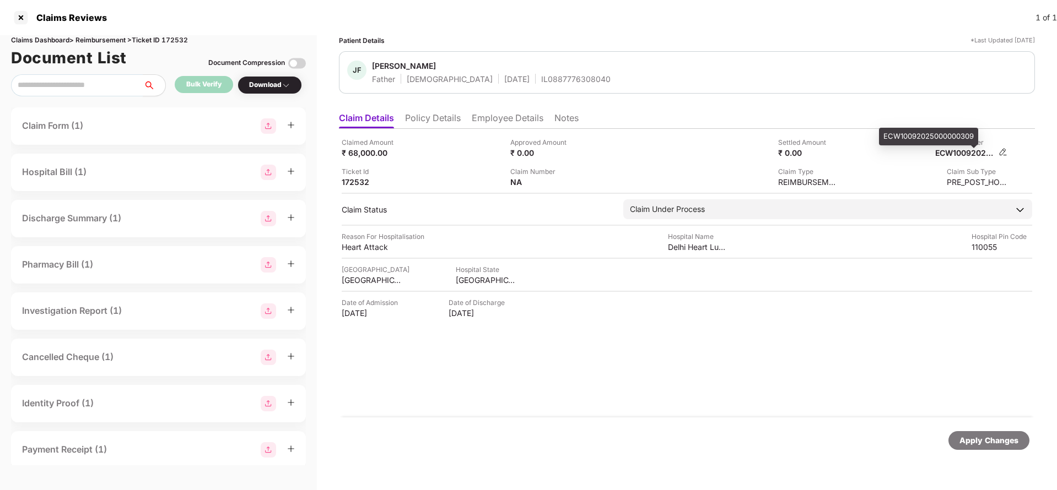
click at [956, 150] on div "ECW10092025000000309" at bounding box center [965, 153] width 61 height 10
copy div "ECW10092025000000309"
click at [541, 79] on div "IL0887776308040" at bounding box center [575, 79] width 69 height 10
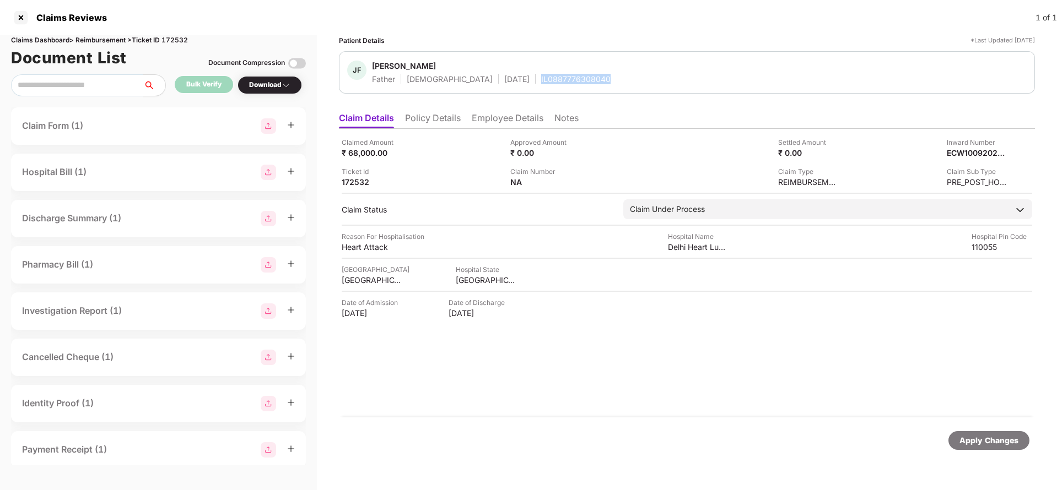
click at [541, 79] on div "IL0887776308040" at bounding box center [575, 79] width 69 height 10
copy div "IL0887776308040"
click at [1005, 452] on div "Apply Changes" at bounding box center [687, 441] width 696 height 46
click at [1005, 438] on div "Apply Changes" at bounding box center [988, 441] width 59 height 12
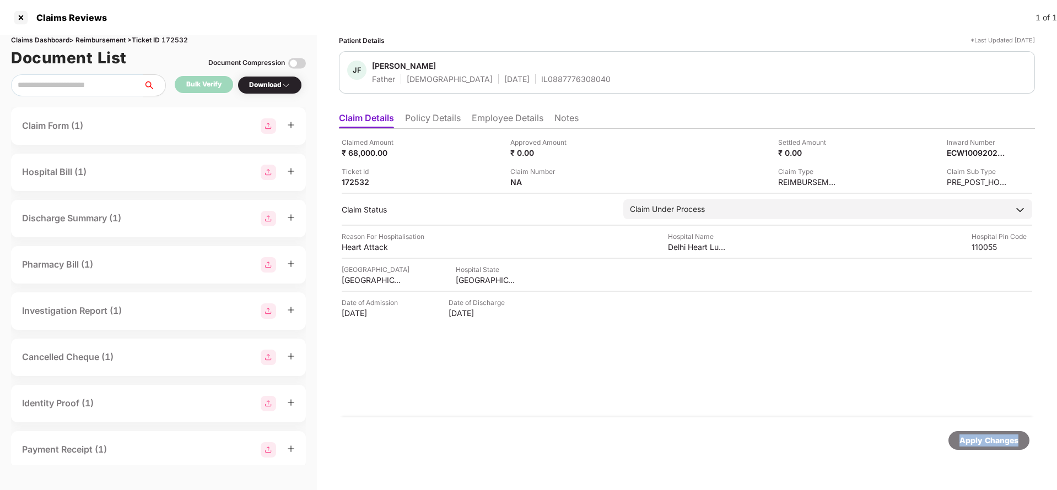
click at [1005, 438] on div "Apply Changes" at bounding box center [988, 441] width 59 height 12
click at [182, 42] on div "Claims Dashboard > Reimbursement > Ticket ID 172532" at bounding box center [158, 40] width 295 height 10
copy div "172532"
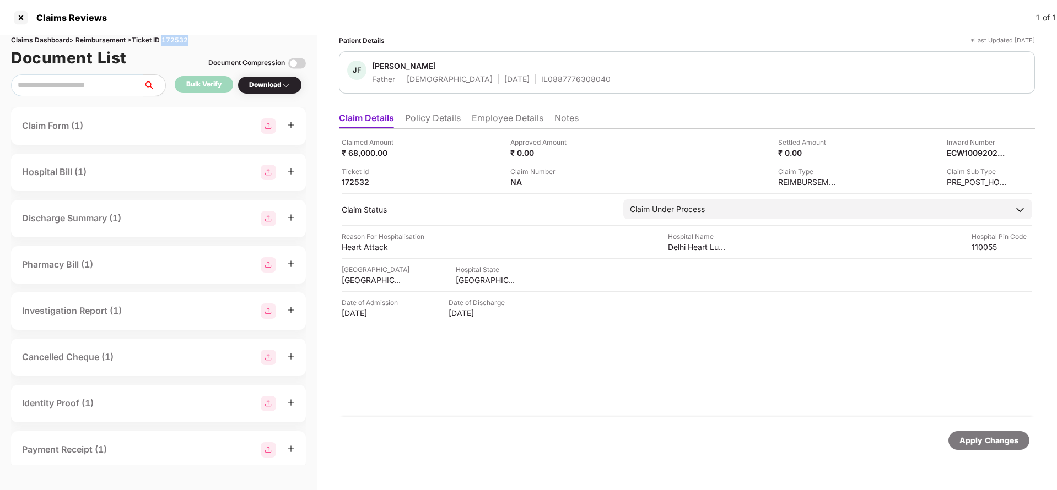
click at [991, 444] on div "Apply Changes" at bounding box center [988, 441] width 59 height 12
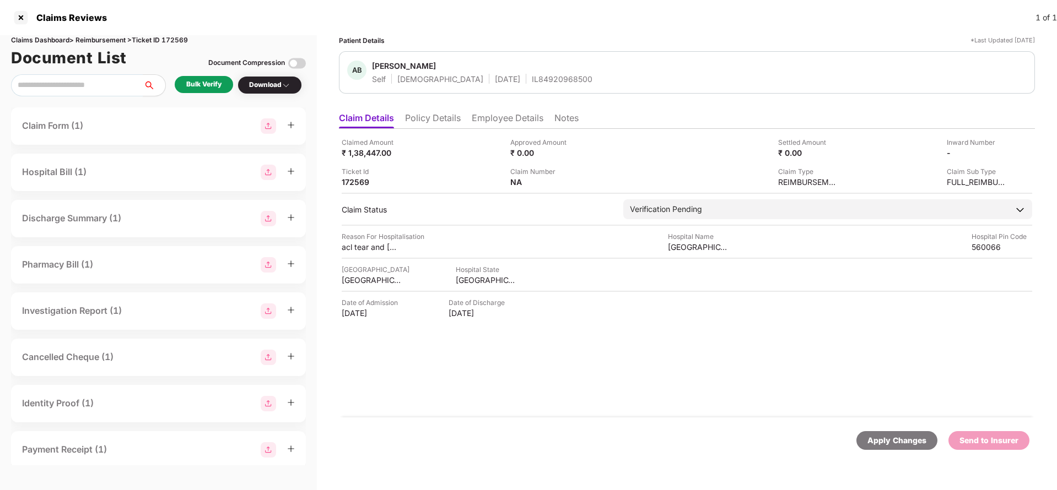
click at [432, 120] on li "Policy Details" at bounding box center [433, 120] width 56 height 16
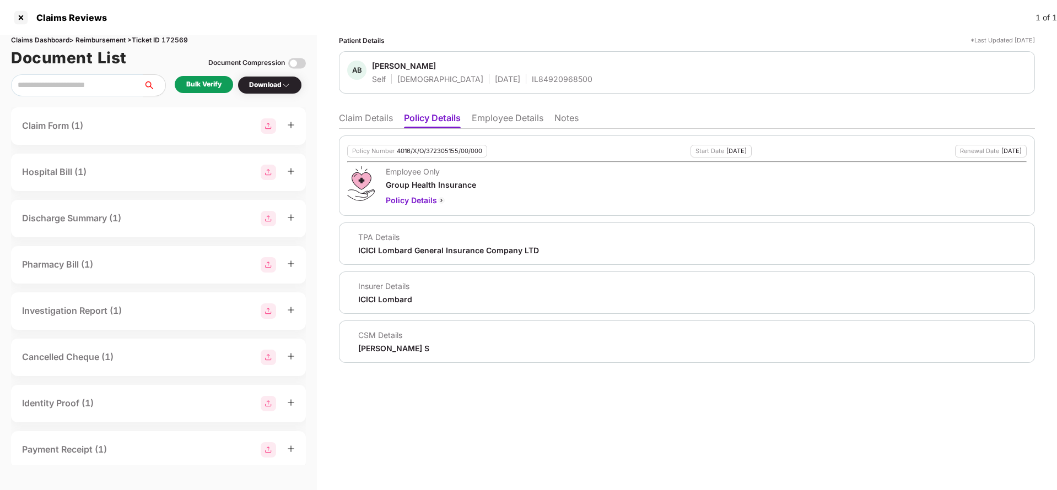
click at [422, 151] on div "4016/X/O/372305155/00/000" at bounding box center [439, 151] width 85 height 7
copy div "4016/X/O/372305155/00/000"
click at [521, 121] on li "Employee Details" at bounding box center [508, 120] width 72 height 16
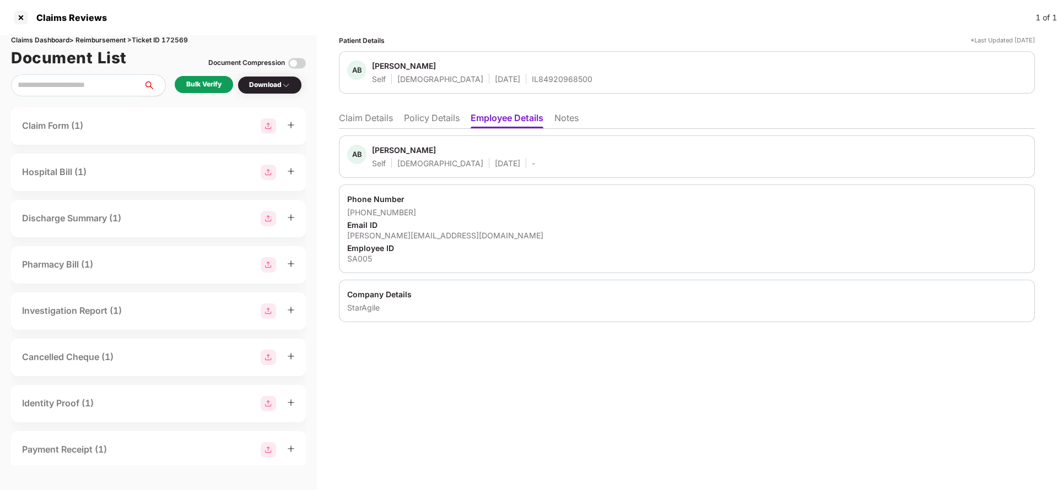
click at [363, 125] on li "Claim Details" at bounding box center [366, 120] width 54 height 16
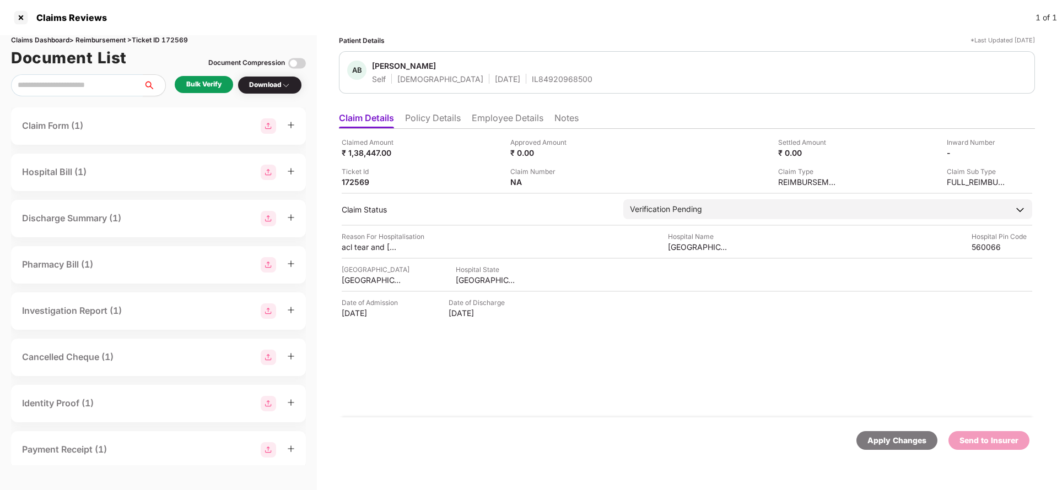
click at [893, 449] on div "Apply Changes" at bounding box center [896, 441] width 81 height 19
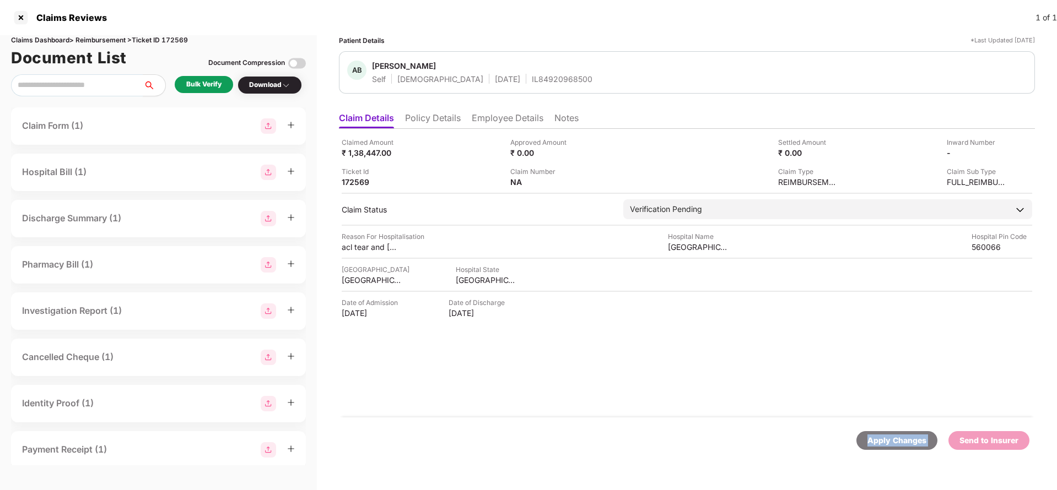
click at [893, 449] on div "Apply Changes" at bounding box center [896, 441] width 81 height 19
